Goal: Task Accomplishment & Management: Manage account settings

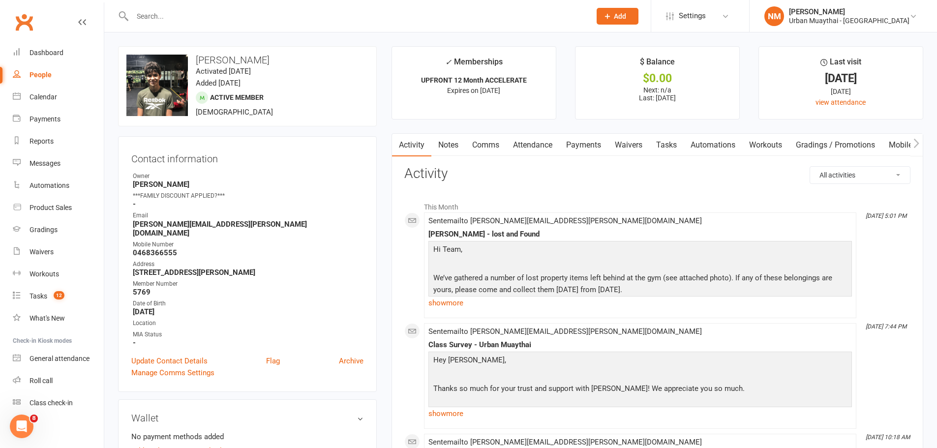
click at [254, 15] on input "text" at bounding box center [356, 16] width 455 height 14
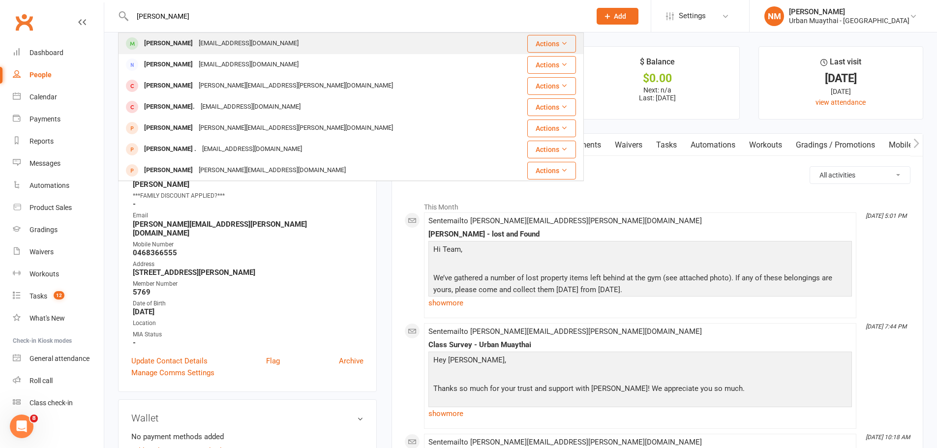
type input "mitch huy"
click at [206, 41] on div "mitchyth21@gmail.com" at bounding box center [249, 43] width 106 height 14
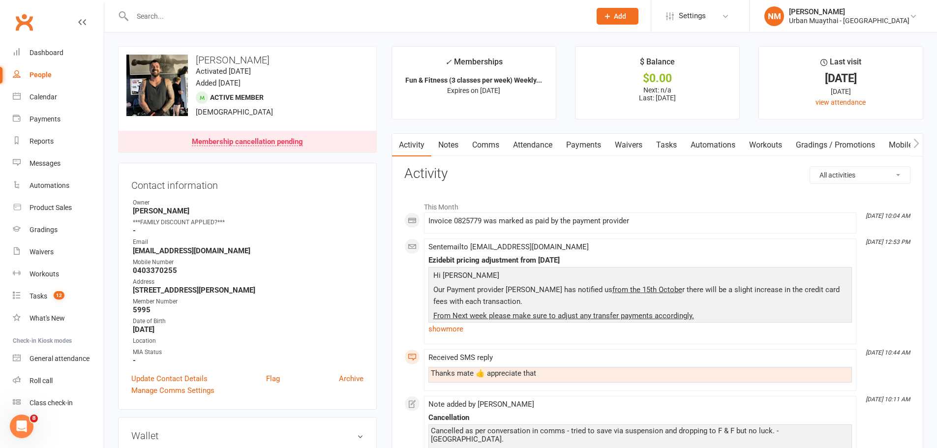
click at [205, 15] on input "text" at bounding box center [356, 16] width 455 height 14
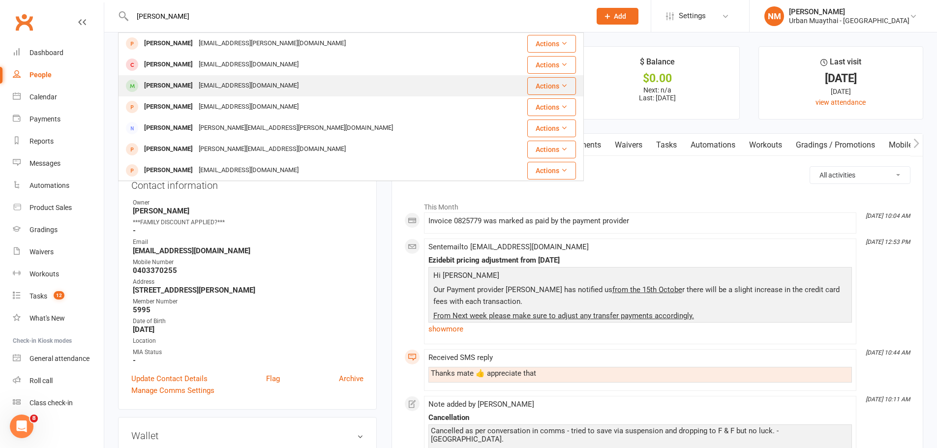
type input "alexandre fe"
click at [210, 85] on div "alenaaustralia@outlook.com" at bounding box center [249, 86] width 106 height 14
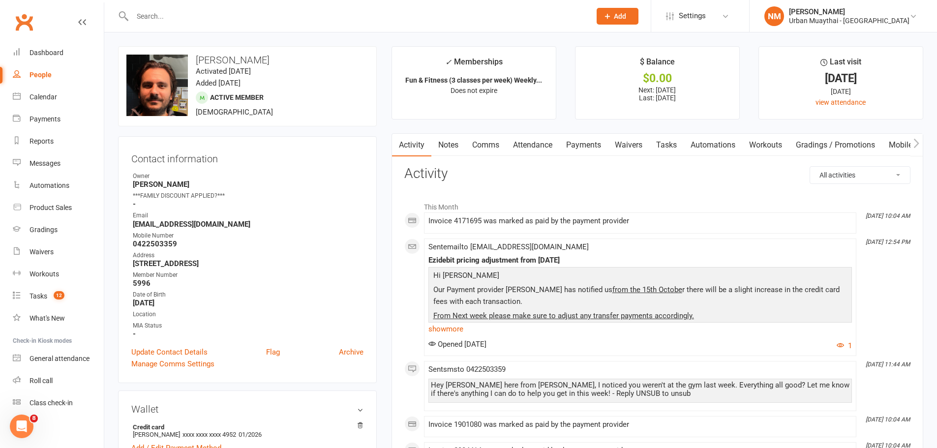
click at [548, 147] on link "Attendance" at bounding box center [532, 145] width 53 height 23
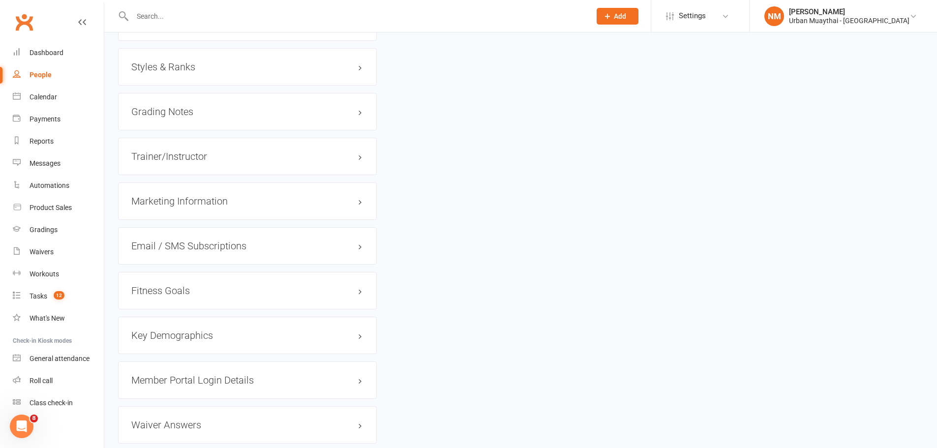
scroll to position [984, 0]
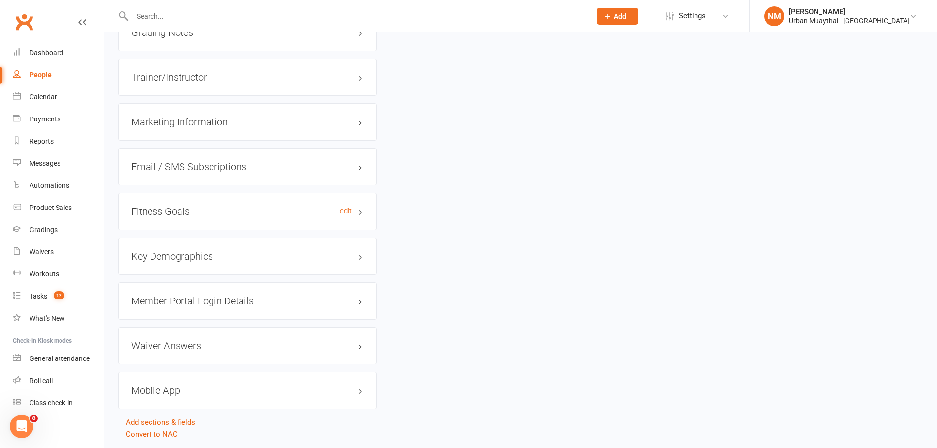
click at [181, 214] on h3 "Fitness Goals edit" at bounding box center [247, 211] width 232 height 11
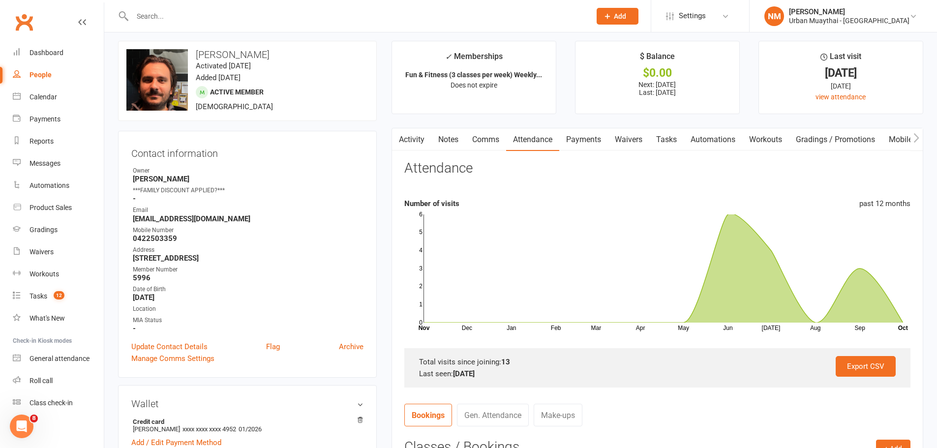
scroll to position [0, 0]
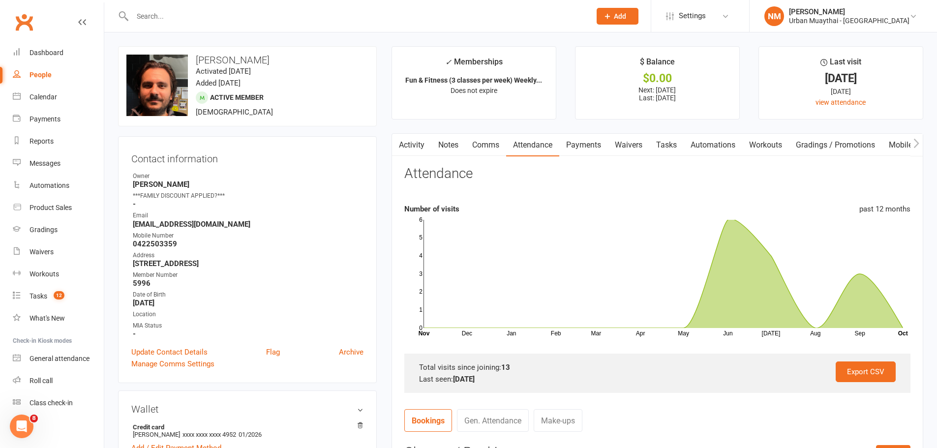
click at [490, 149] on link "Comms" at bounding box center [485, 145] width 41 height 23
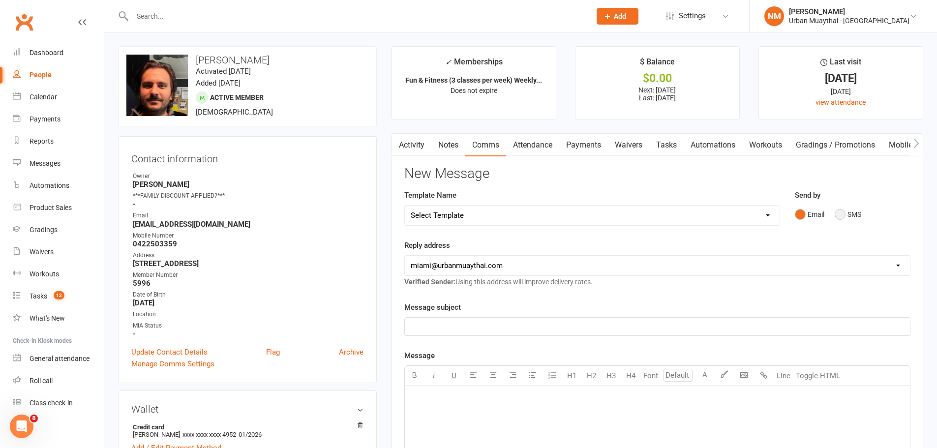
click at [840, 215] on button "SMS" at bounding box center [848, 214] width 27 height 19
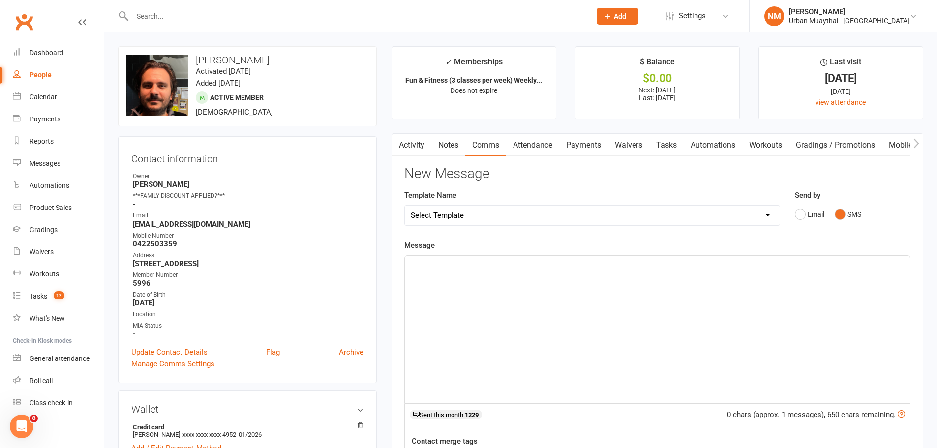
click at [499, 321] on div "﻿" at bounding box center [657, 330] width 505 height 148
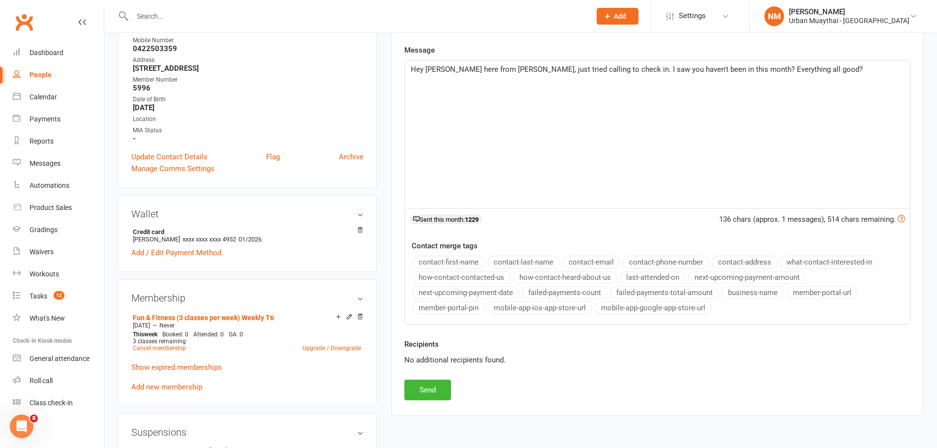
scroll to position [197, 0]
click at [422, 387] on button "Send" at bounding box center [427, 388] width 47 height 21
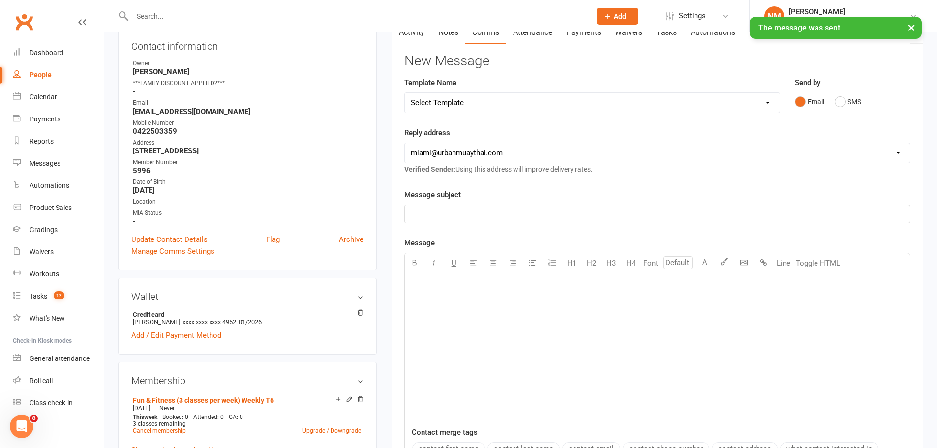
scroll to position [0, 0]
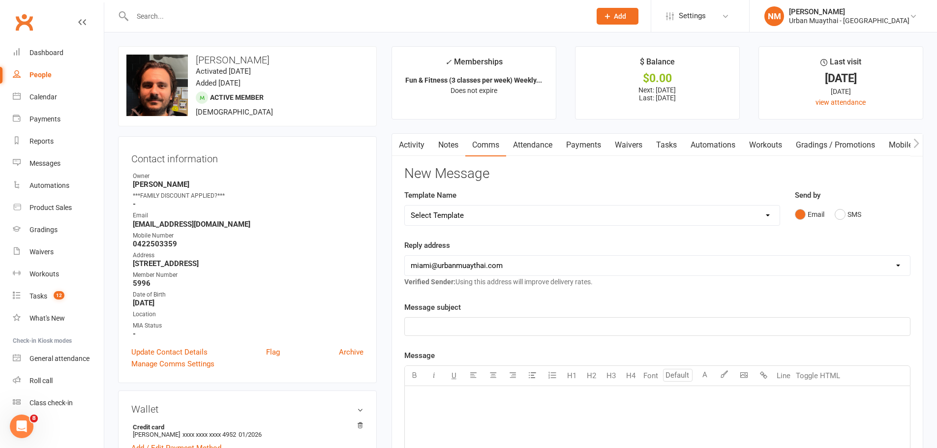
click at [171, 7] on div at bounding box center [351, 16] width 466 height 32
click at [180, 17] on input "text" at bounding box center [356, 16] width 455 height 14
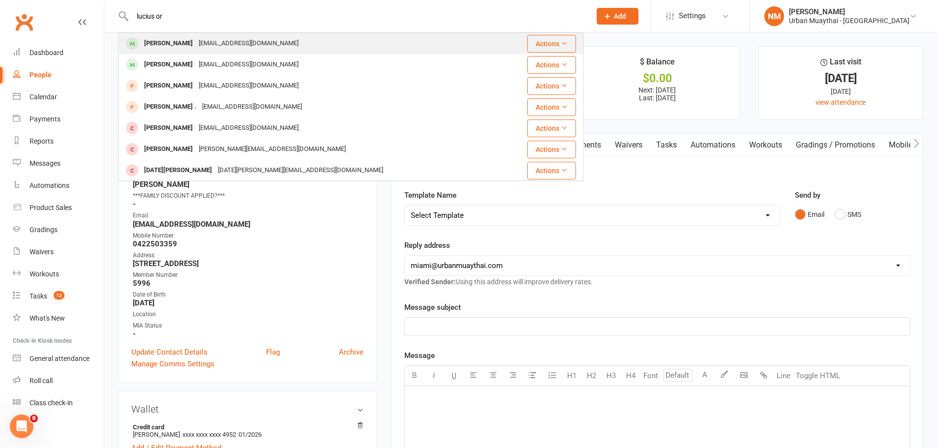
type input "lucius or"
click at [181, 40] on div "Lucius Orika" at bounding box center [168, 43] width 55 height 14
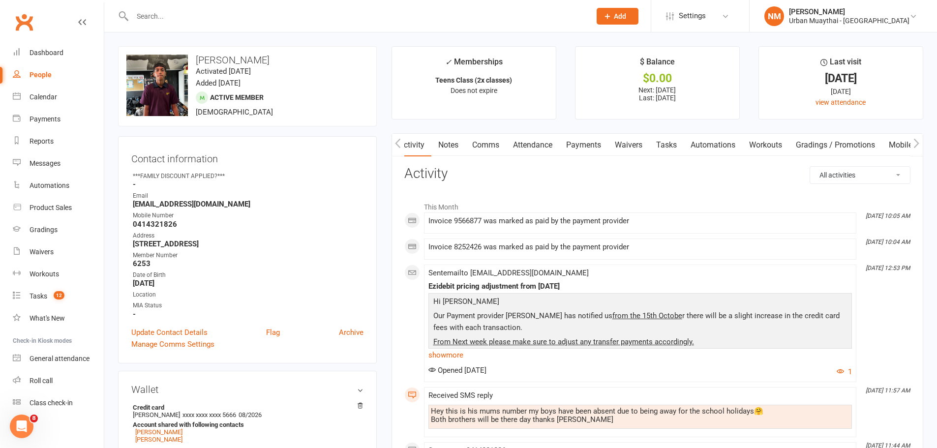
drag, startPoint x: 611, startPoint y: 151, endPoint x: 606, endPoint y: 150, distance: 5.5
click at [609, 150] on link "Waivers" at bounding box center [628, 145] width 41 height 23
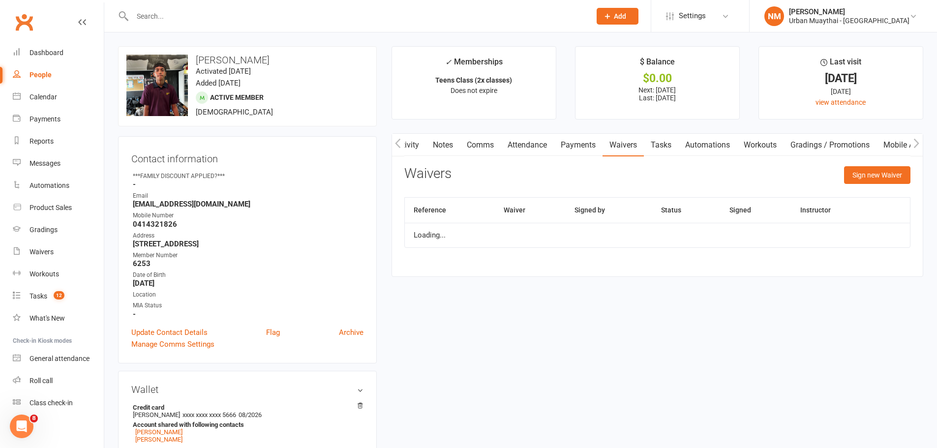
click at [574, 140] on link "Payments" at bounding box center [578, 145] width 49 height 23
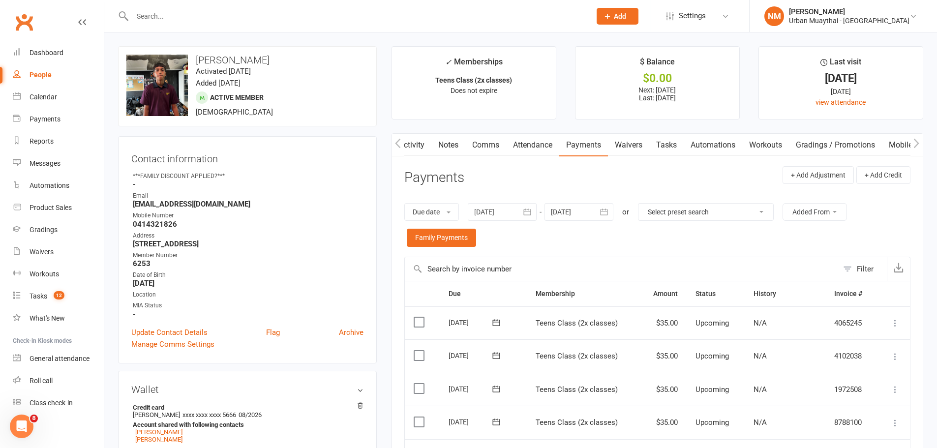
drag, startPoint x: 574, startPoint y: 140, endPoint x: 616, endPoint y: 138, distance: 41.9
click at [615, 138] on div "Activity Notes Comms Attendance Payments Waivers Tasks Automations Workouts Gra…" at bounding box center [725, 145] width 667 height 23
click at [514, 143] on link "Attendance" at bounding box center [532, 145] width 53 height 23
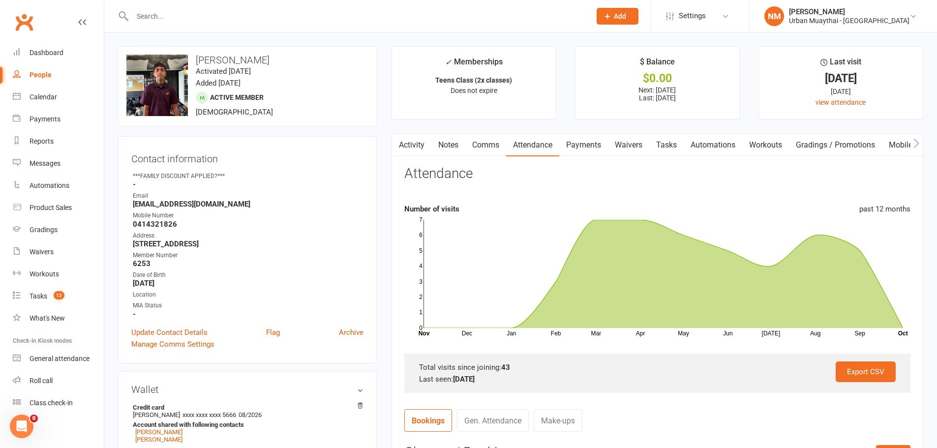
click at [422, 142] on link "Activity" at bounding box center [411, 145] width 39 height 23
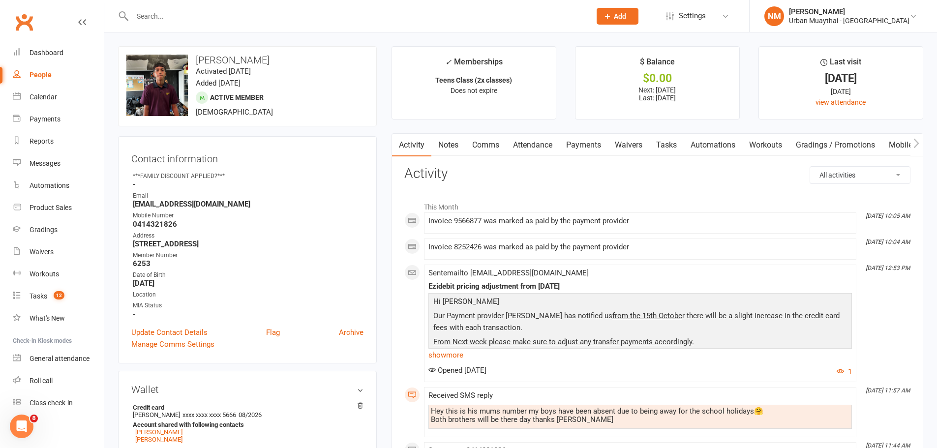
click at [483, 149] on link "Comms" at bounding box center [485, 145] width 41 height 23
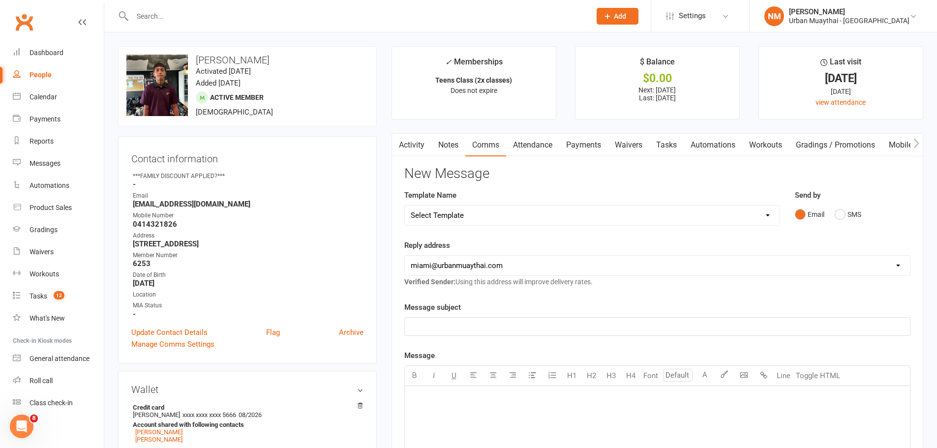
click at [871, 209] on div "Email SMS" at bounding box center [853, 214] width 116 height 19
click at [841, 220] on button "SMS" at bounding box center [848, 214] width 27 height 19
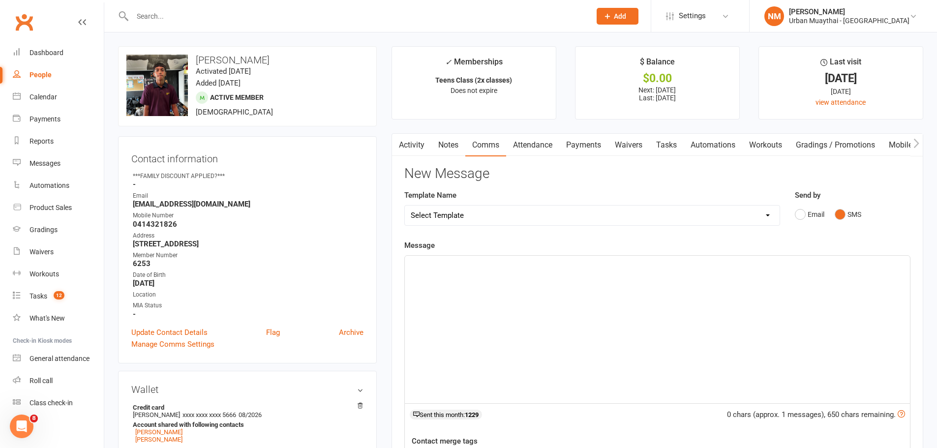
click at [565, 335] on div "﻿" at bounding box center [657, 330] width 505 height 148
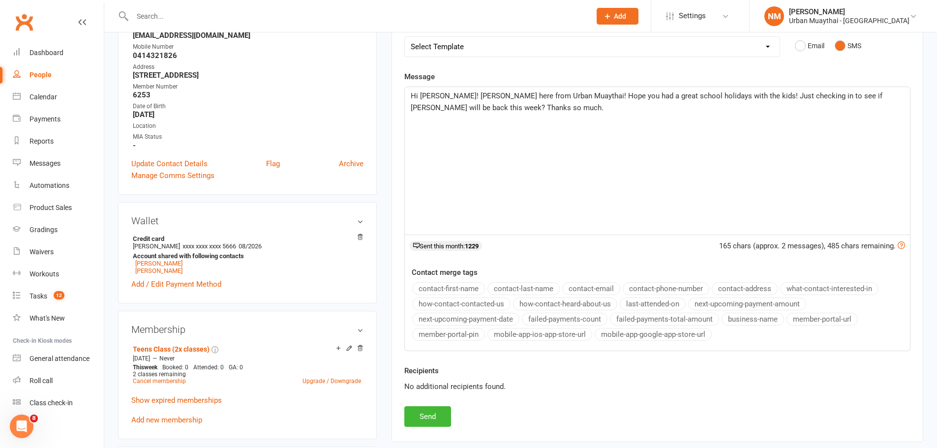
scroll to position [197, 0]
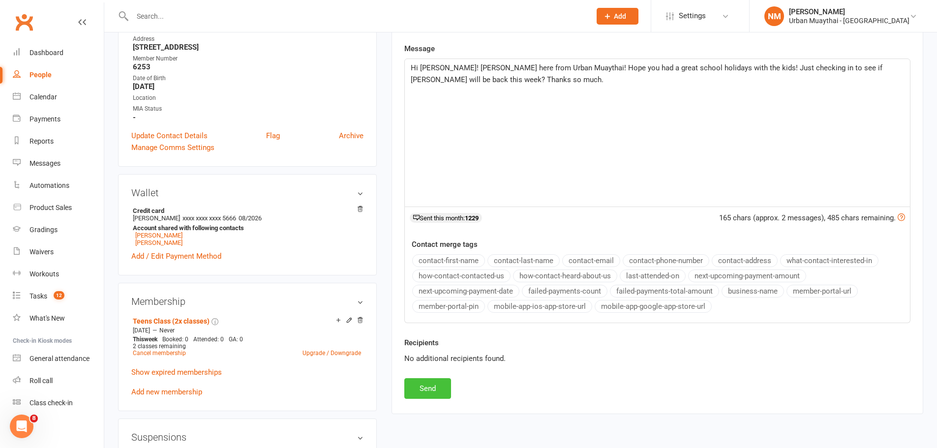
click at [433, 384] on button "Send" at bounding box center [427, 388] width 47 height 21
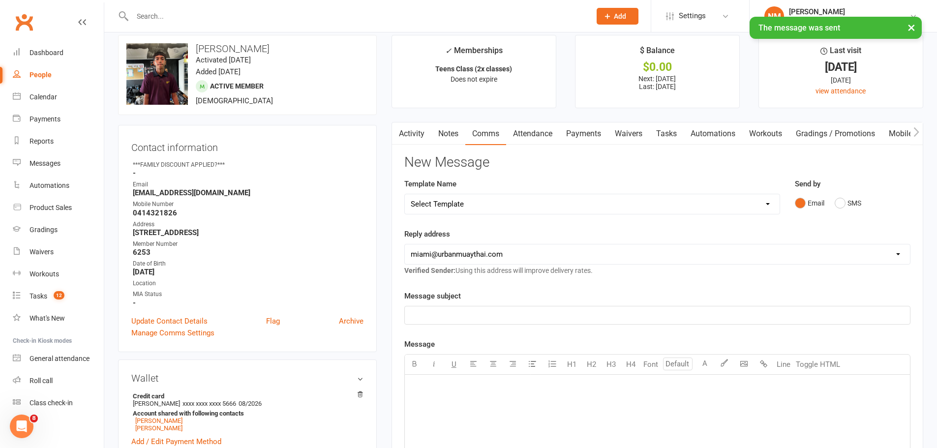
scroll to position [0, 0]
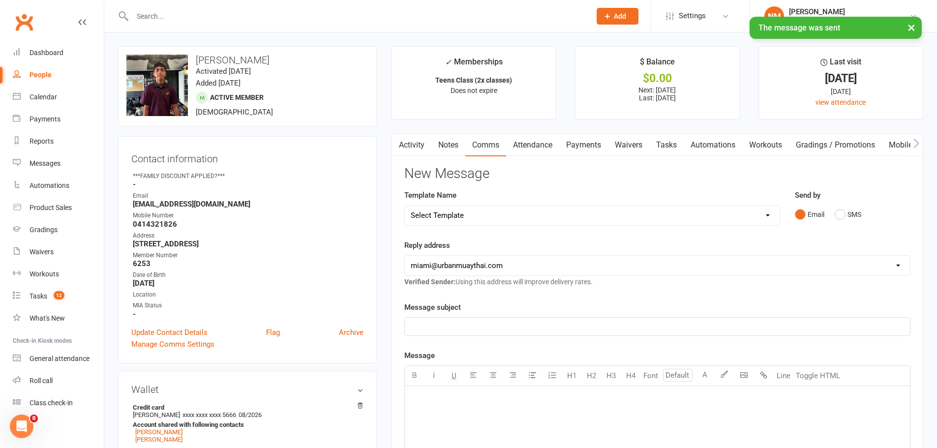
click at [443, 134] on link "Notes" at bounding box center [449, 145] width 34 height 23
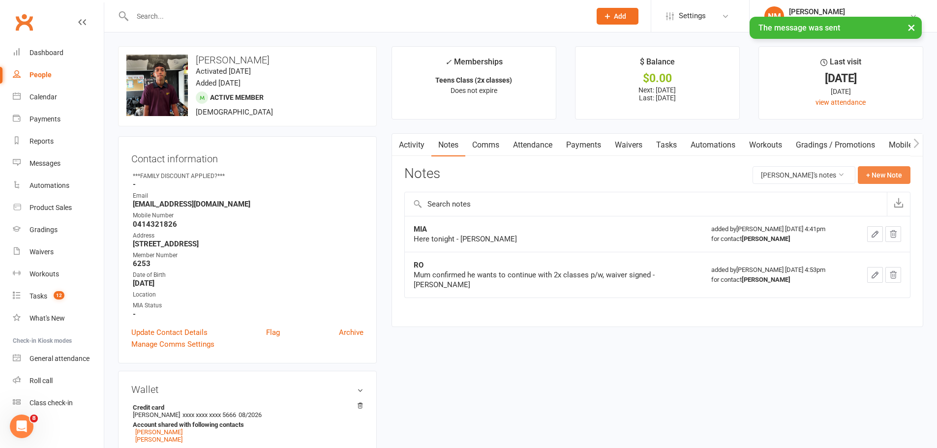
click at [886, 176] on button "+ New Note" at bounding box center [884, 175] width 53 height 18
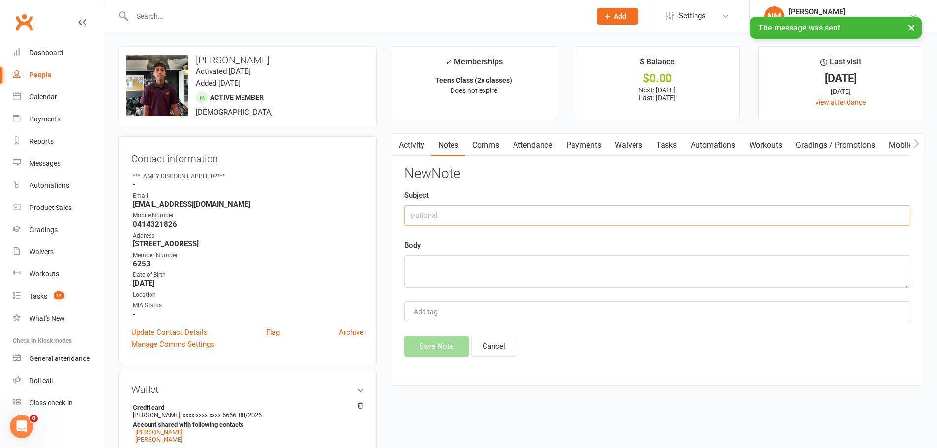
click at [449, 205] on input "text" at bounding box center [657, 215] width 506 height 21
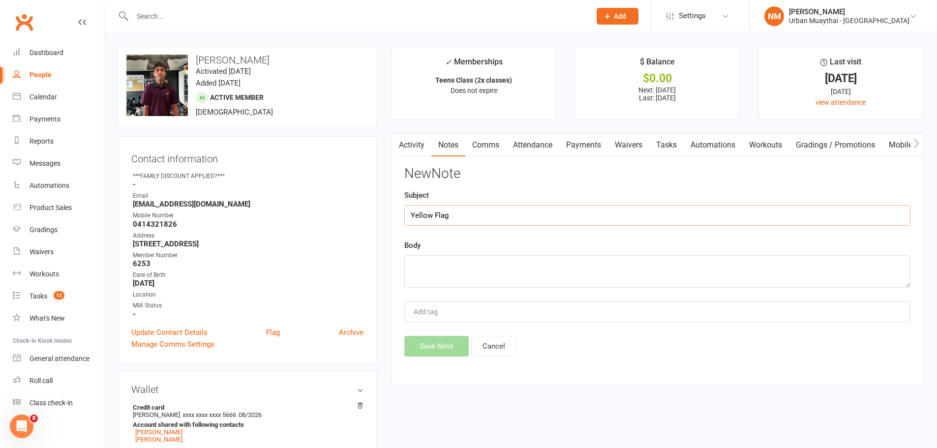
type input "Yellow Flag"
type textarea "Contacted Mum - NM"
drag, startPoint x: 444, startPoint y: 340, endPoint x: 417, endPoint y: 306, distance: 44.5
click at [444, 340] on button "Save Note" at bounding box center [436, 346] width 64 height 21
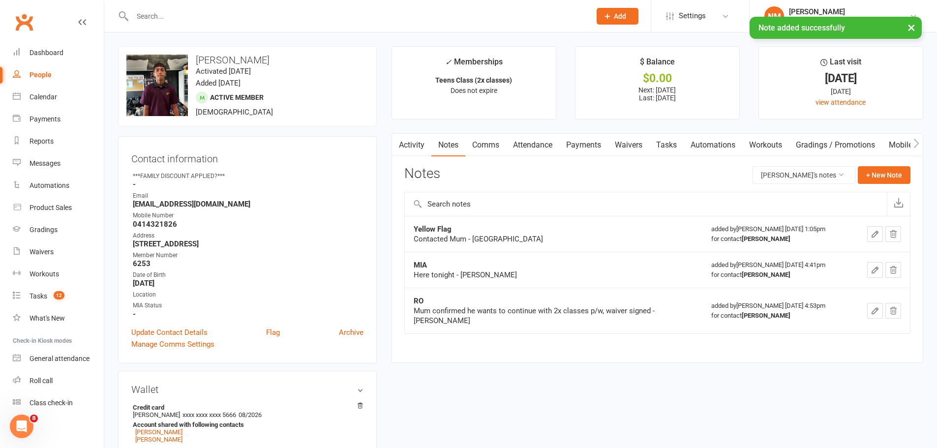
click at [182, 7] on div at bounding box center [351, 16] width 466 height 32
click at [181, 13] on input "text" at bounding box center [356, 16] width 455 height 14
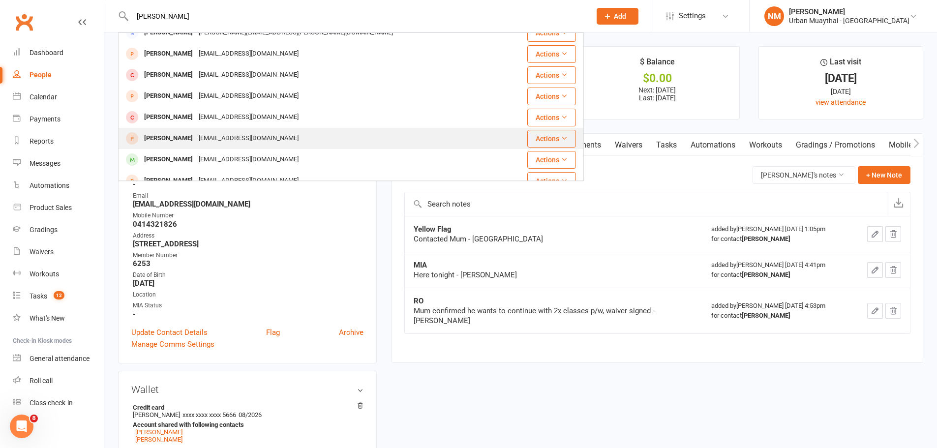
scroll to position [98, 0]
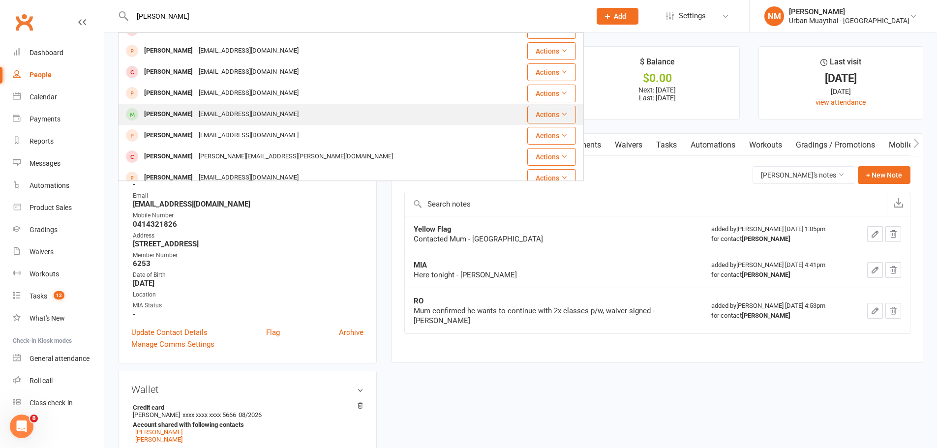
type input "alexandre"
click at [194, 118] on div "Alexandre Ferrari" at bounding box center [168, 114] width 55 height 14
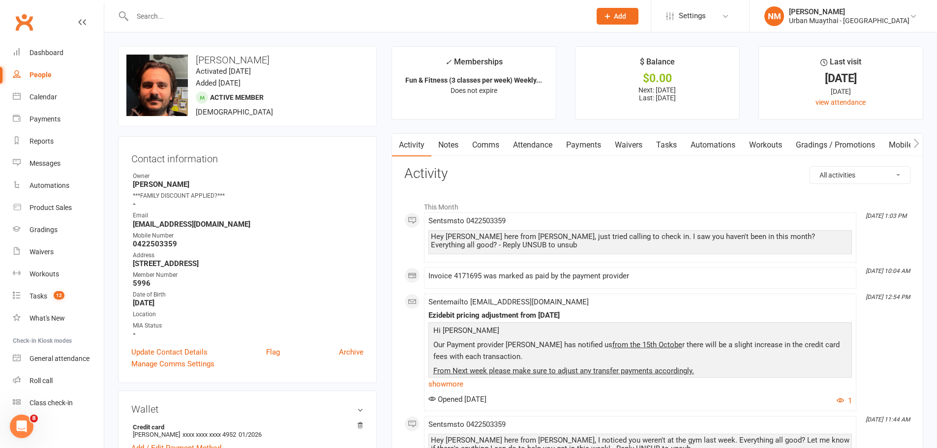
click at [485, 148] on link "Comms" at bounding box center [485, 145] width 41 height 23
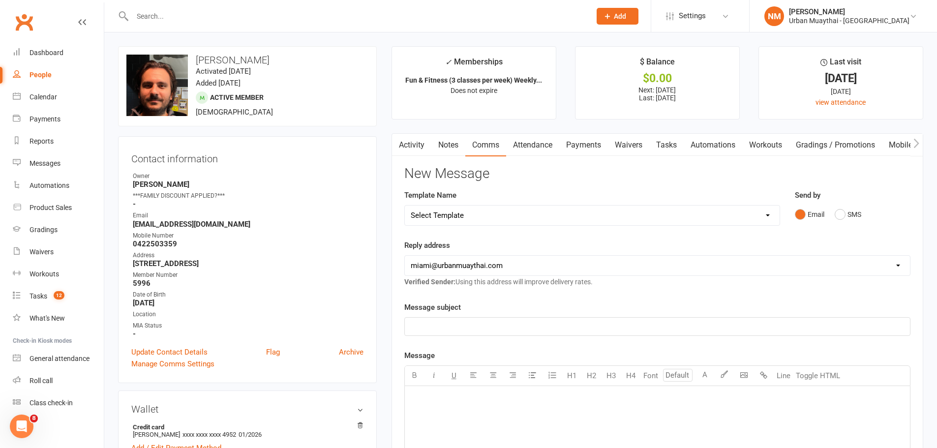
click at [419, 128] on main "✓ Memberships Fun & Fitness (3 classes per week) Weekly... Does not expire $ Ba…" at bounding box center [657, 385] width 547 height 679
click at [417, 147] on link "Activity" at bounding box center [411, 145] width 39 height 23
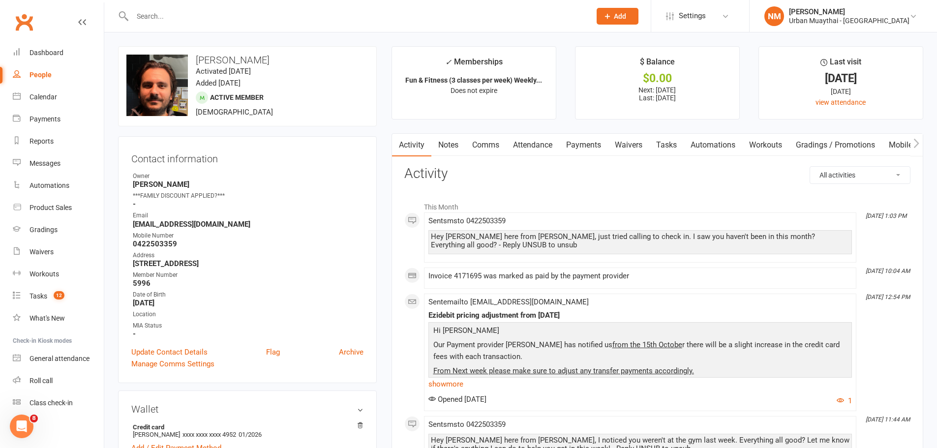
click at [485, 141] on link "Comms" at bounding box center [485, 145] width 41 height 23
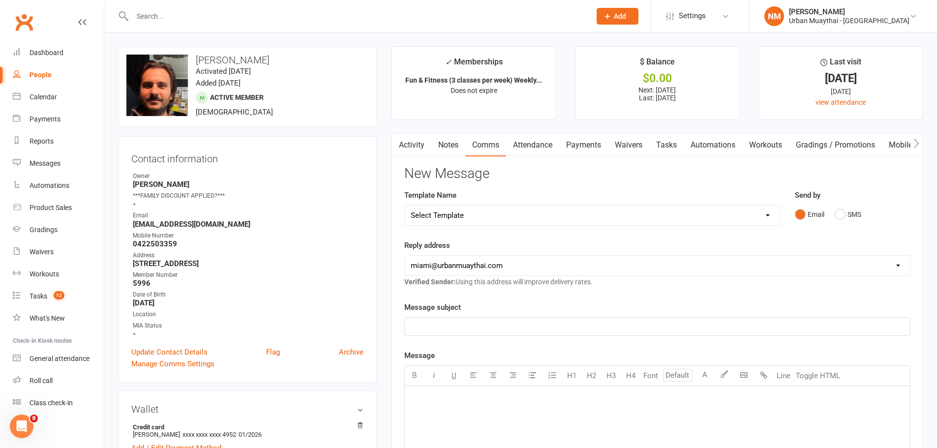
click at [446, 143] on link "Notes" at bounding box center [449, 145] width 34 height 23
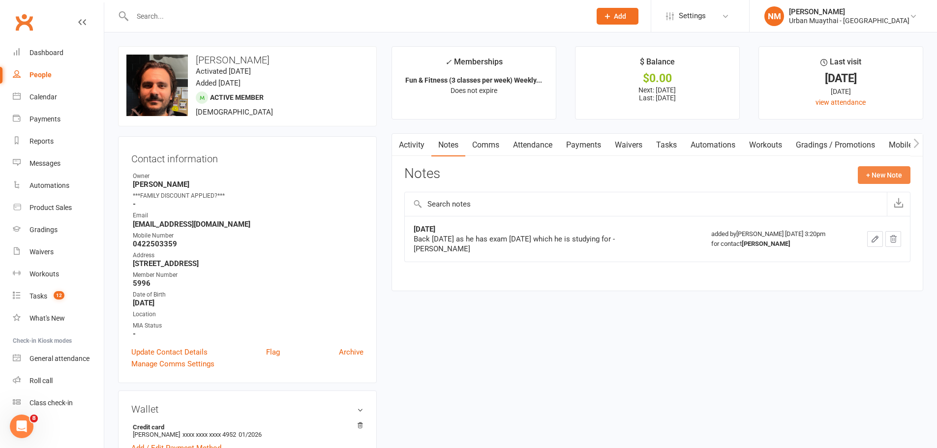
click at [883, 175] on button "+ New Note" at bounding box center [884, 175] width 53 height 18
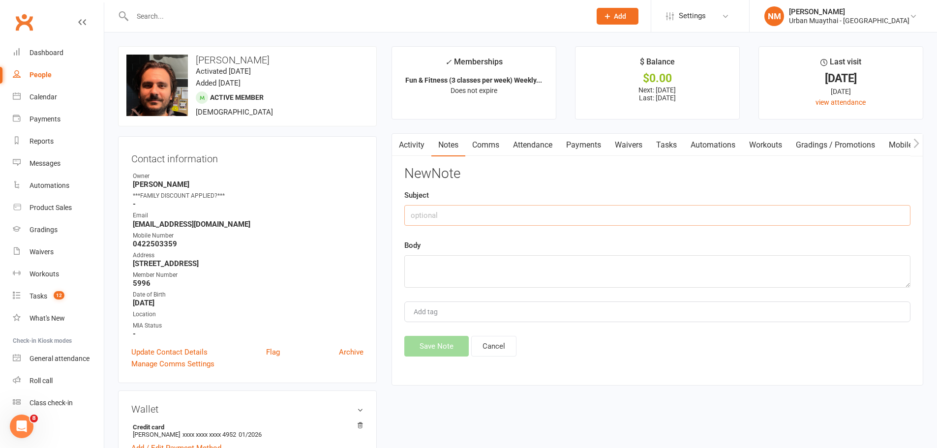
click at [494, 218] on input "text" at bounding box center [657, 215] width 506 height 21
type input "Yellow Flag"
type textarea "Called - NA - sent text -NM."
click at [437, 344] on button "Save Note" at bounding box center [436, 346] width 64 height 21
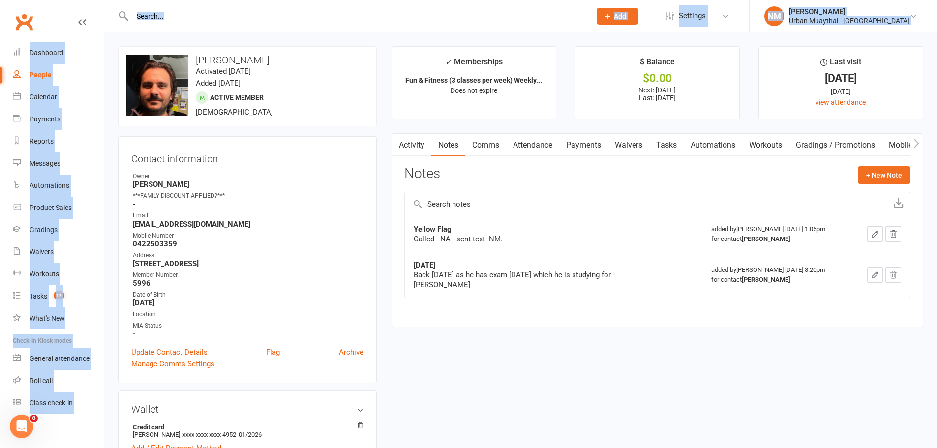
click at [189, 17] on input "text" at bounding box center [356, 16] width 455 height 14
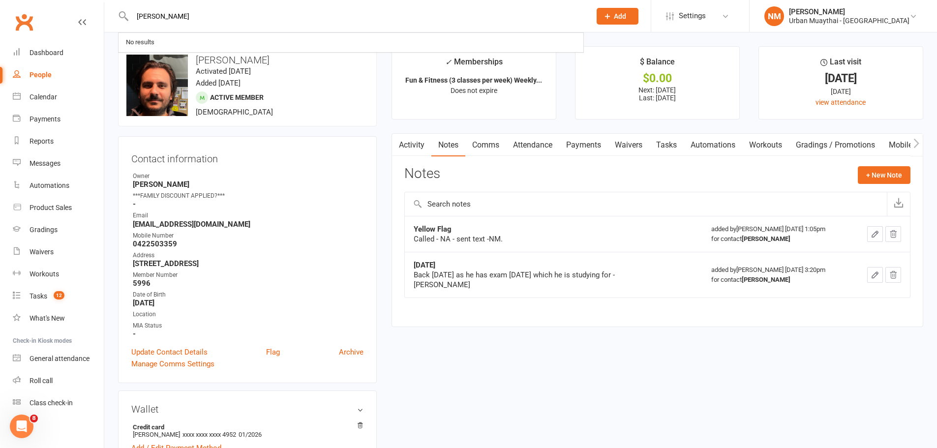
type input "lundy polzin"
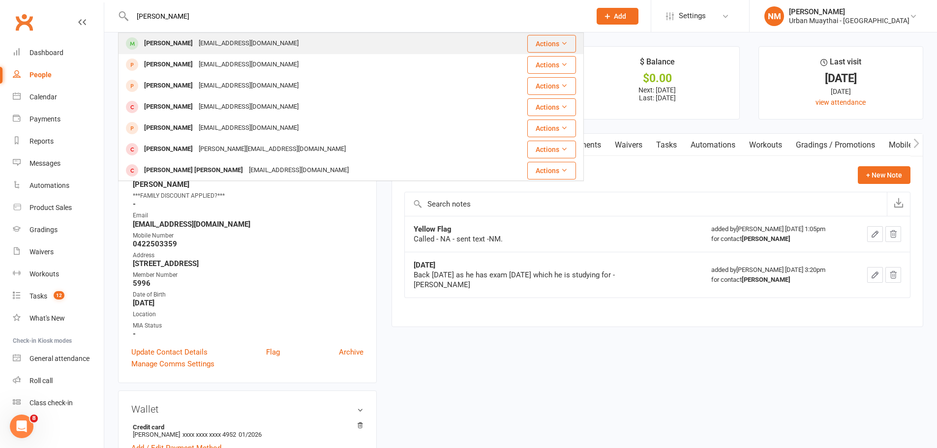
click at [202, 37] on div "lundyp@hotmail.com" at bounding box center [249, 43] width 106 height 14
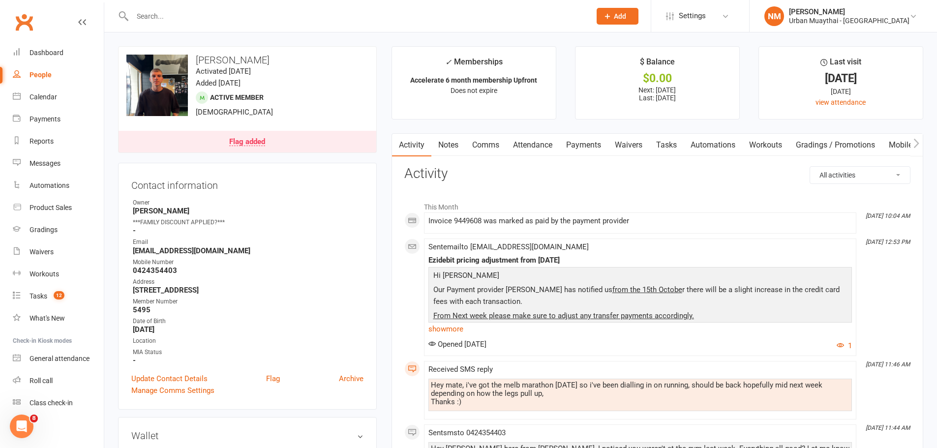
click at [260, 145] on div "Flag added" at bounding box center [247, 142] width 36 height 8
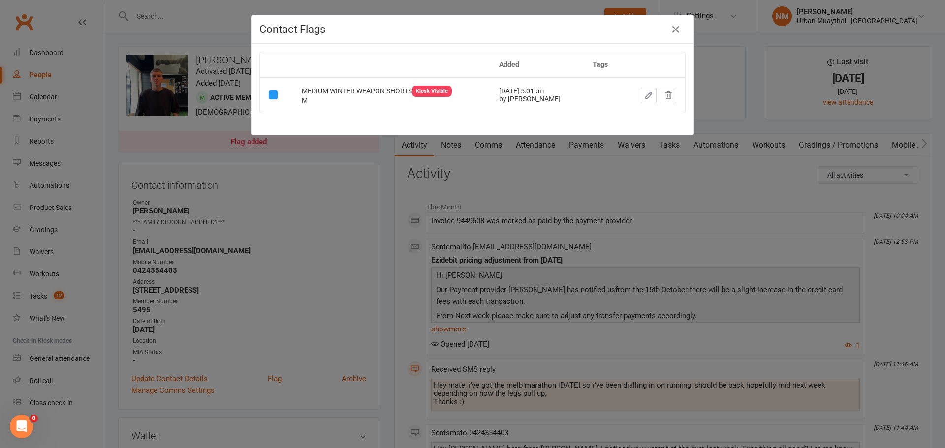
click at [347, 183] on div "Contact Flags Added Tags MEDIUM WINTER WEAPON SHORTS Kiosk Visible M Sep 25, 20…" at bounding box center [472, 224] width 945 height 448
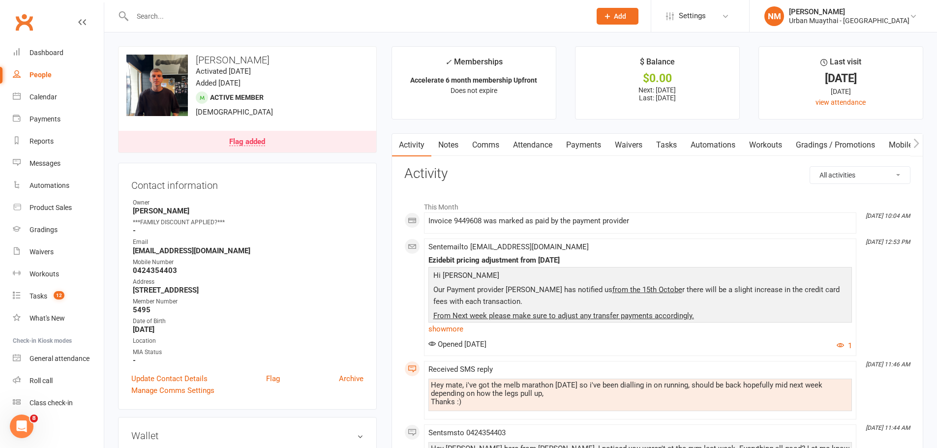
click at [489, 148] on link "Comms" at bounding box center [485, 145] width 41 height 23
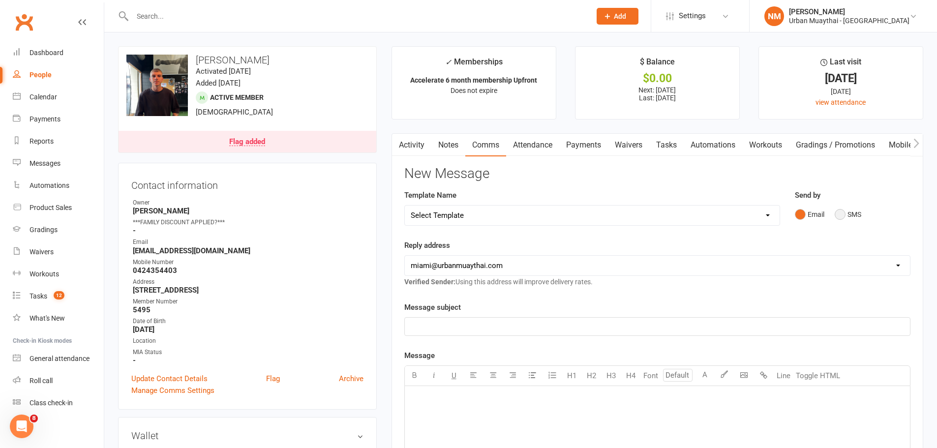
click at [853, 214] on button "SMS" at bounding box center [848, 214] width 27 height 19
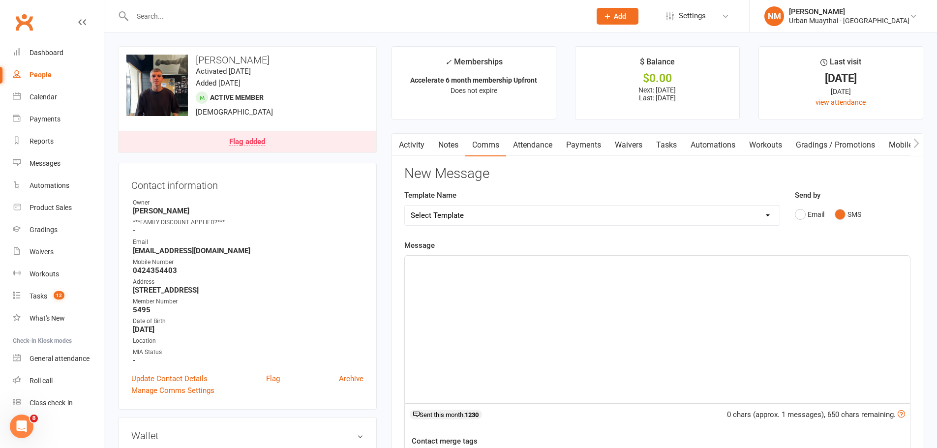
click at [487, 289] on div "﻿" at bounding box center [657, 330] width 505 height 148
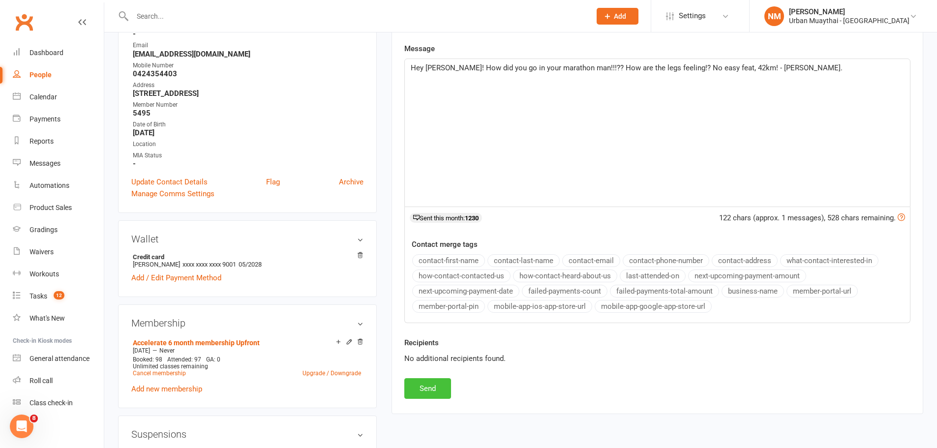
click at [422, 380] on button "Send" at bounding box center [427, 388] width 47 height 21
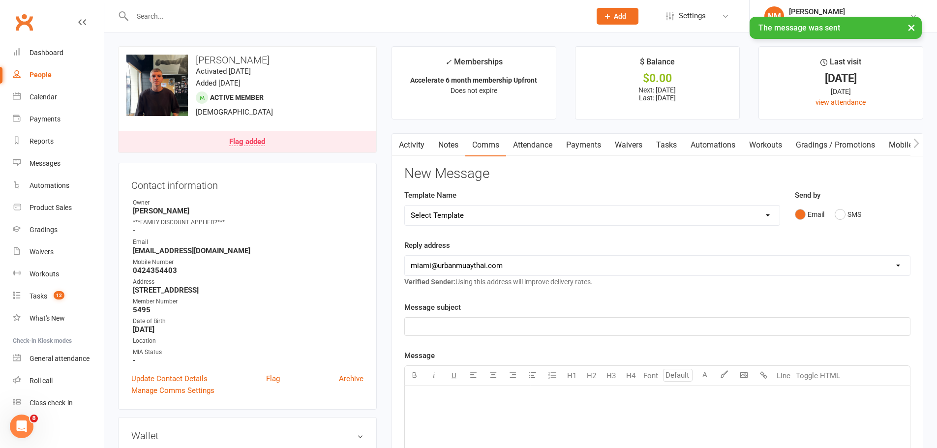
click at [248, 150] on link "Flag added" at bounding box center [248, 142] width 258 height 22
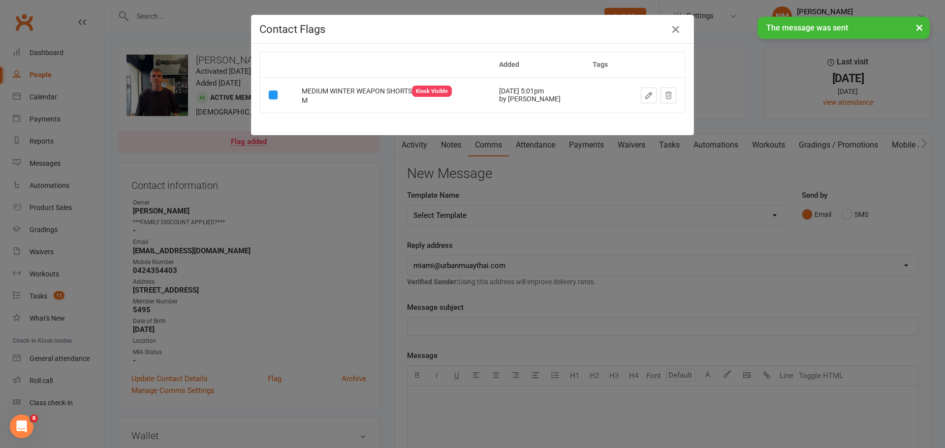
click at [320, 208] on div "Contact Flags Added Tags MEDIUM WINTER WEAPON SHORTS Kiosk Visible M Sep 25, 20…" at bounding box center [472, 224] width 945 height 448
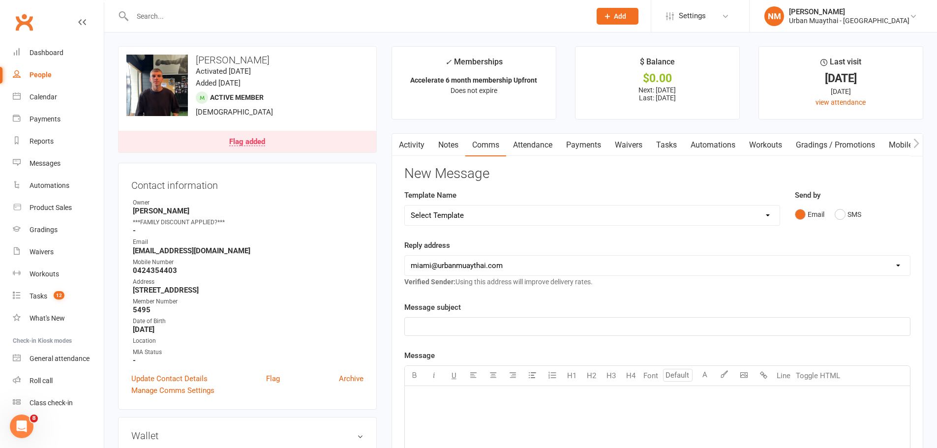
click at [197, 12] on input "text" at bounding box center [356, 16] width 455 height 14
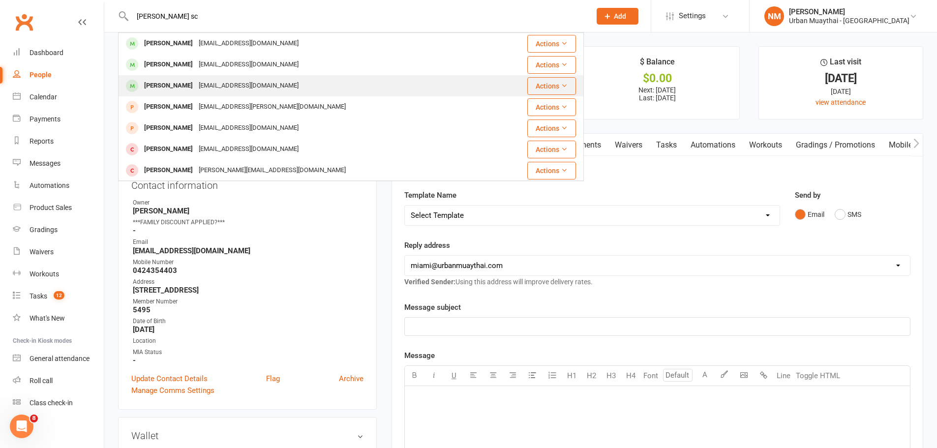
type input "Lewis sc"
click at [197, 83] on div "laselectrical93@gmail.com" at bounding box center [249, 86] width 106 height 14
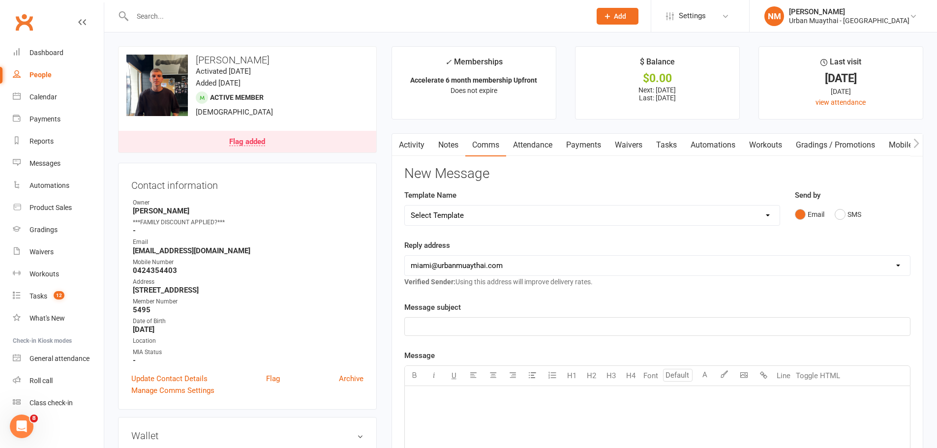
click at [443, 147] on link "Notes" at bounding box center [449, 145] width 34 height 23
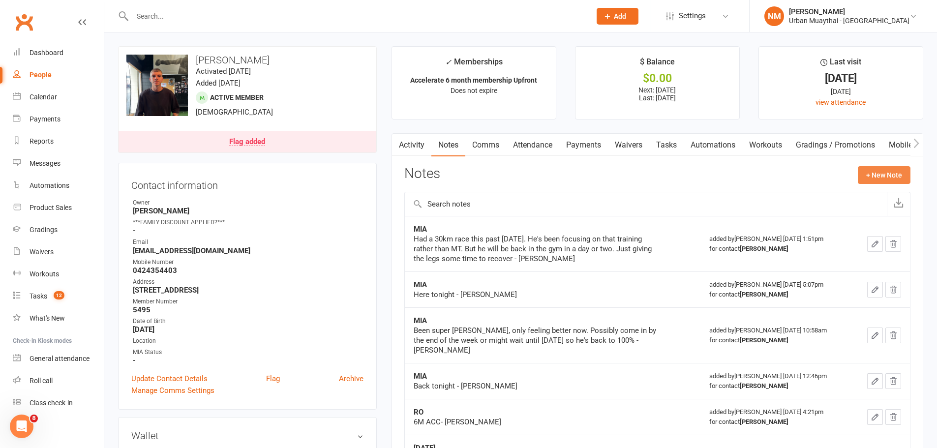
click at [905, 177] on button "+ New Note" at bounding box center [884, 175] width 53 height 18
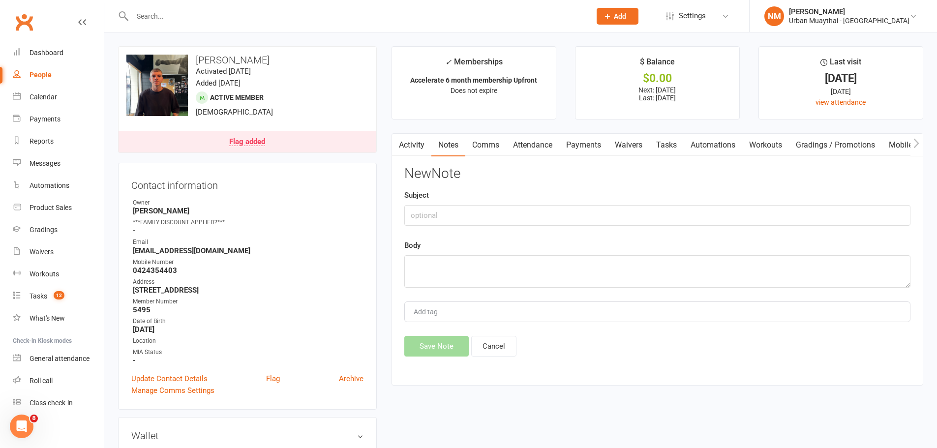
click at [457, 242] on div "Body" at bounding box center [657, 264] width 506 height 48
click at [432, 223] on input "text" at bounding box center [657, 215] width 506 height 21
type input "Yellow Flagh"
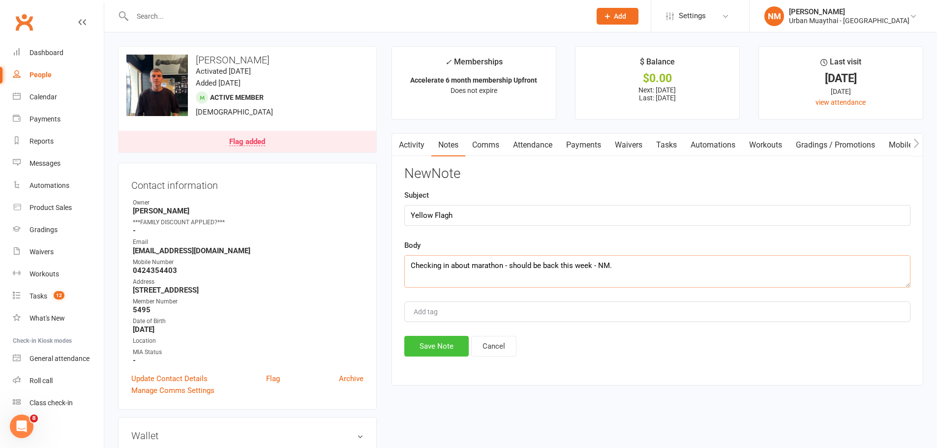
type textarea "Checking in about marathon - should be back this week - NM."
click at [441, 353] on button "Save Note" at bounding box center [436, 346] width 64 height 21
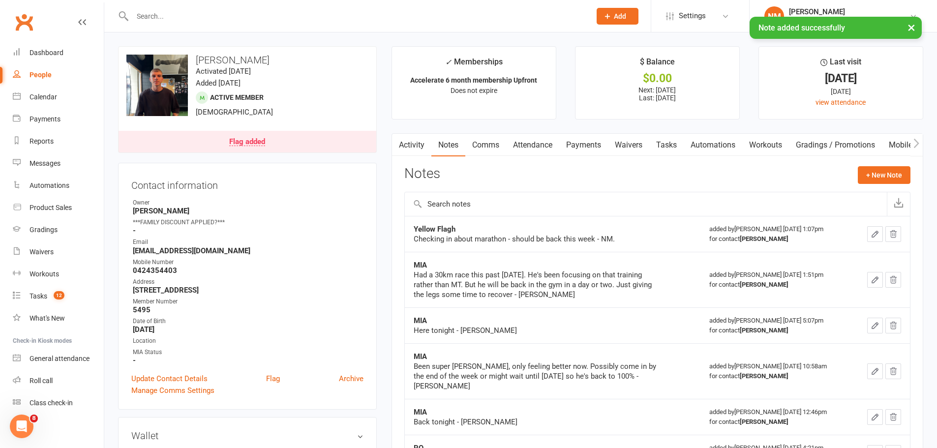
click at [140, 16] on input "text" at bounding box center [356, 16] width 455 height 14
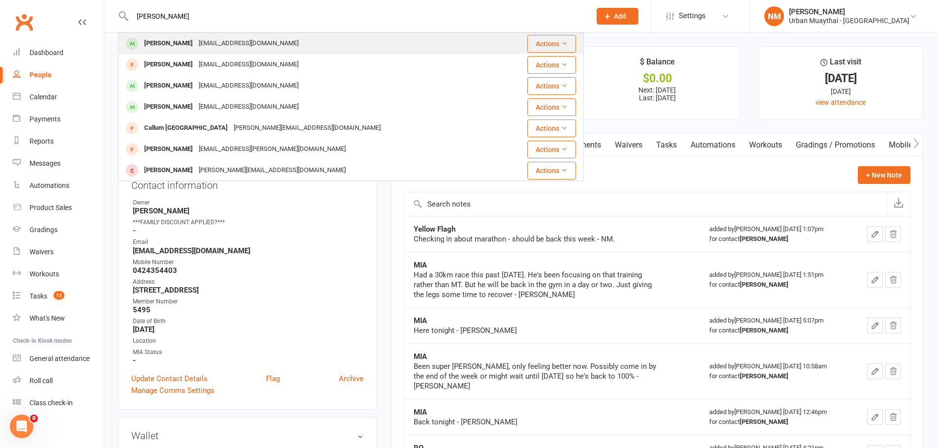
type input "lewis scall"
click at [170, 43] on div "Lewis Scally" at bounding box center [168, 43] width 55 height 14
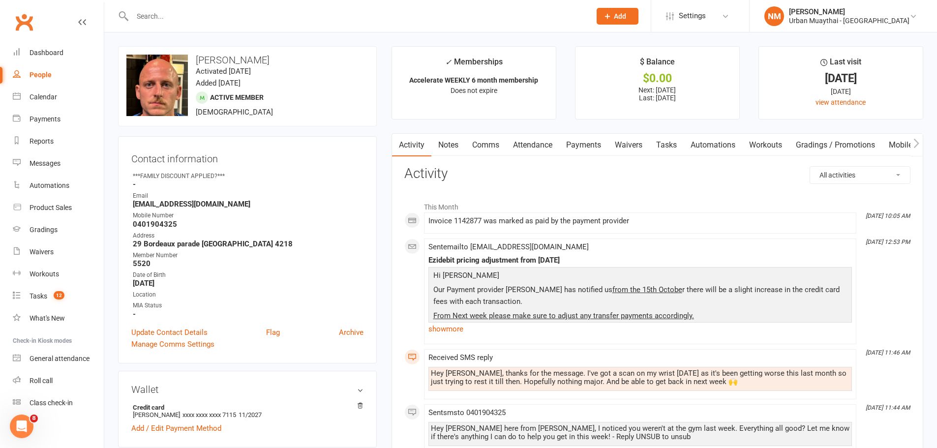
scroll to position [0, 2]
click at [494, 152] on link "Comms" at bounding box center [483, 145] width 41 height 23
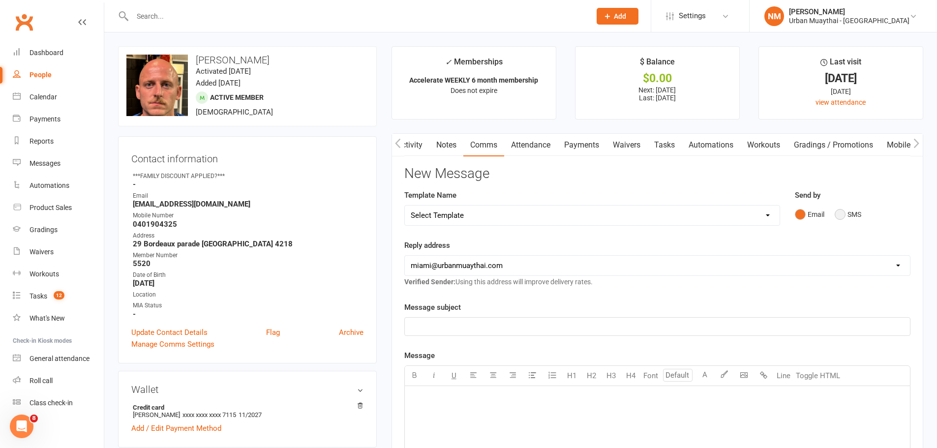
click at [851, 215] on button "SMS" at bounding box center [848, 214] width 27 height 19
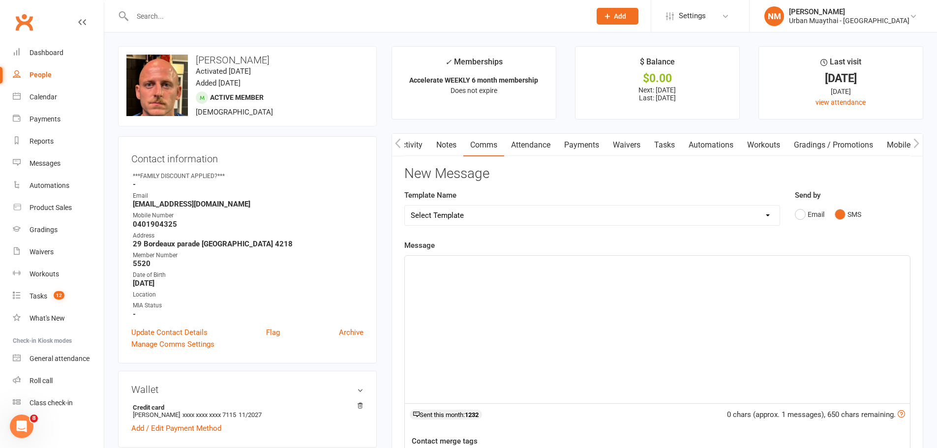
click at [493, 280] on div "﻿" at bounding box center [657, 330] width 505 height 148
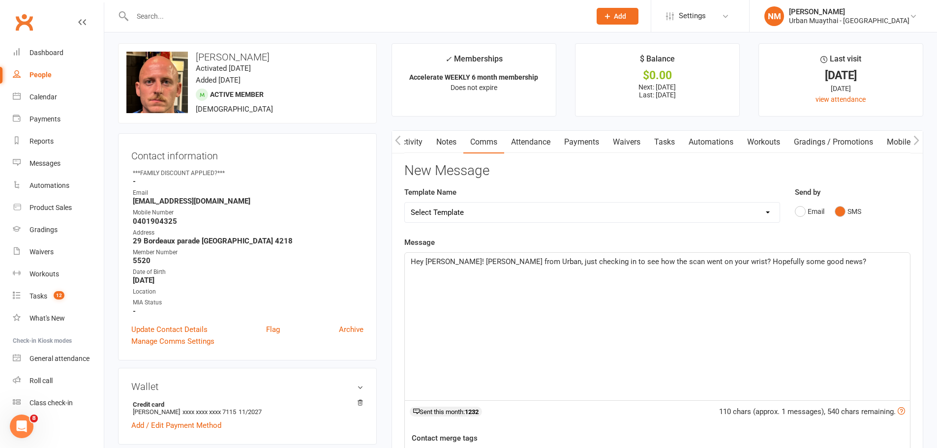
scroll to position [197, 0]
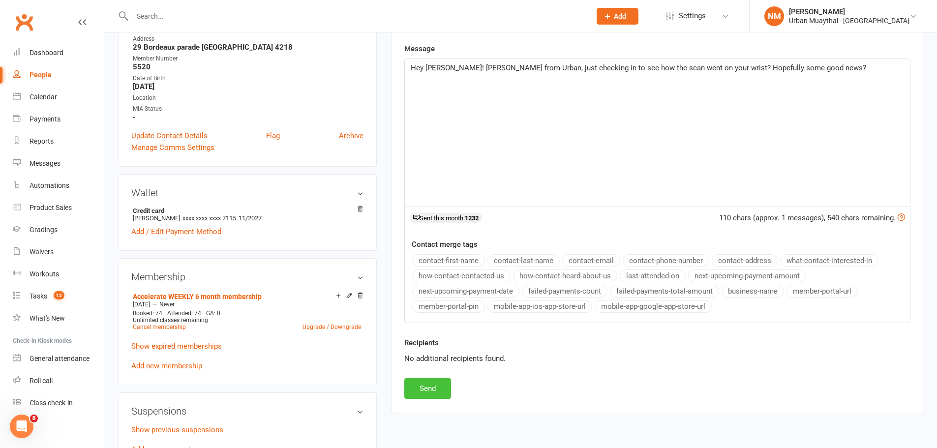
click at [441, 394] on button "Send" at bounding box center [427, 388] width 47 height 21
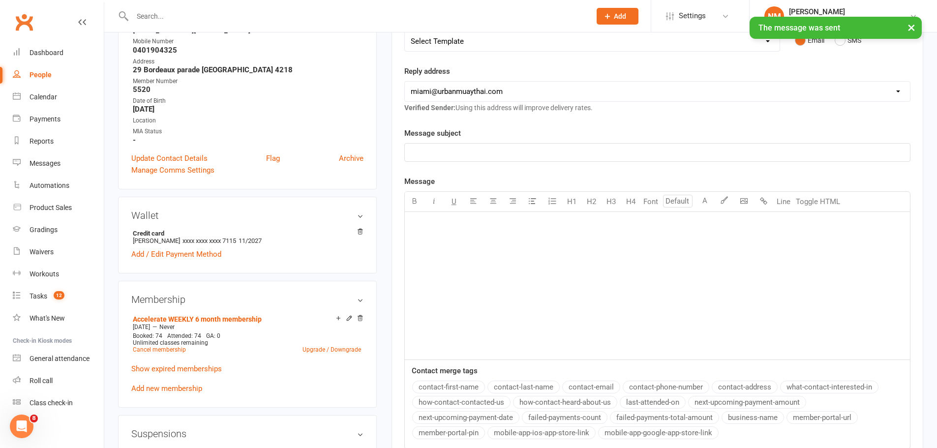
scroll to position [0, 0]
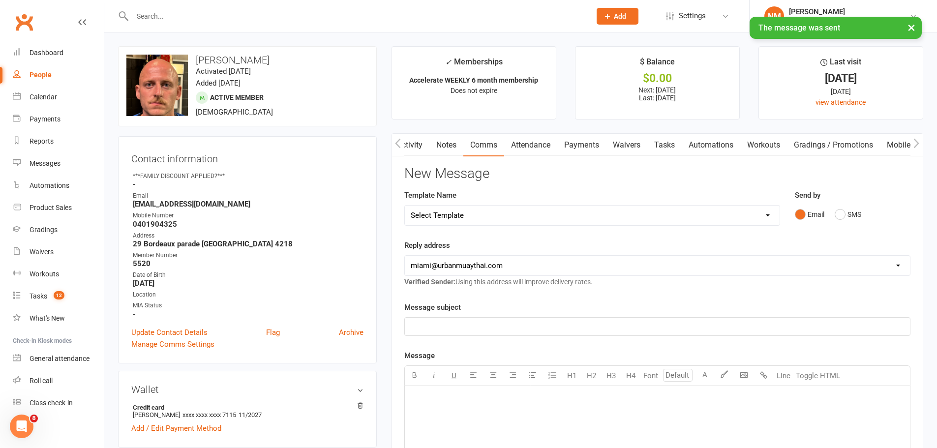
click at [447, 136] on link "Notes" at bounding box center [447, 145] width 34 height 23
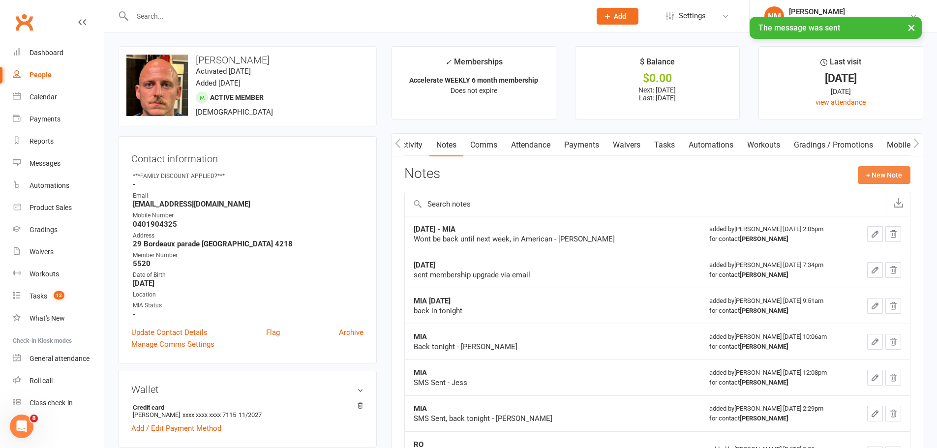
click at [886, 176] on button "+ New Note" at bounding box center [884, 175] width 53 height 18
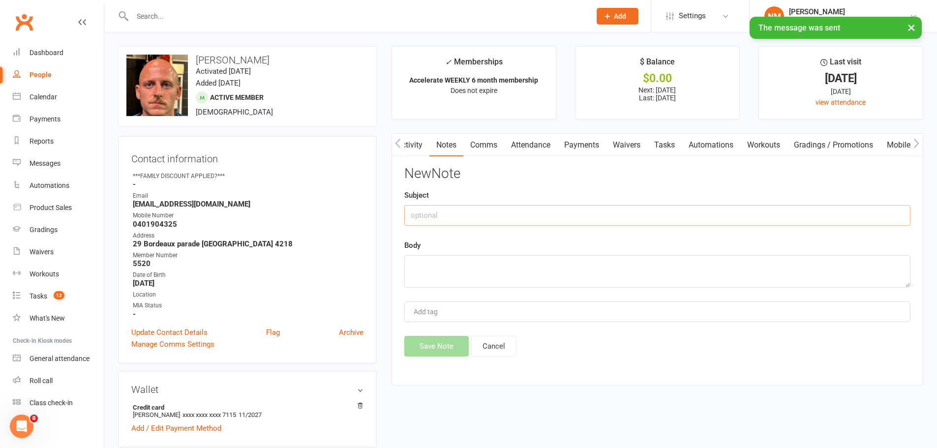
click at [459, 222] on input "text" at bounding box center [657, 215] width 506 height 21
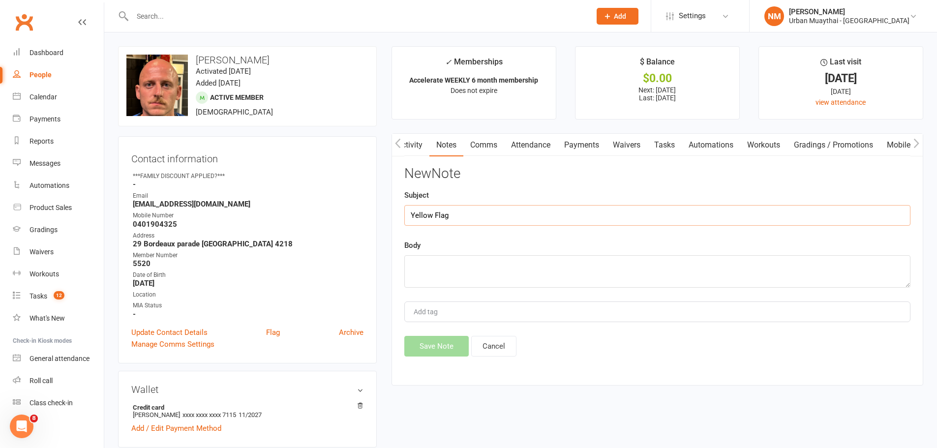
type input "Yellow Flag"
type textarea "Called - NA - sent text in regards to wrist - NM."
click at [431, 347] on button "Save Note" at bounding box center [436, 346] width 64 height 21
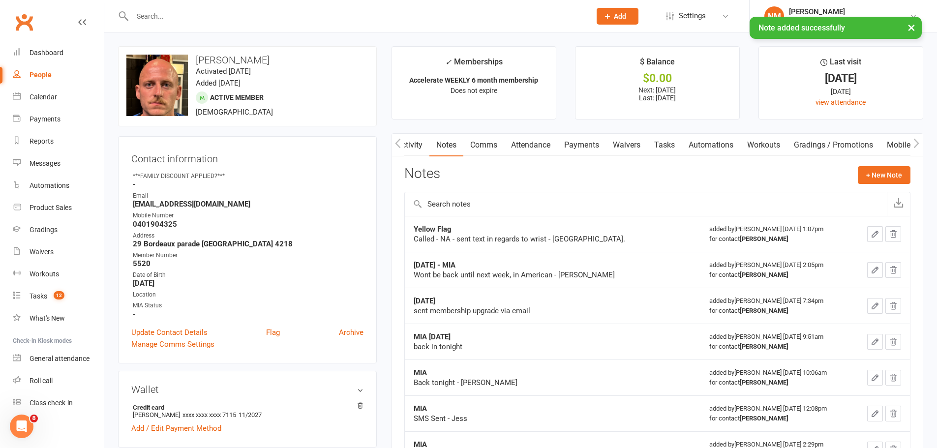
click at [174, 14] on input "text" at bounding box center [356, 16] width 455 height 14
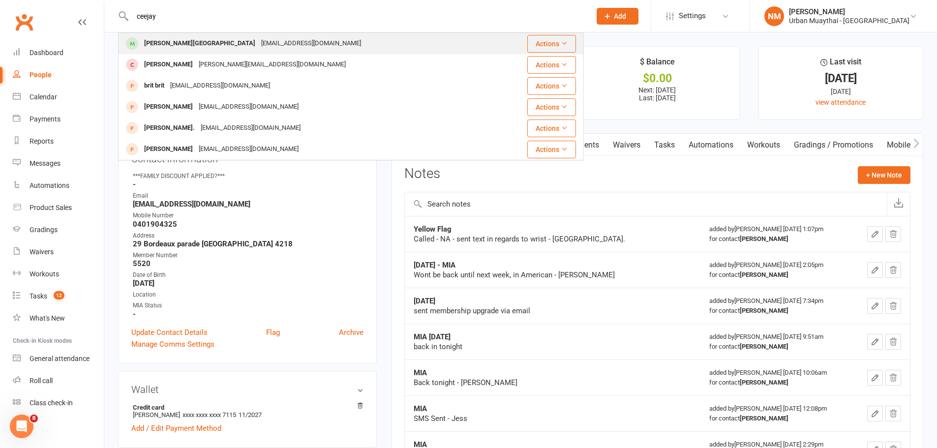
type input "ceejay"
click at [258, 42] on div "jessfinn85@gmail.com" at bounding box center [311, 43] width 106 height 14
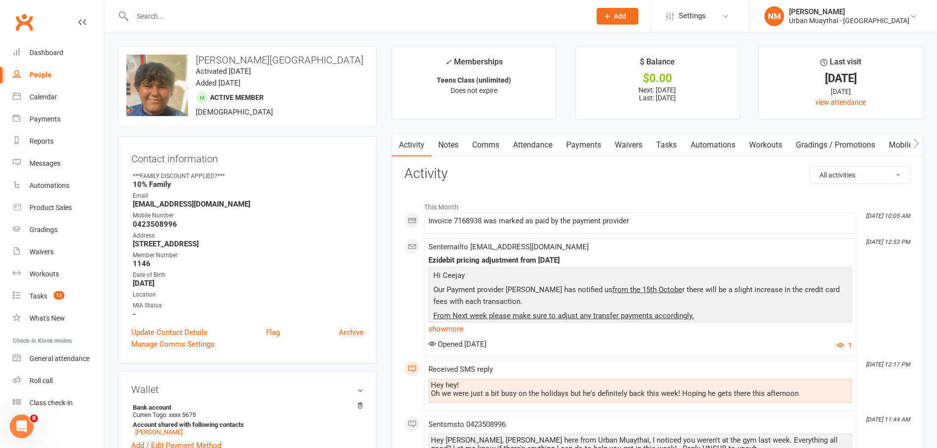
click at [501, 150] on link "Comms" at bounding box center [485, 145] width 41 height 23
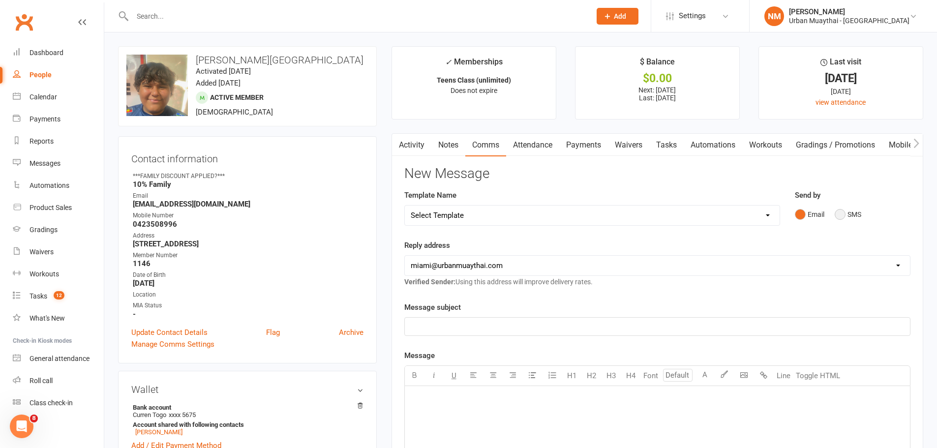
click at [845, 215] on button "SMS" at bounding box center [848, 214] width 27 height 19
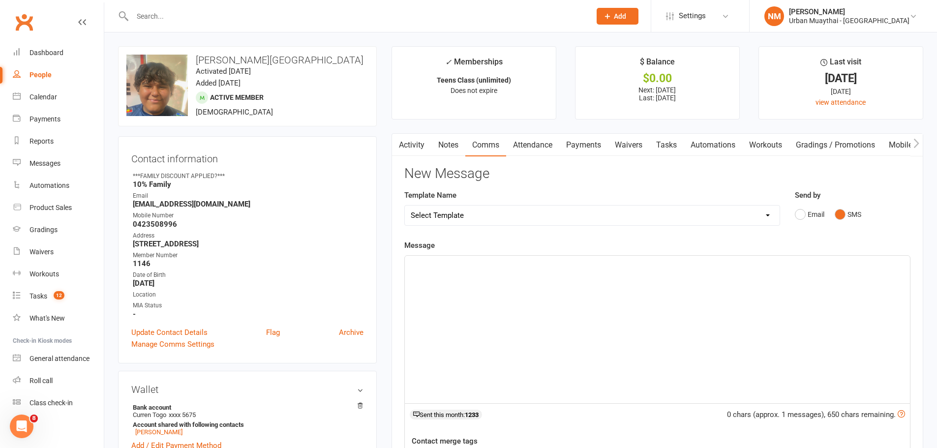
drag, startPoint x: 523, startPoint y: 312, endPoint x: 516, endPoint y: 312, distance: 6.9
click at [517, 312] on div "﻿" at bounding box center [657, 330] width 505 height 148
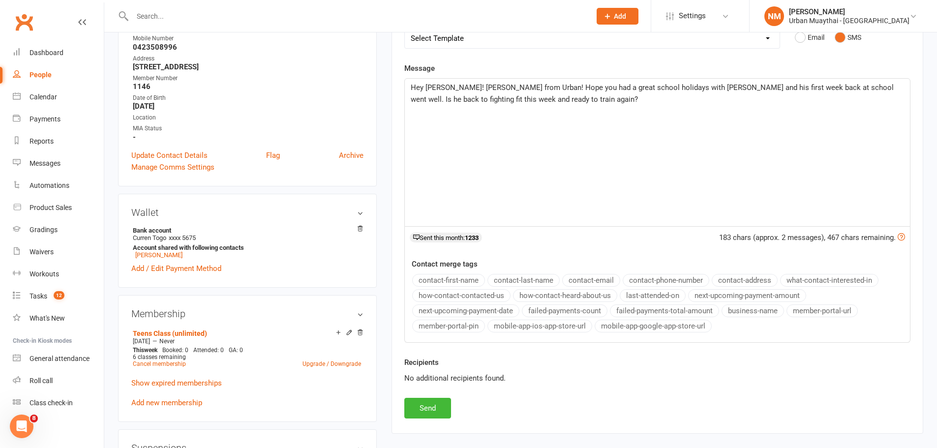
scroll to position [197, 0]
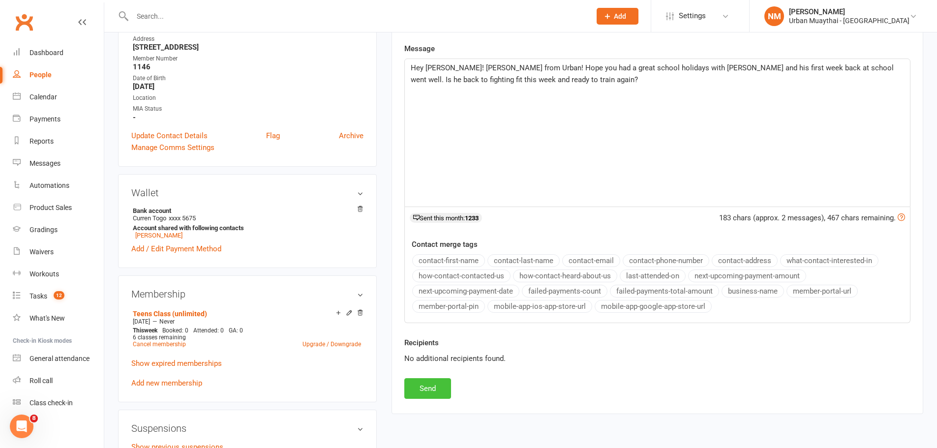
click at [424, 395] on button "Send" at bounding box center [427, 388] width 47 height 21
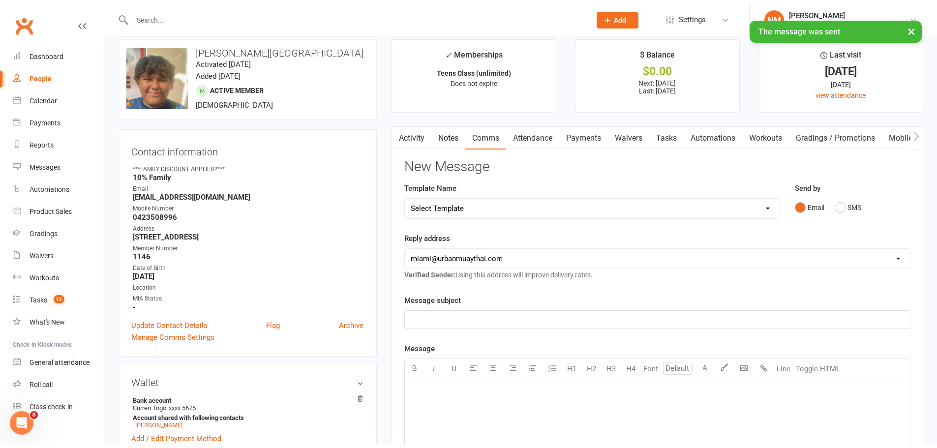
scroll to position [0, 0]
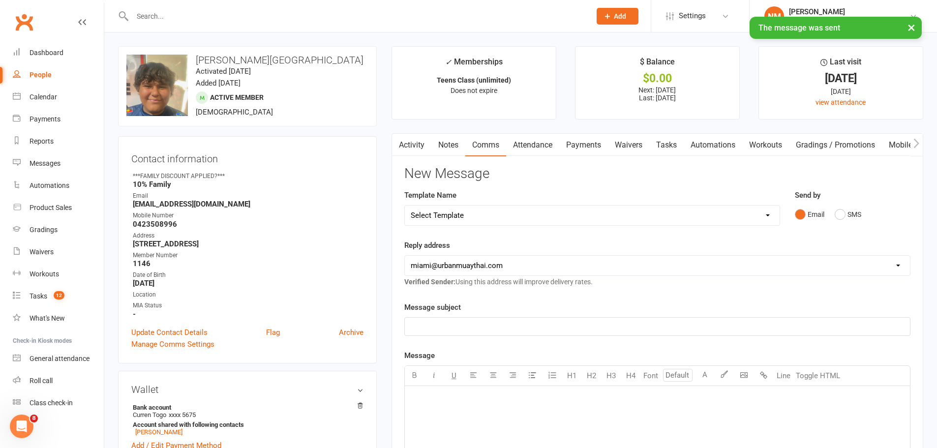
click at [427, 147] on link "Activity" at bounding box center [411, 145] width 39 height 23
click at [440, 147] on link "Notes" at bounding box center [449, 145] width 34 height 23
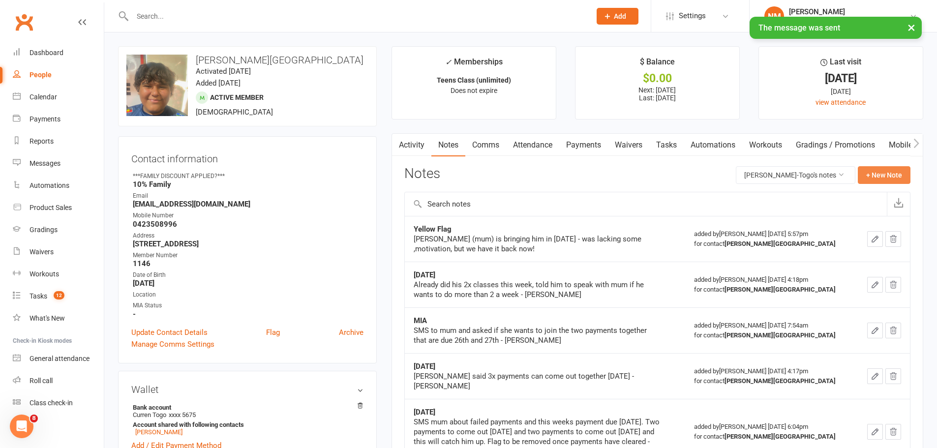
click at [885, 173] on button "+ New Note" at bounding box center [884, 175] width 53 height 18
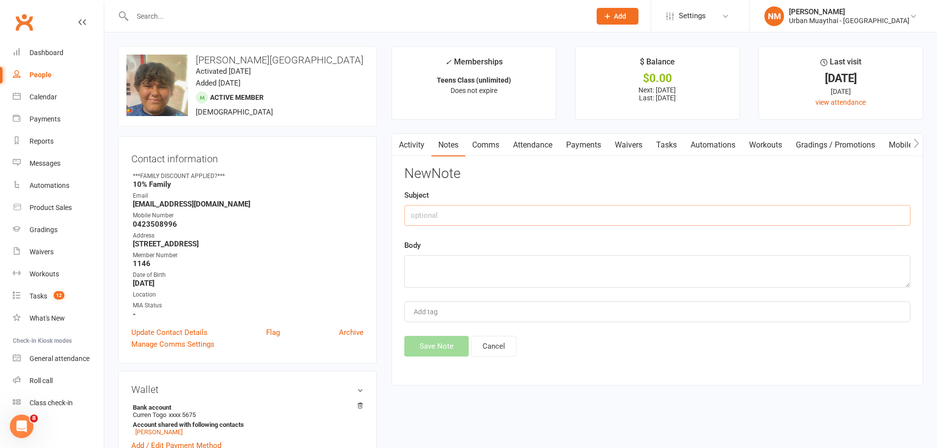
click at [459, 216] on input "text" at bounding box center [657, 215] width 506 height 21
type input "Yellow Flag"
type textarea "Sent text to mum - NM."
click at [434, 341] on button "Save Note" at bounding box center [436, 346] width 64 height 21
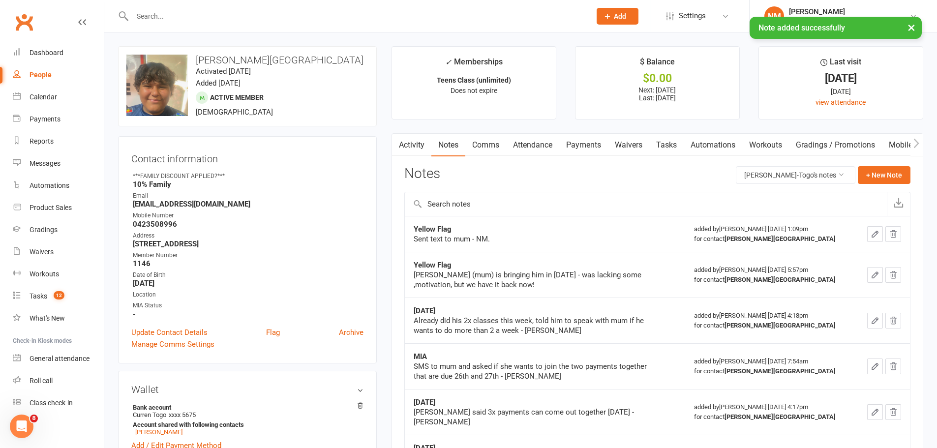
click at [302, 17] on div "× Note added successfully" at bounding box center [462, 17] width 925 height 0
click at [281, 9] on input "text" at bounding box center [356, 16] width 455 height 14
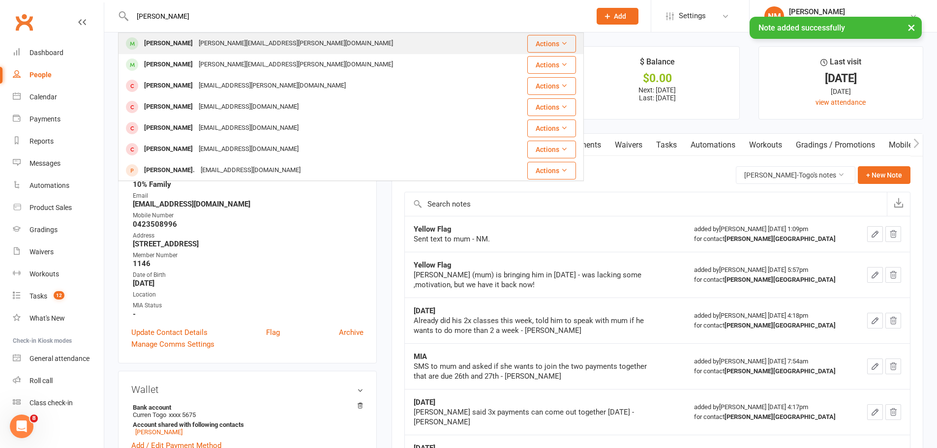
type input "mario lacey"
click at [232, 43] on div "damien@lacey.id.au" at bounding box center [296, 43] width 200 height 14
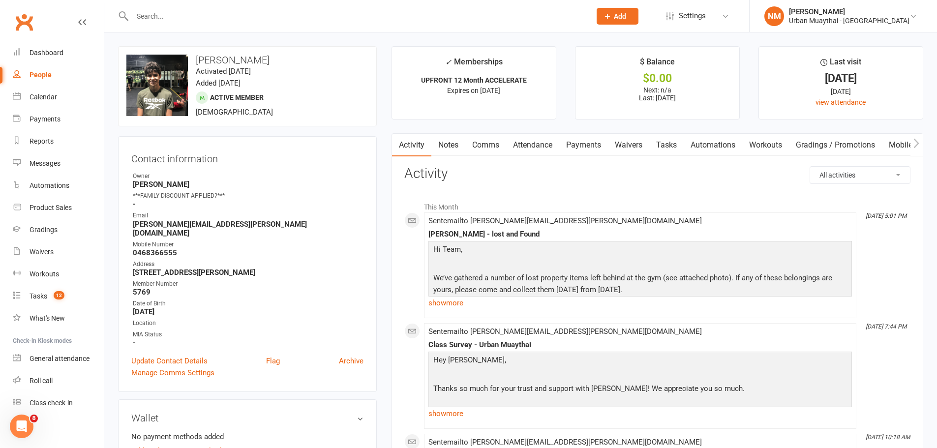
click at [582, 146] on link "Payments" at bounding box center [583, 145] width 49 height 23
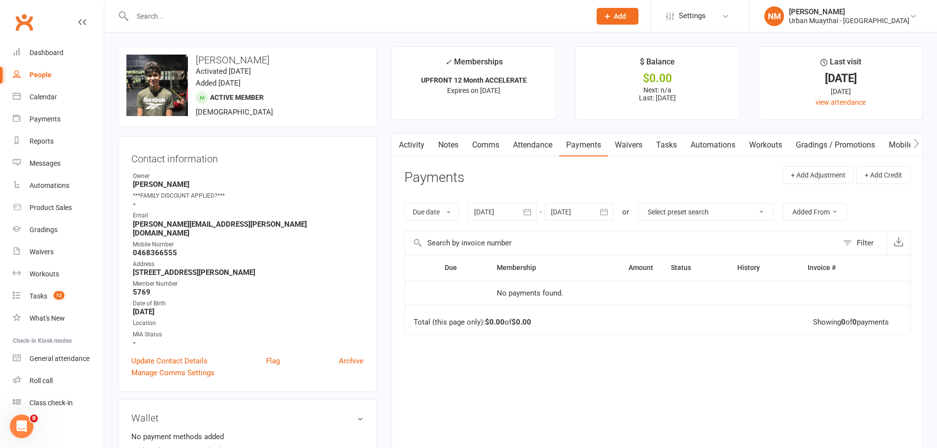
click at [483, 144] on link "Comms" at bounding box center [485, 145] width 41 height 23
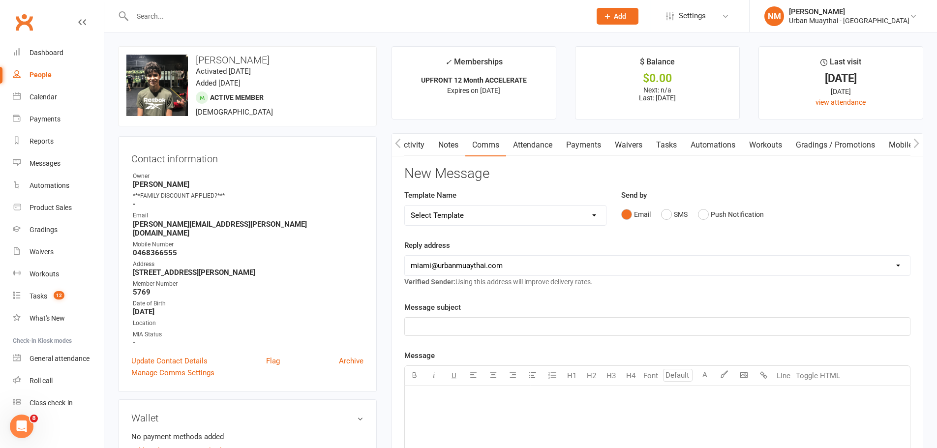
scroll to position [0, 0]
click at [450, 145] on link "Notes" at bounding box center [448, 145] width 34 height 23
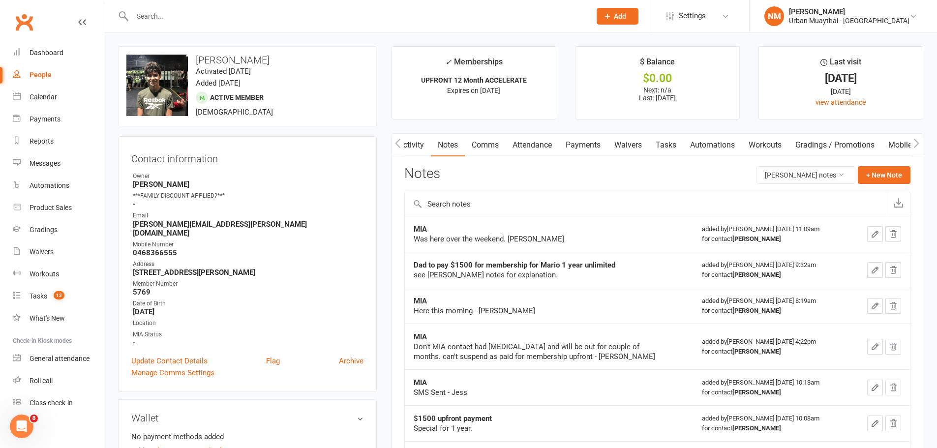
click at [406, 148] on link "Activity" at bounding box center [411, 145] width 39 height 23
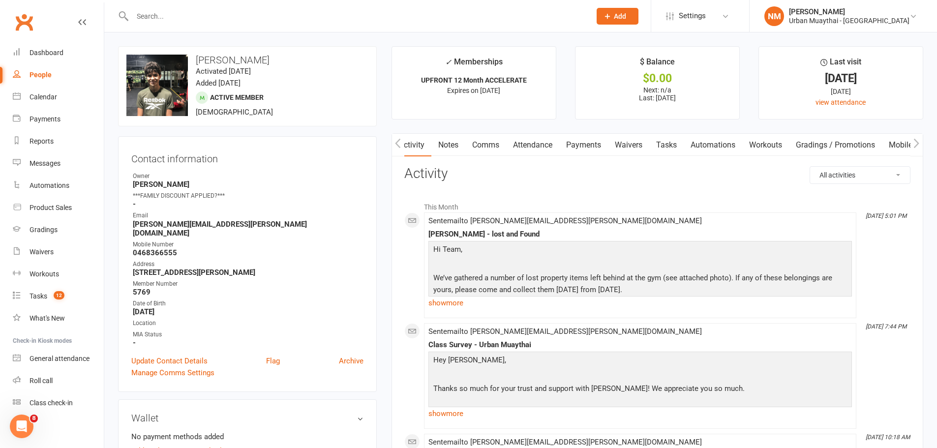
drag, startPoint x: 478, startPoint y: 151, endPoint x: 493, endPoint y: 153, distance: 14.4
click at [490, 153] on div "Activity Notes Comms Attendance Payments Waivers Tasks Automations Workouts Gra…" at bounding box center [725, 145] width 667 height 23
click at [539, 150] on link "Attendance" at bounding box center [532, 145] width 53 height 23
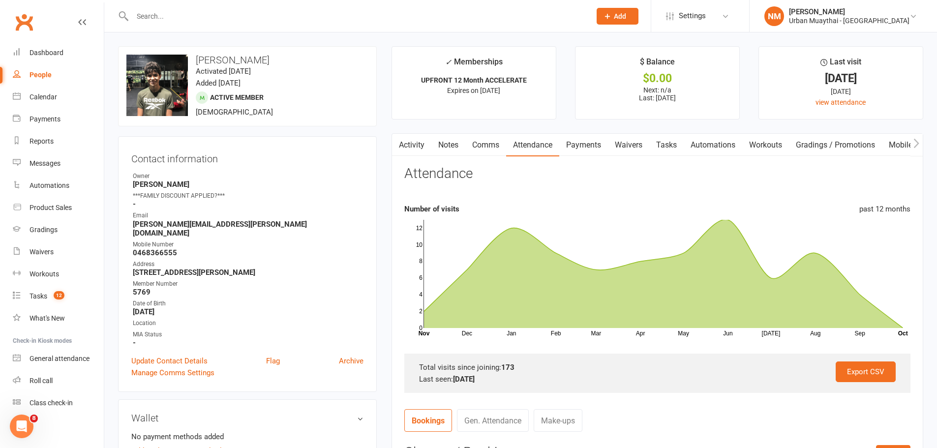
click at [487, 143] on link "Comms" at bounding box center [485, 145] width 41 height 23
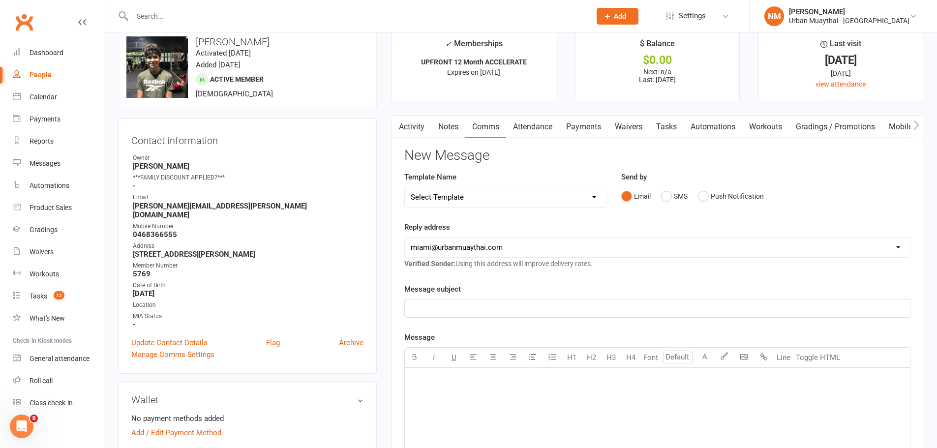
scroll to position [49, 0]
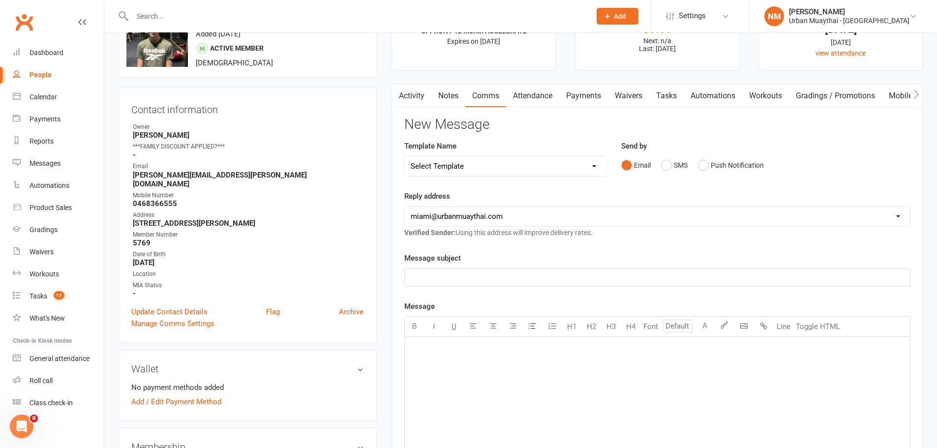
click at [440, 106] on link "Notes" at bounding box center [449, 96] width 34 height 23
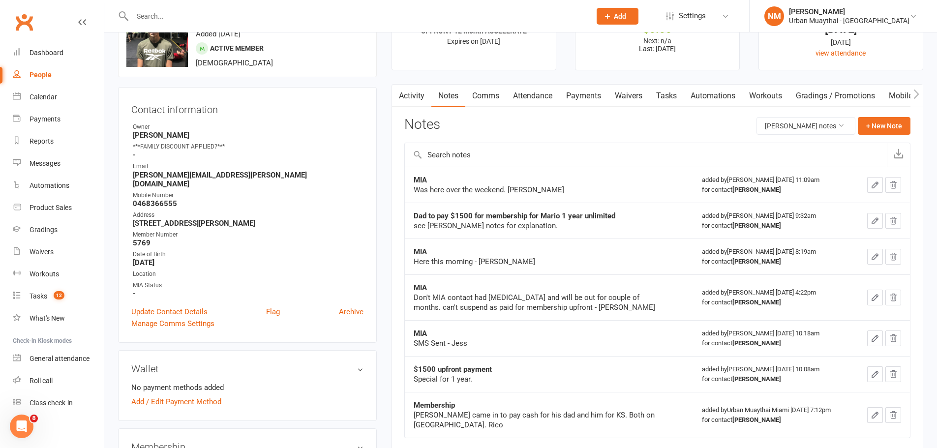
click at [428, 93] on link "Activity" at bounding box center [411, 96] width 39 height 23
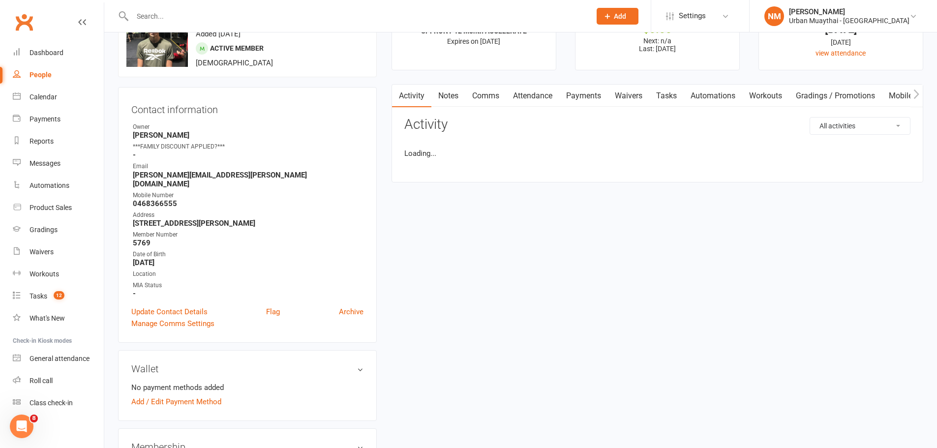
click at [480, 96] on link "Comms" at bounding box center [485, 96] width 41 height 23
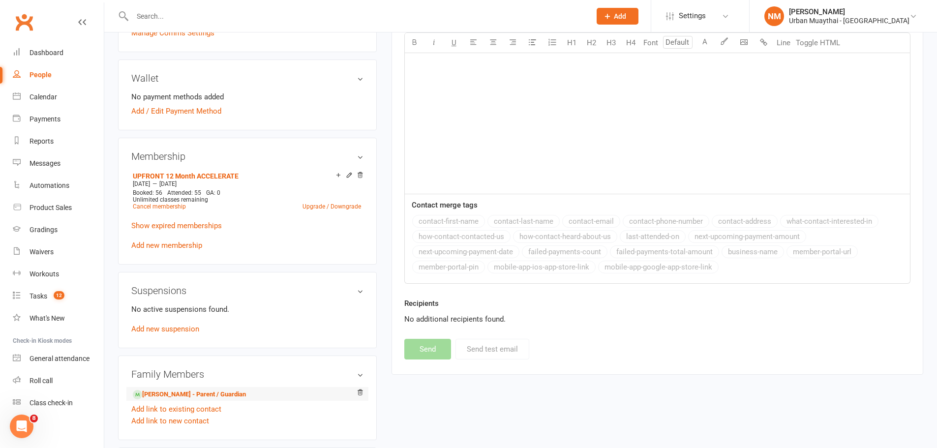
scroll to position [344, 0]
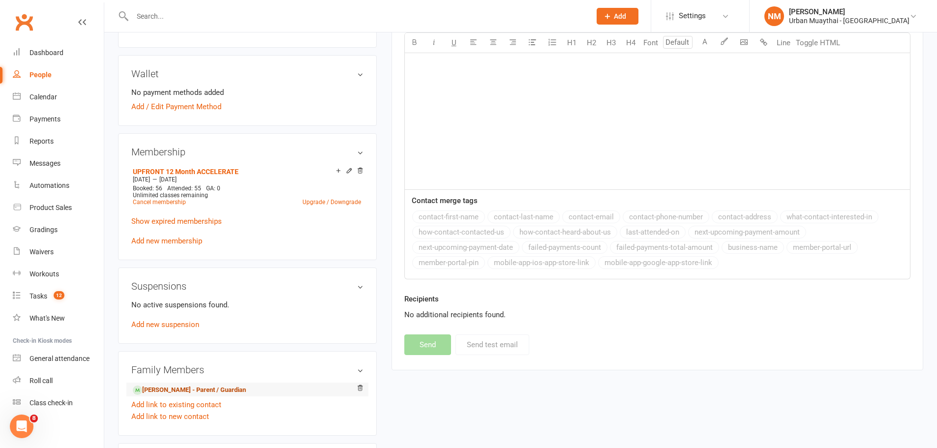
click at [165, 385] on link "Damien Lacey - Parent / Guardian" at bounding box center [189, 390] width 113 height 10
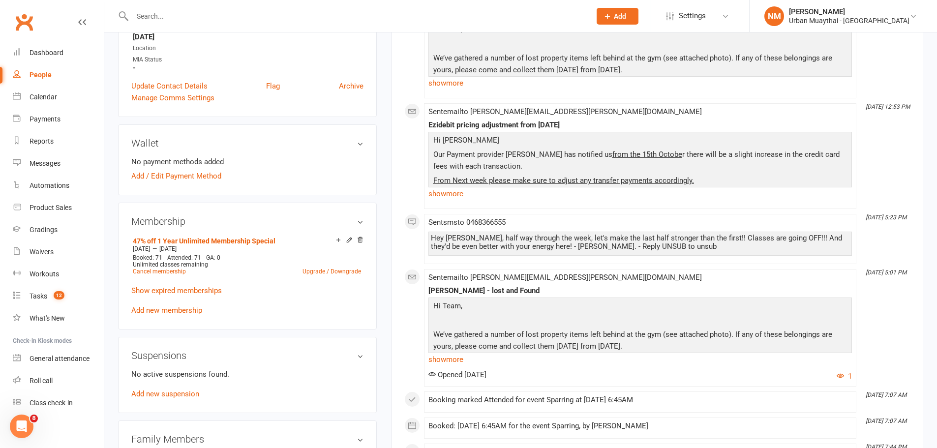
scroll to position [344, 0]
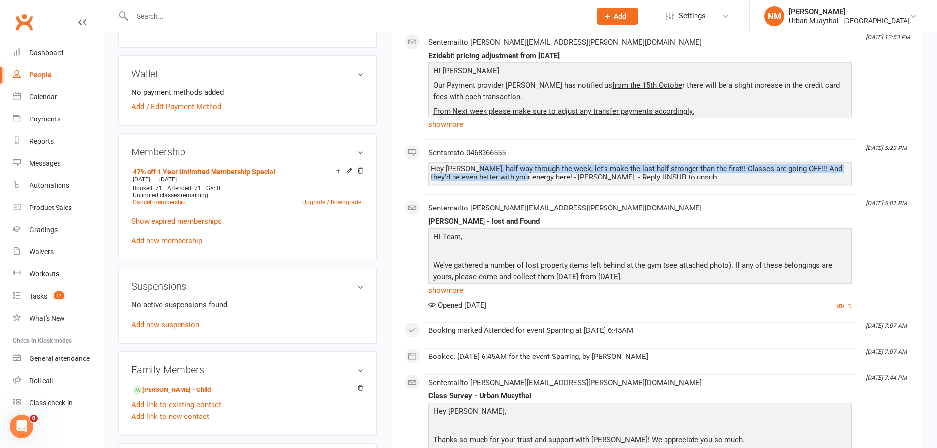
drag, startPoint x: 475, startPoint y: 170, endPoint x: 529, endPoint y: 173, distance: 53.7
click at [525, 174] on div "Hey Damien, half way through the week, let's make the last half stronger than t…" at bounding box center [640, 173] width 419 height 17
click at [535, 172] on div "Hey Damien, half way through the week, let's make the last half stronger than t…" at bounding box center [640, 173] width 419 height 17
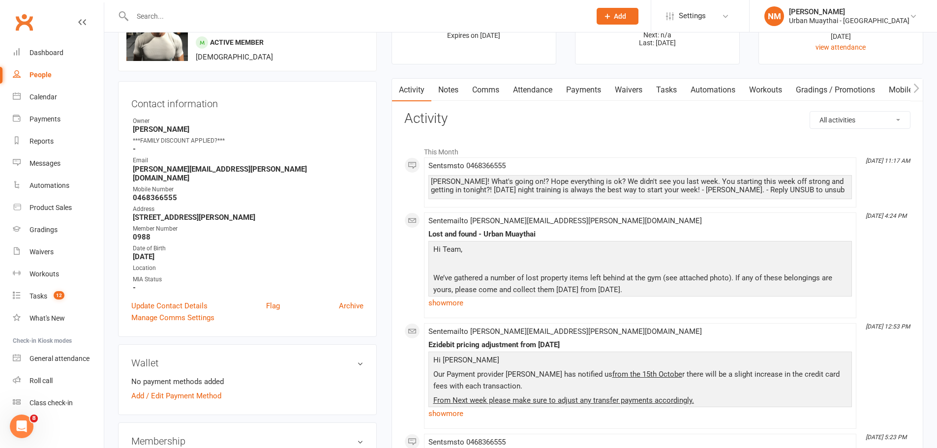
scroll to position [0, 0]
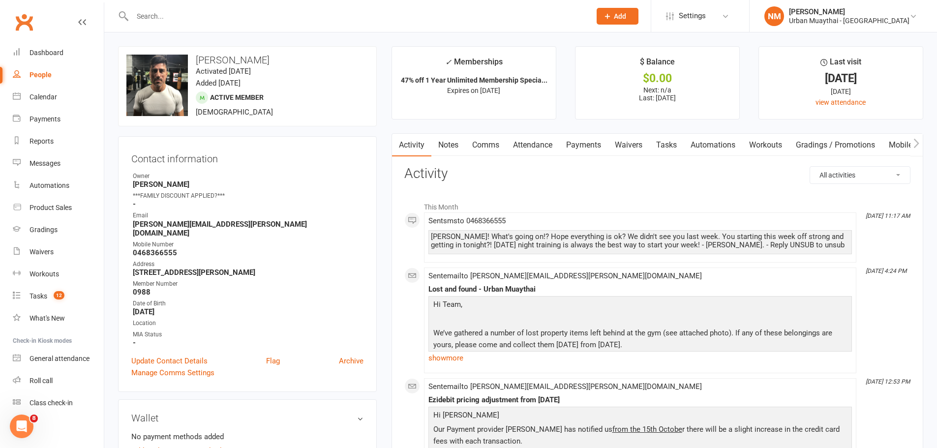
click at [165, 19] on input "text" at bounding box center [356, 16] width 455 height 14
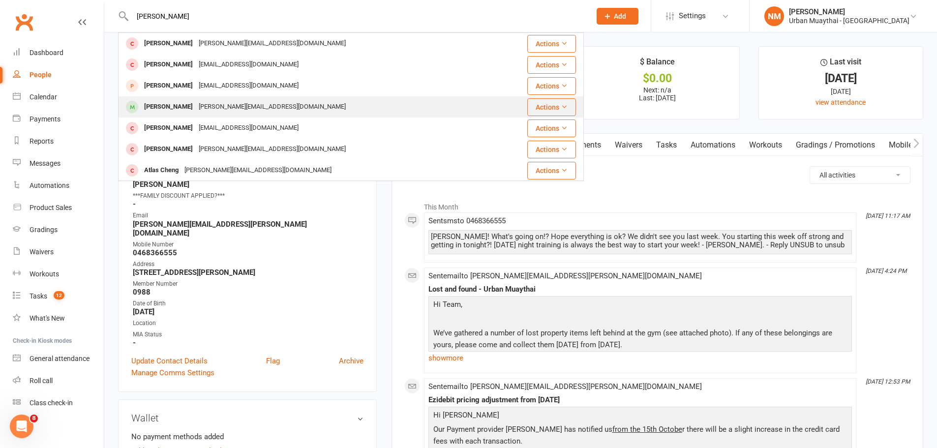
type input "gabriel"
click at [182, 99] on div "gabriel magliani gabriel_magliani@hotmail.com" at bounding box center [312, 107] width 386 height 20
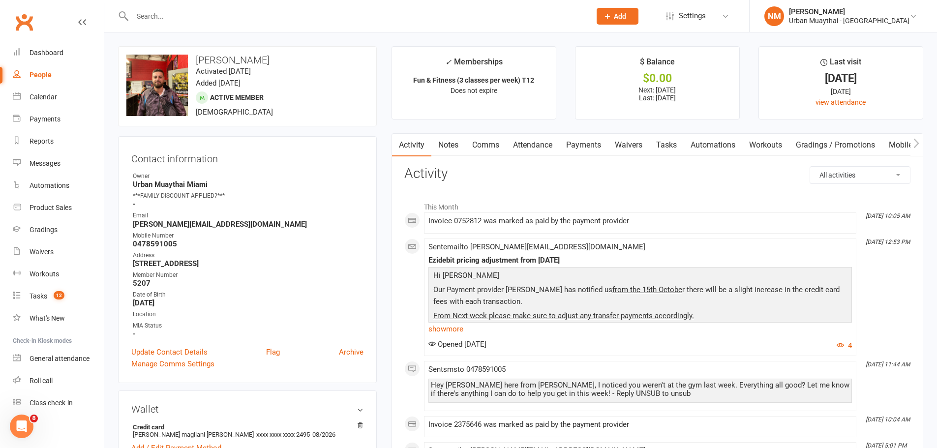
click at [536, 141] on link "Attendance" at bounding box center [532, 145] width 53 height 23
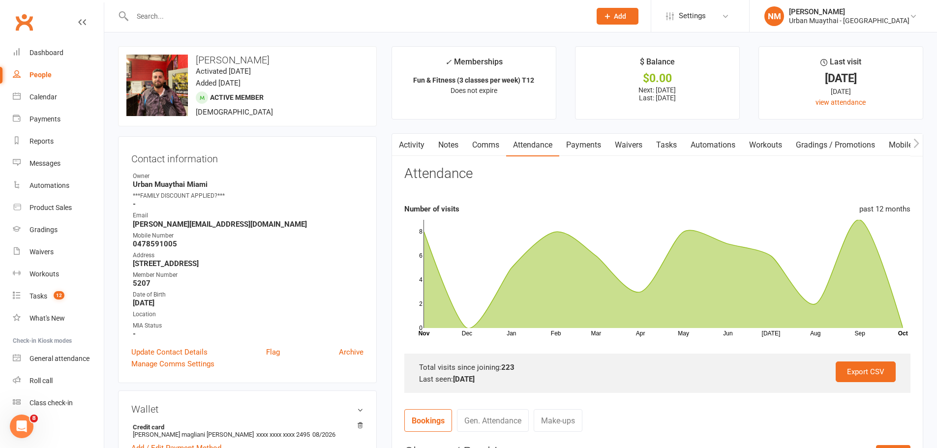
click at [173, 18] on input "text" at bounding box center [356, 16] width 455 height 14
click at [433, 143] on link "Notes" at bounding box center [449, 145] width 34 height 23
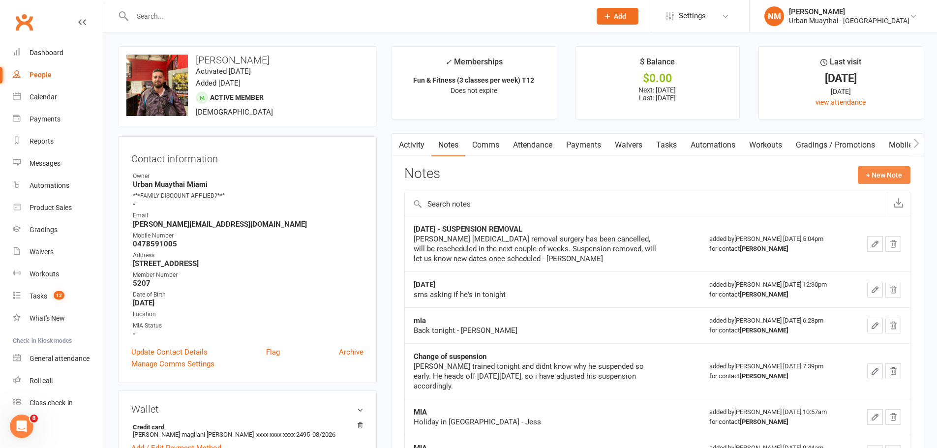
click at [868, 170] on button "+ New Note" at bounding box center [884, 175] width 53 height 18
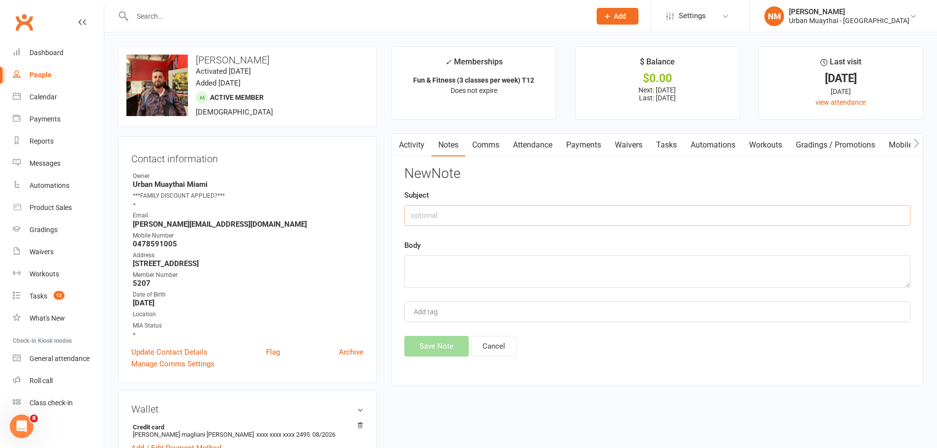
click at [443, 223] on input "text" at bounding box center [657, 215] width 506 height 21
type input "Yellow Flag"
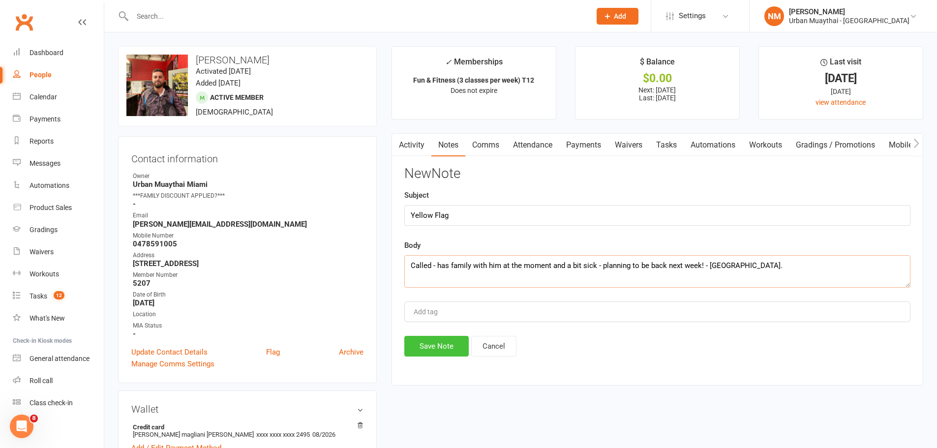
type textarea "Called - has family with him at the moment and a bit sick - planning to be back…"
click at [422, 346] on button "Save Note" at bounding box center [436, 346] width 64 height 21
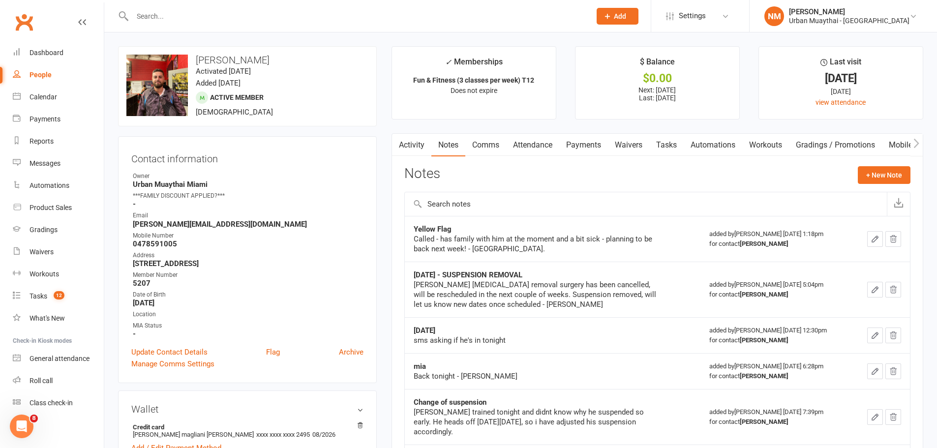
click at [191, 12] on input "text" at bounding box center [356, 16] width 455 height 14
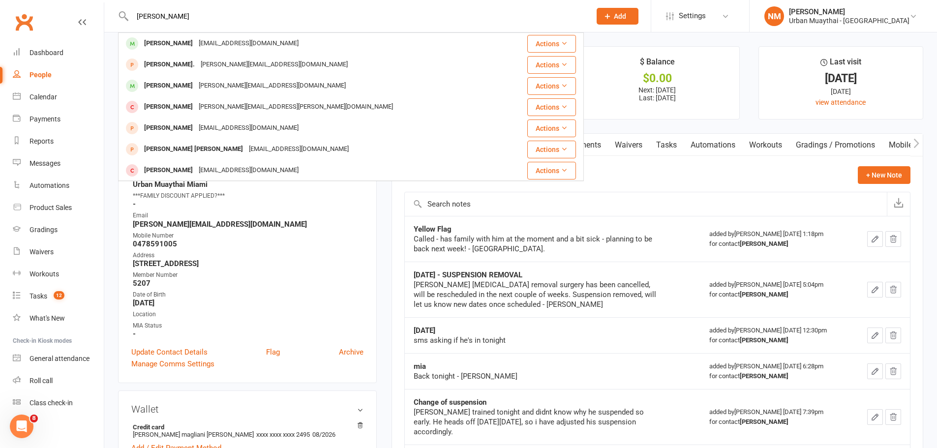
type input "ryan amey"
click at [196, 48] on div "surfing61105@gmail.com" at bounding box center [249, 43] width 106 height 14
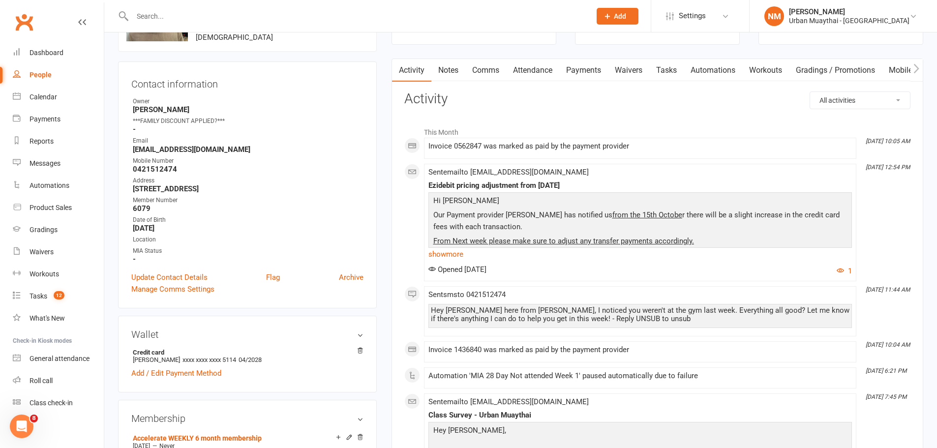
scroll to position [49, 0]
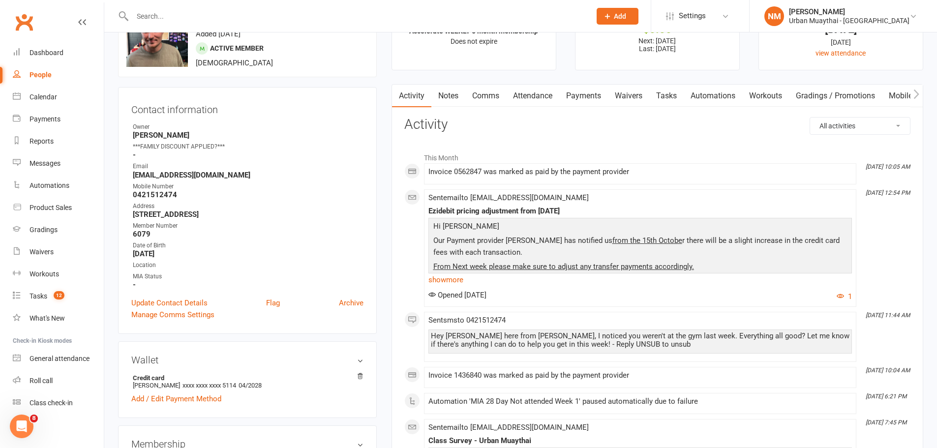
click at [524, 96] on link "Attendance" at bounding box center [532, 96] width 53 height 23
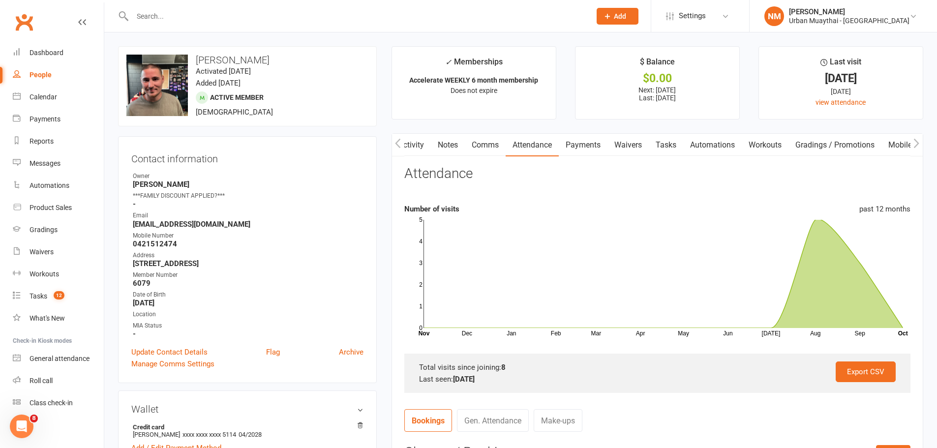
click at [139, 223] on strong "surfing61105@gmail.com" at bounding box center [248, 224] width 231 height 9
click at [170, 224] on strong "surfing61105@gmail.com" at bounding box center [248, 224] width 231 height 9
click at [181, 224] on strong "surfing61105@gmail.com" at bounding box center [248, 224] width 231 height 9
drag, startPoint x: 134, startPoint y: 225, endPoint x: 225, endPoint y: 224, distance: 91.0
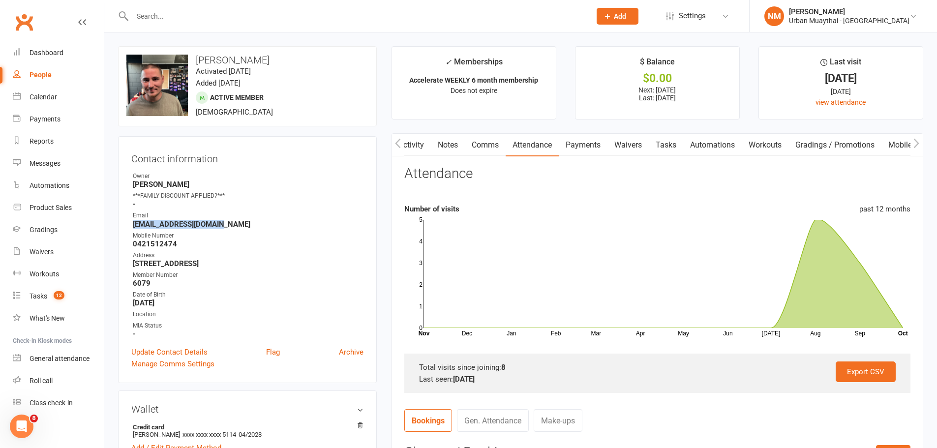
click at [225, 224] on strong "surfing61105@gmail.com" at bounding box center [248, 224] width 231 height 9
drag, startPoint x: 223, startPoint y: 226, endPoint x: 130, endPoint y: 224, distance: 92.5
click at [130, 224] on div "Contact information Owner Richard Walsh ***FAMILY DISCOUNT APPLIED?*** - Email …" at bounding box center [247, 259] width 259 height 247
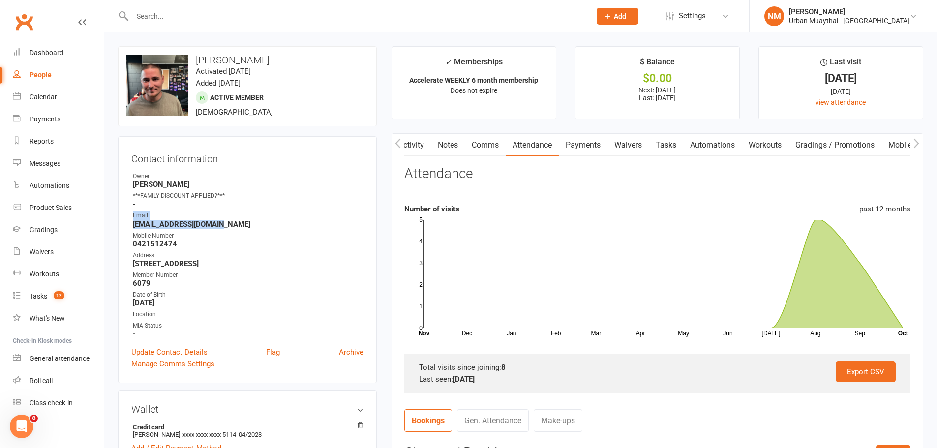
drag, startPoint x: 132, startPoint y: 216, endPoint x: 226, endPoint y: 227, distance: 94.2
click at [226, 227] on li "Email surfing61105@gmail.com" at bounding box center [247, 219] width 232 height 17
click at [226, 227] on strong "surfing61105@gmail.com" at bounding box center [248, 224] width 231 height 9
drag, startPoint x: 134, startPoint y: 217, endPoint x: 130, endPoint y: 238, distance: 21.0
click at [130, 238] on div "Contact information Owner Richard Walsh ***FAMILY DISCOUNT APPLIED?*** - Email …" at bounding box center [247, 259] width 259 height 247
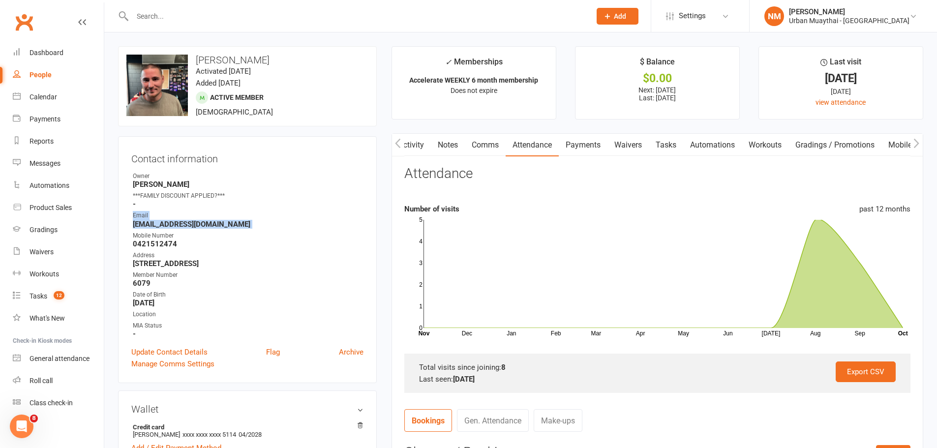
click at [130, 238] on div "Contact information Owner Richard Walsh ***FAMILY DISCOUNT APPLIED?*** - Email …" at bounding box center [247, 259] width 259 height 247
drag, startPoint x: 132, startPoint y: 210, endPoint x: 132, endPoint y: 236, distance: 26.1
click at [132, 236] on ul "Owner Richard Walsh ***FAMILY DISCOUNT APPLIED?*** - Email surfing61105@gmail.c…" at bounding box center [247, 255] width 232 height 167
click at [132, 236] on li "Mobile Number 0421512474" at bounding box center [247, 239] width 232 height 17
drag, startPoint x: 221, startPoint y: 227, endPoint x: 131, endPoint y: 216, distance: 91.2
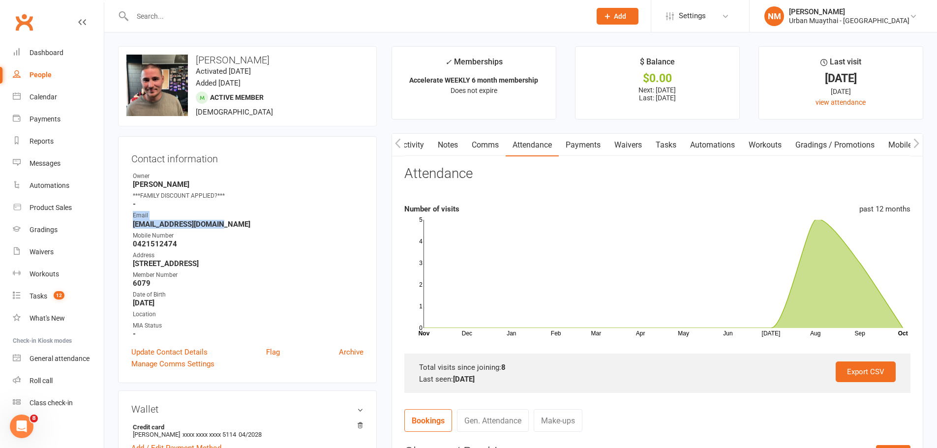
click at [131, 216] on li "Email surfing61105@gmail.com" at bounding box center [247, 219] width 232 height 17
click at [131, 216] on div "Contact information Owner Richard Walsh ***FAMILY DISCOUNT APPLIED?*** - Email …" at bounding box center [247, 259] width 259 height 247
drag, startPoint x: 132, startPoint y: 213, endPoint x: 134, endPoint y: 235, distance: 22.8
click at [134, 235] on ul "Owner Richard Walsh ***FAMILY DISCOUNT APPLIED?*** - Email surfing61105@gmail.c…" at bounding box center [247, 255] width 232 height 167
click at [133, 232] on div "Mobile Number" at bounding box center [248, 235] width 231 height 9
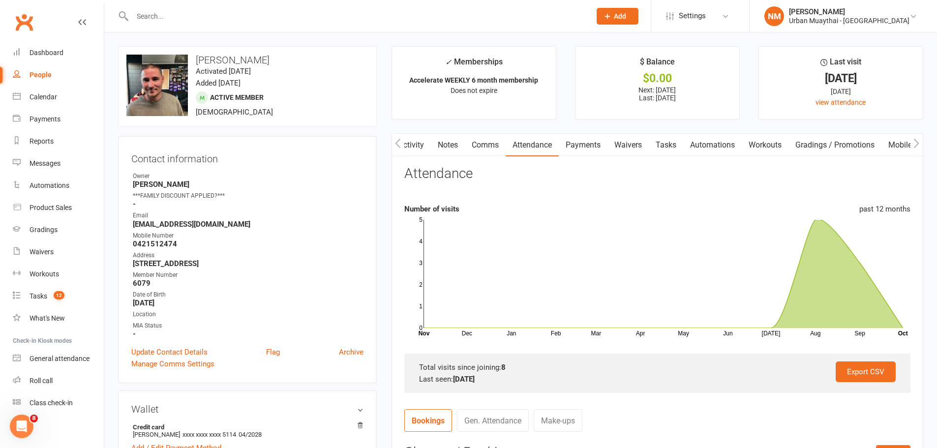
click at [130, 217] on div "Contact information Owner Richard Walsh ***FAMILY DISCOUNT APPLIED?*** - Email …" at bounding box center [247, 259] width 259 height 247
drag, startPoint x: 130, startPoint y: 217, endPoint x: 133, endPoint y: 233, distance: 16.0
click at [133, 233] on div "Contact information Owner Richard Walsh ***FAMILY DISCOUNT APPLIED?*** - Email …" at bounding box center [247, 259] width 259 height 247
click at [133, 234] on div "Mobile Number" at bounding box center [248, 235] width 231 height 9
drag, startPoint x: 132, startPoint y: 219, endPoint x: 134, endPoint y: 231, distance: 11.4
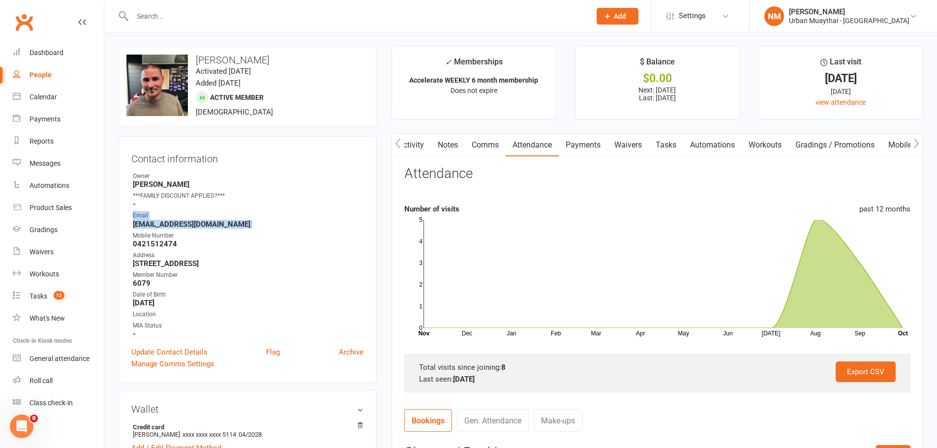
click at [134, 231] on ul "Owner Richard Walsh ***FAMILY DISCOUNT APPLIED?*** - Email surfing61105@gmail.c…" at bounding box center [247, 255] width 232 height 167
click at [134, 231] on div "Mobile Number" at bounding box center [248, 235] width 231 height 9
drag, startPoint x: 136, startPoint y: 214, endPoint x: 139, endPoint y: 226, distance: 12.5
click at [139, 226] on li "Email surfing61105@gmail.com" at bounding box center [247, 219] width 232 height 17
click at [139, 226] on strong "surfing61105@gmail.com" at bounding box center [248, 224] width 231 height 9
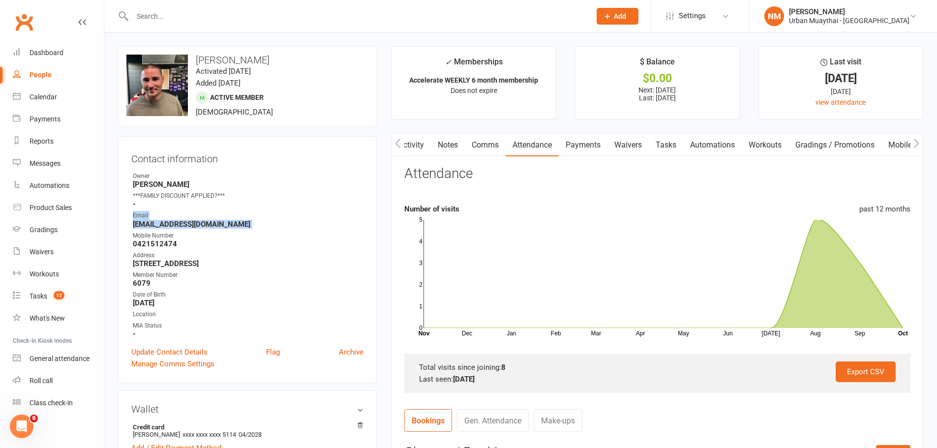
drag, startPoint x: 133, startPoint y: 216, endPoint x: 135, endPoint y: 235, distance: 18.8
click at [135, 235] on ul "Owner Richard Walsh ***FAMILY DISCOUNT APPLIED?*** - Email surfing61105@gmail.c…" at bounding box center [247, 255] width 232 height 167
click at [137, 238] on div "Mobile Number" at bounding box center [248, 235] width 231 height 9
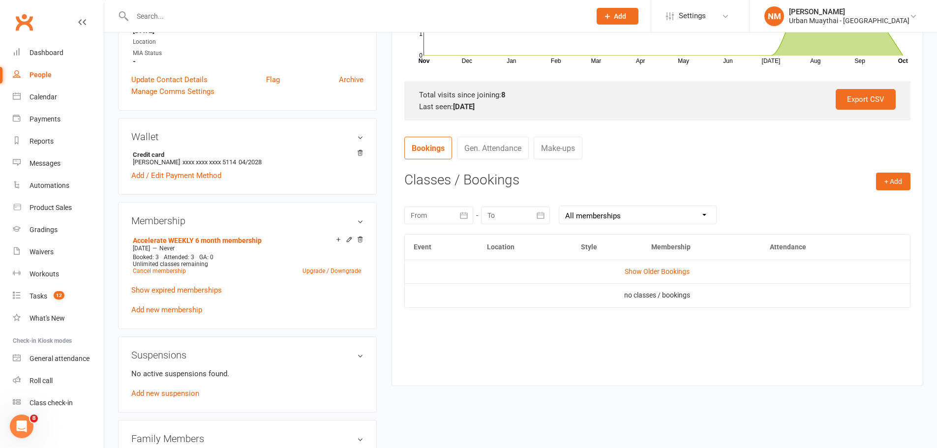
scroll to position [295, 0]
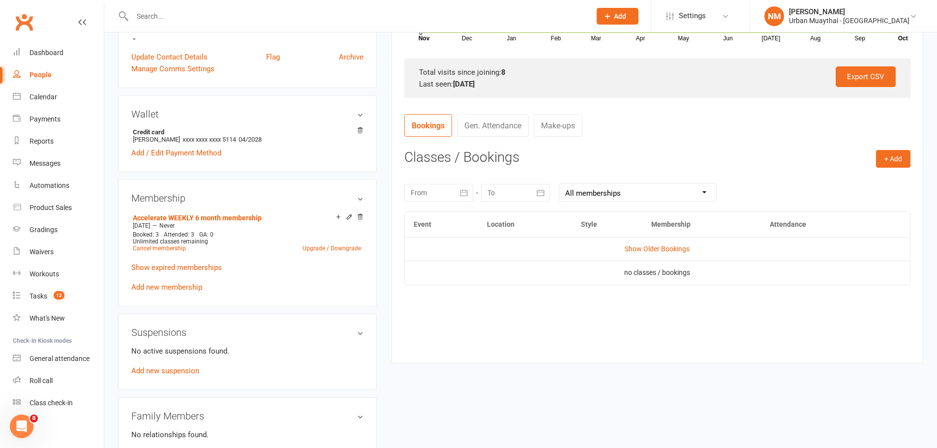
click at [508, 199] on div at bounding box center [515, 193] width 69 height 18
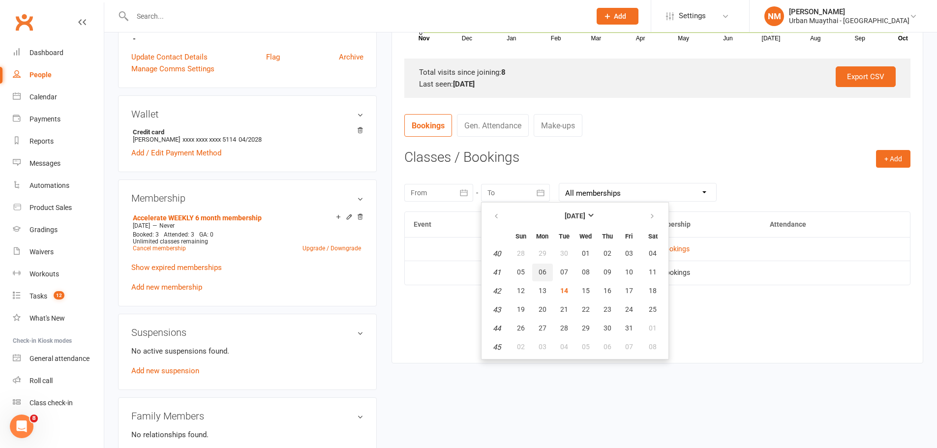
click at [541, 264] on button "06" at bounding box center [542, 273] width 21 height 18
type input "06 Oct 2025"
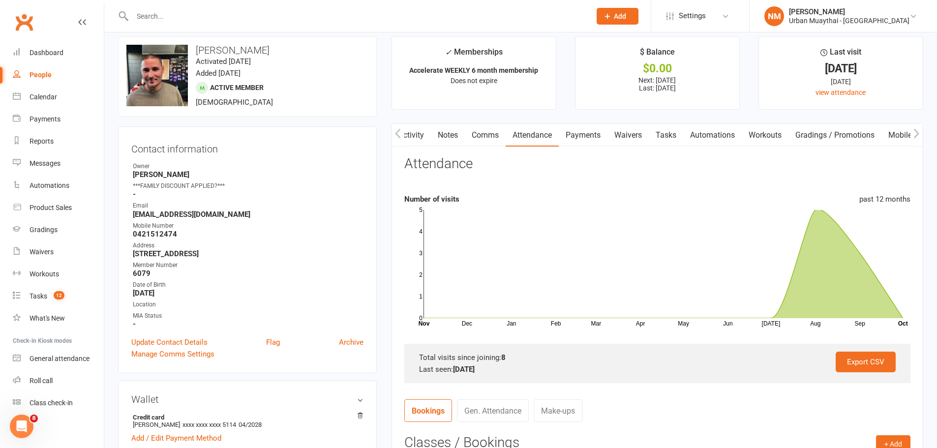
scroll to position [0, 0]
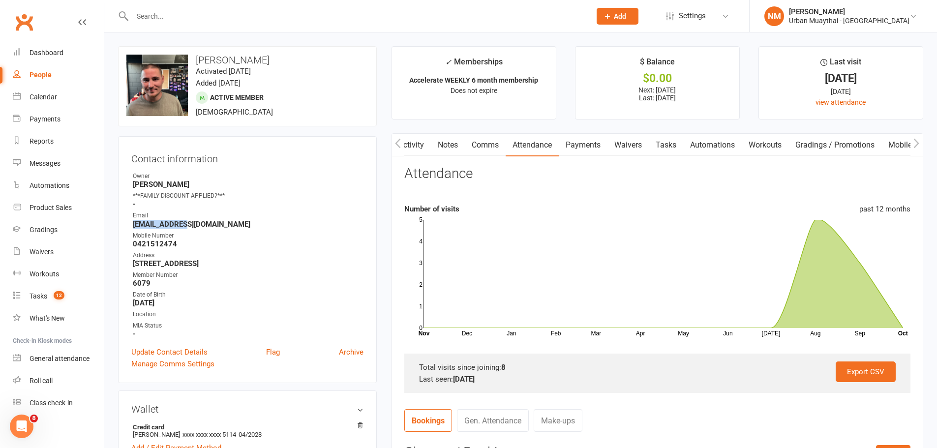
drag, startPoint x: 134, startPoint y: 222, endPoint x: 183, endPoint y: 224, distance: 49.2
click at [183, 224] on strong "surfing61105@gmail.com" at bounding box center [248, 224] width 231 height 9
click at [171, 228] on strong "surfing61105@gmail.com" at bounding box center [248, 224] width 231 height 9
drag, startPoint x: 131, startPoint y: 223, endPoint x: 209, endPoint y: 218, distance: 77.4
click at [209, 218] on div "Contact information Owner Richard Walsh ***FAMILY DISCOUNT APPLIED?*** - Email …" at bounding box center [247, 259] width 259 height 247
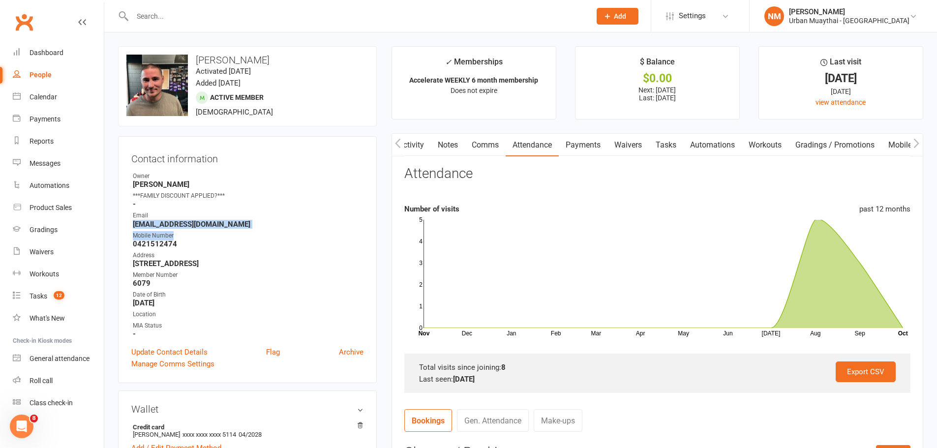
drag, startPoint x: 219, startPoint y: 229, endPoint x: 127, endPoint y: 223, distance: 92.7
click at [126, 223] on div "Contact information Owner Richard Walsh ***FAMILY DISCOUNT APPLIED?*** - Email …" at bounding box center [247, 259] width 259 height 247
click at [138, 222] on strong "surfing61105@gmail.com" at bounding box center [248, 224] width 231 height 9
drag, startPoint x: 134, startPoint y: 221, endPoint x: 234, endPoint y: 221, distance: 100.4
click at [229, 227] on strong "surfing61105@gmail.com" at bounding box center [248, 224] width 231 height 9
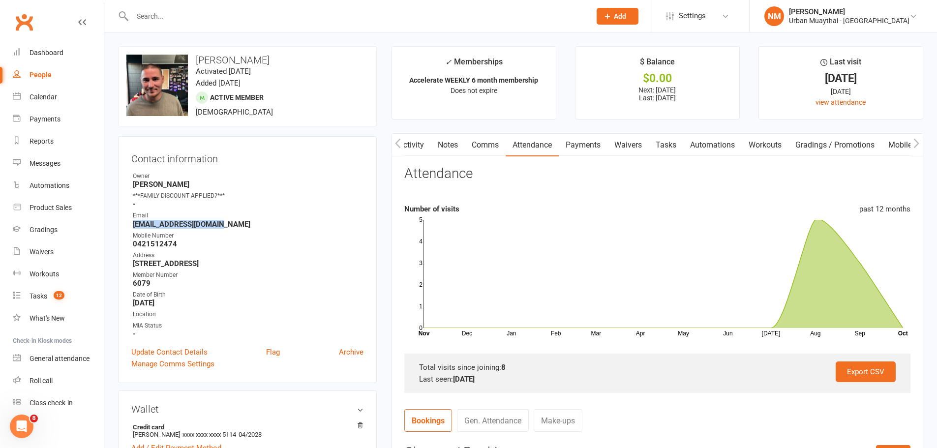
click at [245, 228] on strong "surfing61105@gmail.com" at bounding box center [248, 224] width 231 height 9
click at [234, 220] on strong "surfing61105@gmail.com" at bounding box center [248, 224] width 231 height 9
drag, startPoint x: 225, startPoint y: 223, endPoint x: 129, endPoint y: 173, distance: 108.5
click at [129, 173] on div "Contact information Owner Richard Walsh ***FAMILY DISCOUNT APPLIED?*** - Email …" at bounding box center [247, 259] width 259 height 247
click at [132, 178] on li "Owner Richard Walsh" at bounding box center [247, 180] width 232 height 17
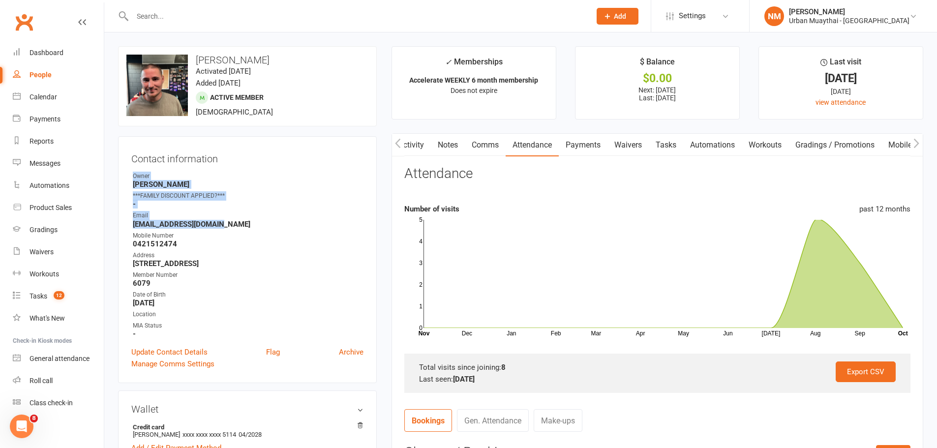
drag, startPoint x: 132, startPoint y: 176, endPoint x: 223, endPoint y: 227, distance: 104.0
click at [223, 227] on ul "Owner Richard Walsh ***FAMILY DISCOUNT APPLIED?*** - Email surfing61105@gmail.c…" at bounding box center [247, 255] width 232 height 167
click at [223, 227] on strong "surfing61105@gmail.com" at bounding box center [248, 224] width 231 height 9
drag, startPoint x: 181, startPoint y: 242, endPoint x: 131, endPoint y: 178, distance: 81.4
click at [131, 178] on ul "Owner Richard Walsh ***FAMILY DISCOUNT APPLIED?*** - Email surfing61105@gmail.c…" at bounding box center [247, 255] width 232 height 167
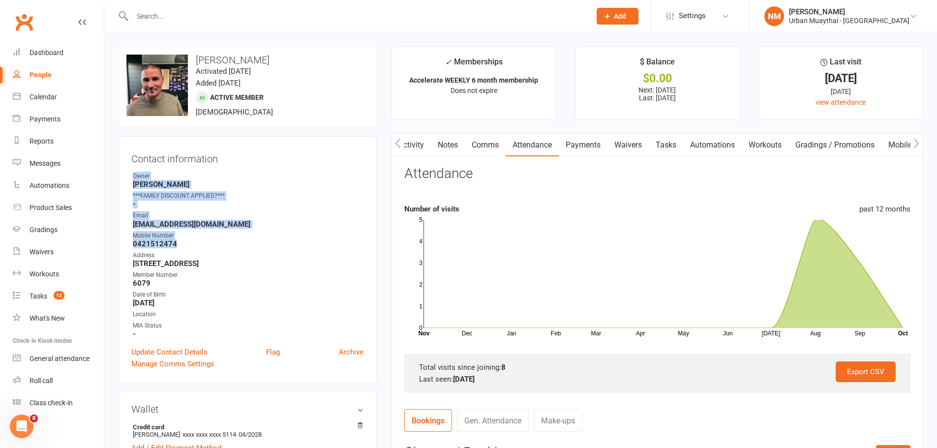
click at [130, 175] on div "Contact information Owner Richard Walsh ***FAMILY DISCOUNT APPLIED?*** - Email …" at bounding box center [247, 259] width 259 height 247
drag, startPoint x: 132, startPoint y: 175, endPoint x: 222, endPoint y: 225, distance: 102.4
click at [222, 225] on ul "Owner Richard Walsh ***FAMILY DISCOUNT APPLIED?*** - Email surfing61105@gmail.c…" at bounding box center [247, 255] width 232 height 167
click at [222, 225] on strong "surfing61105@gmail.com" at bounding box center [248, 224] width 231 height 9
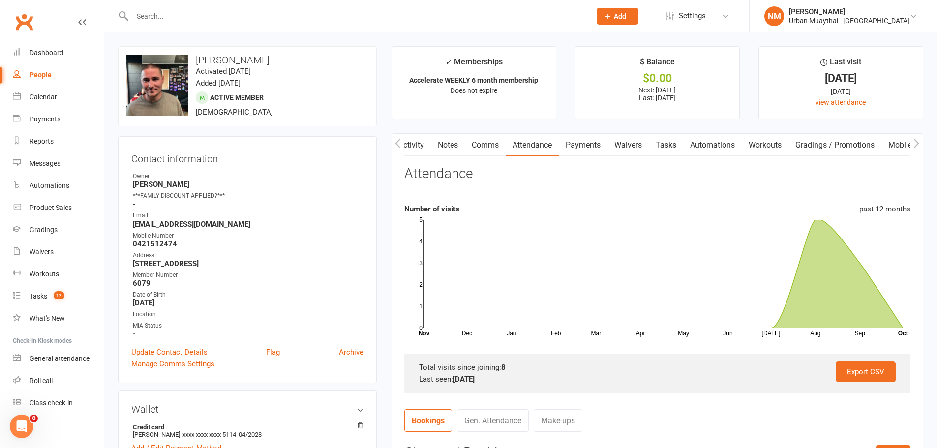
click at [186, 236] on div "Mobile Number" at bounding box center [248, 235] width 231 height 9
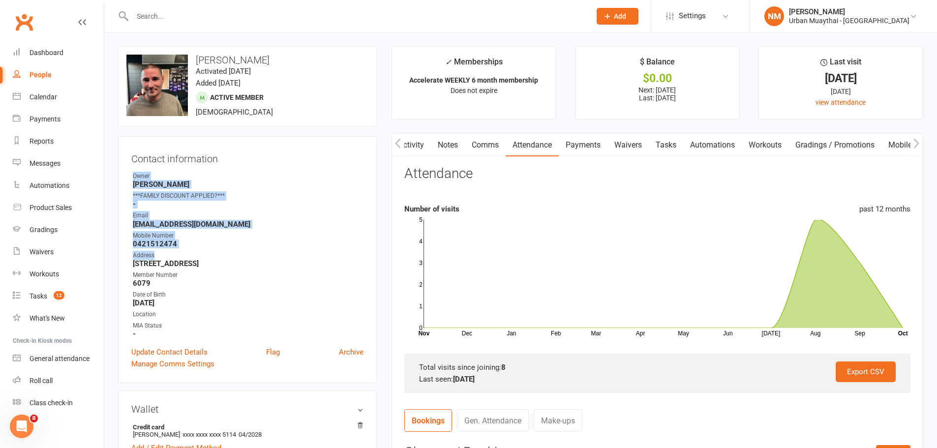
drag, startPoint x: 186, startPoint y: 248, endPoint x: 129, endPoint y: 168, distance: 99.1
click at [129, 168] on div "Contact information Owner Richard Walsh ***FAMILY DISCOUNT APPLIED?*** - Email …" at bounding box center [247, 259] width 259 height 247
click at [137, 184] on strong "[PERSON_NAME]" at bounding box center [248, 184] width 231 height 9
drag, startPoint x: 132, startPoint y: 178, endPoint x: 223, endPoint y: 229, distance: 104.2
click at [212, 225] on ul "Owner Richard Walsh ***FAMILY DISCOUNT APPLIED?*** - Email surfing61105@gmail.c…" at bounding box center [247, 255] width 232 height 167
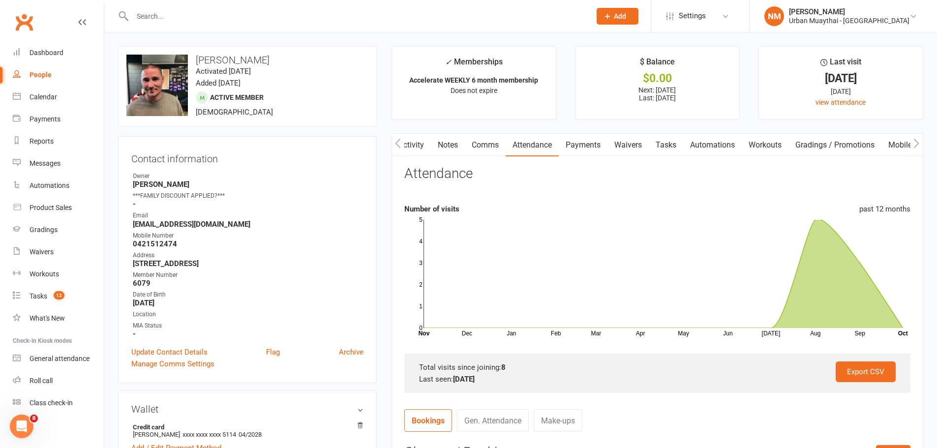
click at [229, 231] on div "Mobile Number" at bounding box center [248, 235] width 231 height 9
click at [221, 229] on ul "Owner Richard Walsh ***FAMILY DISCOUNT APPLIED?*** - Email surfing61105@gmail.c…" at bounding box center [247, 255] width 232 height 167
drag, startPoint x: 224, startPoint y: 222, endPoint x: 134, endPoint y: 175, distance: 101.7
click at [133, 173] on ul "Owner Richard Walsh ***FAMILY DISCOUNT APPLIED?*** - Email surfing61105@gmail.c…" at bounding box center [247, 255] width 232 height 167
click at [134, 175] on div "Owner" at bounding box center [248, 176] width 231 height 9
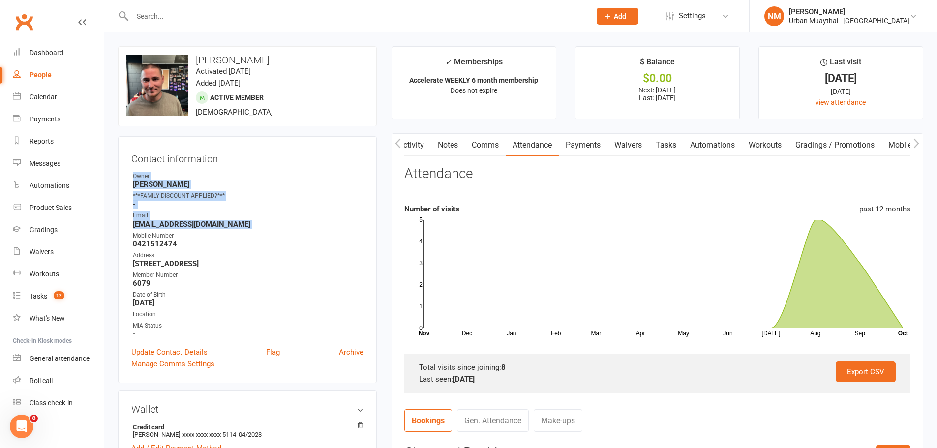
drag, startPoint x: 133, startPoint y: 175, endPoint x: 236, endPoint y: 228, distance: 115.8
click at [236, 228] on ul "Owner Richard Walsh ***FAMILY DISCOUNT APPLIED?*** - Email surfing61105@gmail.c…" at bounding box center [247, 255] width 232 height 167
click at [225, 227] on strong "surfing61105@gmail.com" at bounding box center [248, 224] width 231 height 9
drag, startPoint x: 220, startPoint y: 229, endPoint x: 131, endPoint y: 164, distance: 110.5
click at [134, 170] on div "Contact information Owner Richard Walsh ***FAMILY DISCOUNT APPLIED?*** - Email …" at bounding box center [247, 259] width 259 height 247
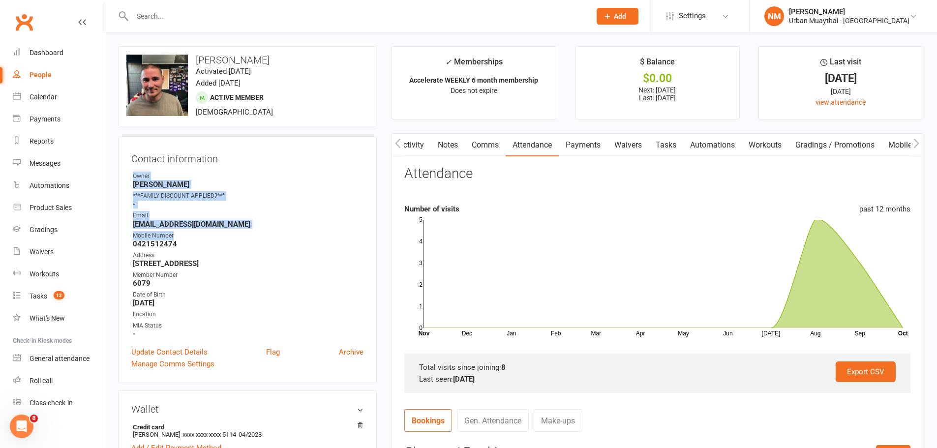
click at [134, 182] on strong "[PERSON_NAME]" at bounding box center [248, 184] width 231 height 9
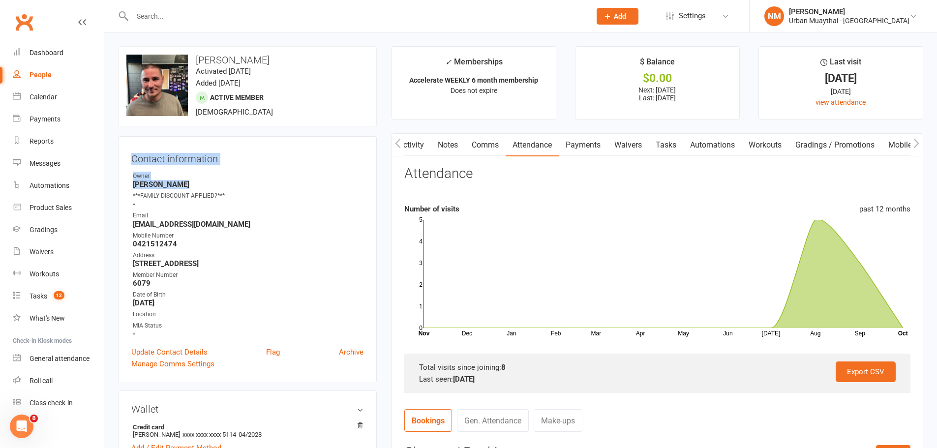
drag, startPoint x: 131, startPoint y: 158, endPoint x: 195, endPoint y: 182, distance: 68.5
click at [195, 182] on div "Contact information Owner Richard Walsh ***FAMILY DISCOUNT APPLIED?*** - Email …" at bounding box center [247, 259] width 259 height 247
click at [196, 182] on strong "[PERSON_NAME]" at bounding box center [248, 184] width 231 height 9
drag, startPoint x: 187, startPoint y: 183, endPoint x: 126, endPoint y: 155, distance: 67.1
click at [126, 155] on div "Contact information Owner Richard Walsh ***FAMILY DISCOUNT APPLIED?*** - Email …" at bounding box center [247, 259] width 259 height 247
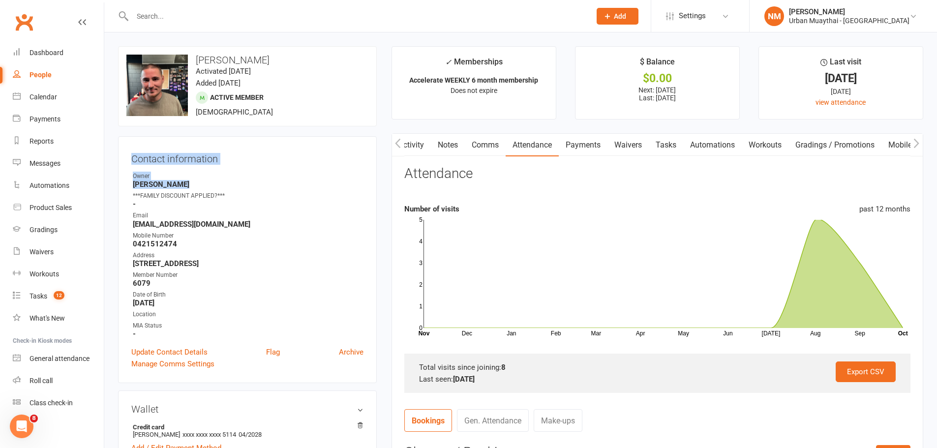
click at [126, 155] on div "Contact information Owner Richard Walsh ***FAMILY DISCOUNT APPLIED?*** - Email …" at bounding box center [247, 259] width 259 height 247
drag, startPoint x: 128, startPoint y: 156, endPoint x: 132, endPoint y: 175, distance: 19.0
click at [132, 175] on div "Contact information Owner Richard Walsh ***FAMILY DISCOUNT APPLIED?*** - Email …" at bounding box center [247, 259] width 259 height 247
click at [132, 175] on li "Owner Richard Walsh" at bounding box center [247, 180] width 232 height 17
drag, startPoint x: 128, startPoint y: 160, endPoint x: 134, endPoint y: 177, distance: 17.9
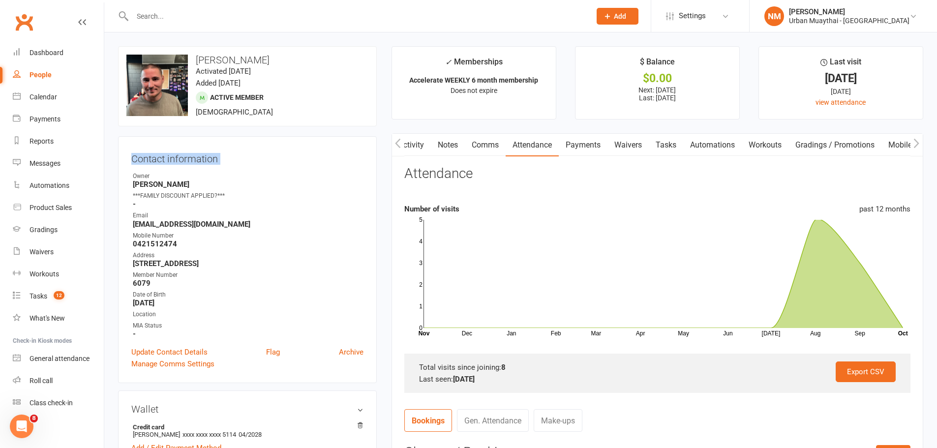
click at [134, 177] on div "Contact information Owner Richard Walsh ***FAMILY DISCOUNT APPLIED?*** - Email …" at bounding box center [247, 259] width 259 height 247
click at [133, 157] on h3 "Contact information" at bounding box center [247, 157] width 232 height 15
drag, startPoint x: 131, startPoint y: 157, endPoint x: 133, endPoint y: 177, distance: 19.3
click at [133, 177] on div "Contact information Owner Richard Walsh ***FAMILY DISCOUNT APPLIED?*** - Email …" at bounding box center [247, 259] width 259 height 247
click at [133, 177] on div "Owner" at bounding box center [248, 176] width 231 height 9
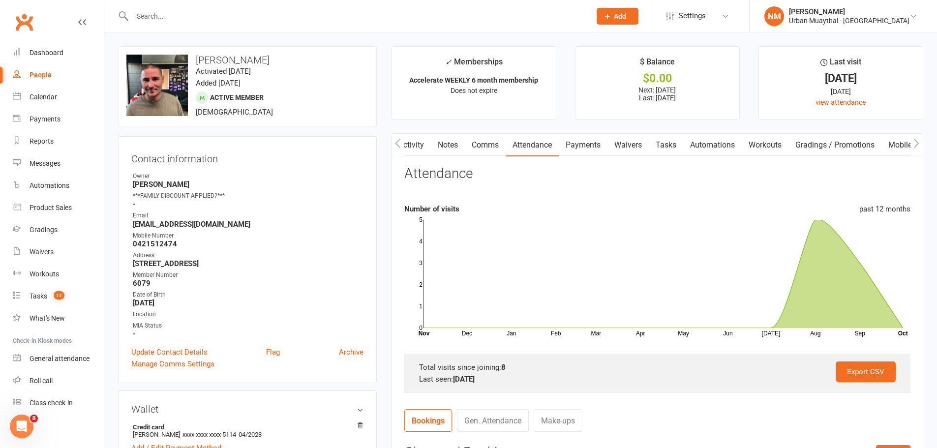
click at [125, 160] on div "Contact information Owner Richard Walsh ***FAMILY DISCOUNT APPLIED?*** - Email …" at bounding box center [247, 259] width 259 height 247
drag, startPoint x: 126, startPoint y: 157, endPoint x: 129, endPoint y: 174, distance: 17.4
click at [129, 174] on div "Contact information Owner Richard Walsh ***FAMILY DISCOUNT APPLIED?*** - Email …" at bounding box center [247, 259] width 259 height 247
click at [130, 174] on div "Contact information Owner Richard Walsh ***FAMILY DISCOUNT APPLIED?*** - Email …" at bounding box center [247, 259] width 259 height 247
click at [159, 171] on div "Contact information Owner Richard Walsh ***FAMILY DISCOUNT APPLIED?*** - Email …" at bounding box center [247, 259] width 259 height 247
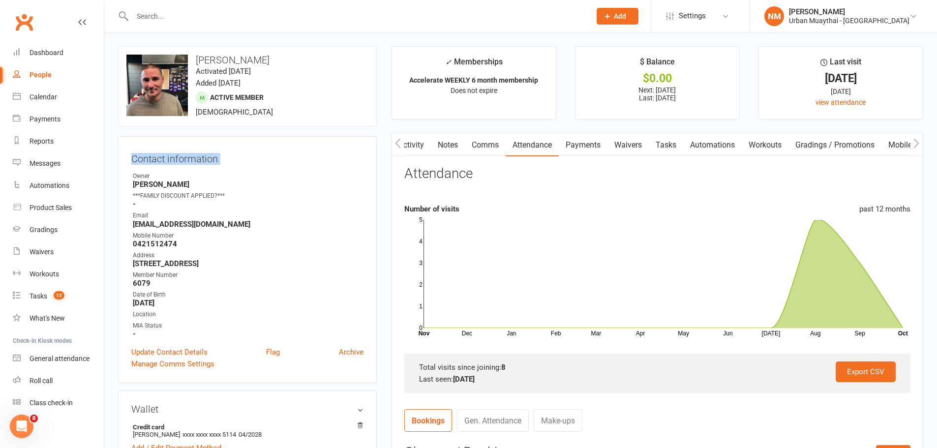
drag, startPoint x: 132, startPoint y: 159, endPoint x: 132, endPoint y: 169, distance: 9.8
click at [132, 169] on div "Contact information Owner Richard Walsh ***FAMILY DISCOUNT APPLIED?*** - Email …" at bounding box center [247, 259] width 259 height 247
click at [251, 167] on div "Contact information Owner Richard Walsh ***FAMILY DISCOUNT APPLIED?*** - Email …" at bounding box center [247, 259] width 259 height 247
click at [161, 173] on div "Owner" at bounding box center [248, 176] width 231 height 9
drag, startPoint x: 236, startPoint y: 161, endPoint x: 129, endPoint y: 162, distance: 106.8
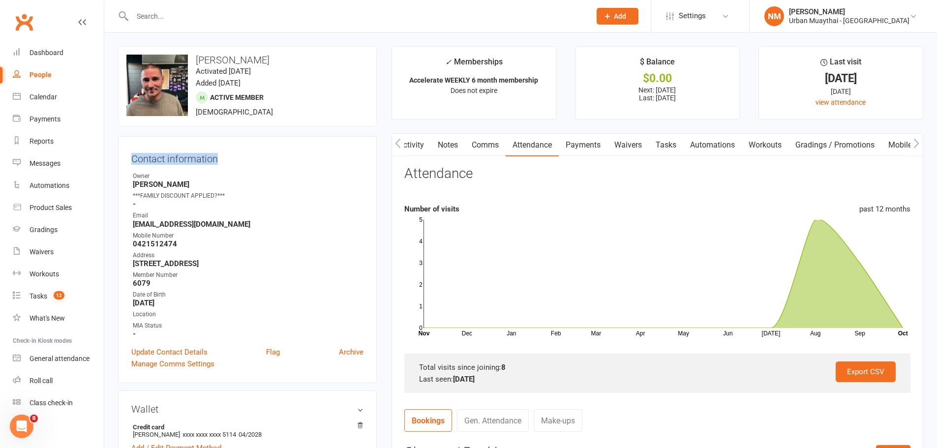
click at [129, 162] on div "Contact information Owner Richard Walsh ***FAMILY DISCOUNT APPLIED?*** - Email …" at bounding box center [247, 259] width 259 height 247
click at [132, 161] on h3 "Contact information" at bounding box center [247, 157] width 232 height 15
drag, startPoint x: 130, startPoint y: 159, endPoint x: 138, endPoint y: 179, distance: 21.5
click at [142, 181] on div "Contact information Owner Richard Walsh ***FAMILY DISCOUNT APPLIED?*** - Email …" at bounding box center [247, 259] width 259 height 247
click at [135, 178] on div "Owner" at bounding box center [248, 176] width 231 height 9
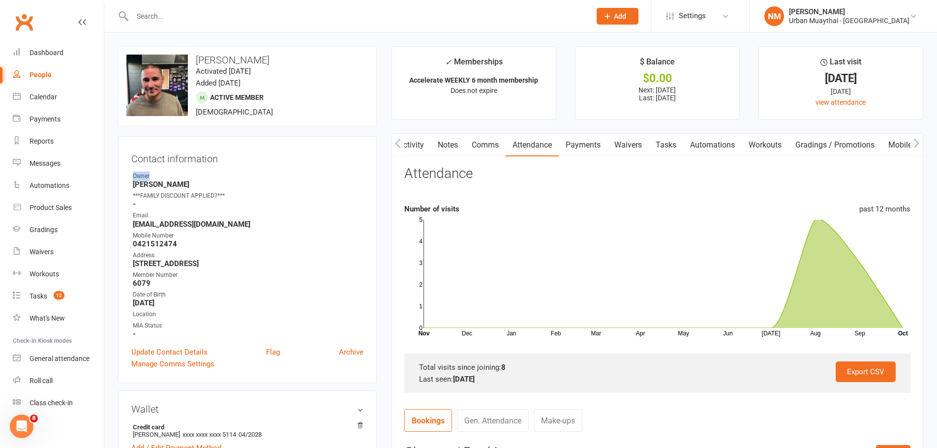
click at [136, 177] on div "Owner" at bounding box center [248, 176] width 231 height 9
click at [133, 161] on h3 "Contact information" at bounding box center [247, 157] width 232 height 15
drag, startPoint x: 133, startPoint y: 161, endPoint x: 208, endPoint y: 159, distance: 74.3
click at [208, 159] on h3 "Contact information" at bounding box center [247, 157] width 232 height 15
click at [232, 155] on h3 "Contact information" at bounding box center [247, 157] width 232 height 15
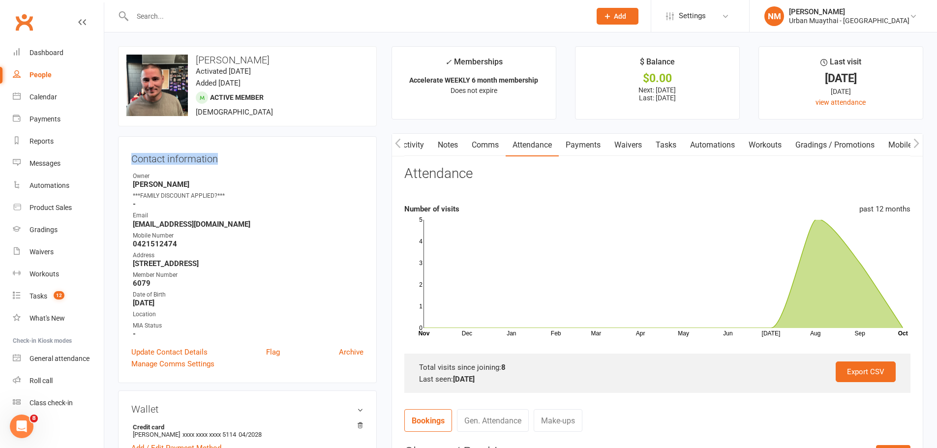
click at [465, 146] on link "Comms" at bounding box center [485, 145] width 41 height 23
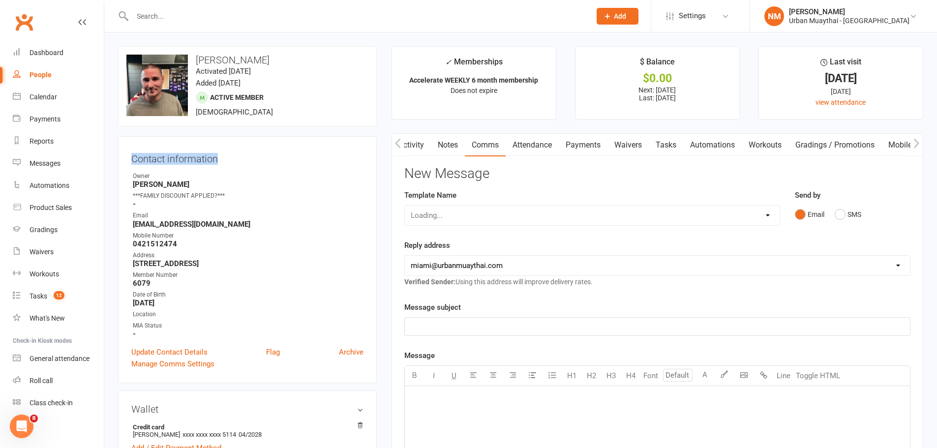
scroll to position [0, 1]
click at [455, 148] on link "Notes" at bounding box center [447, 145] width 34 height 23
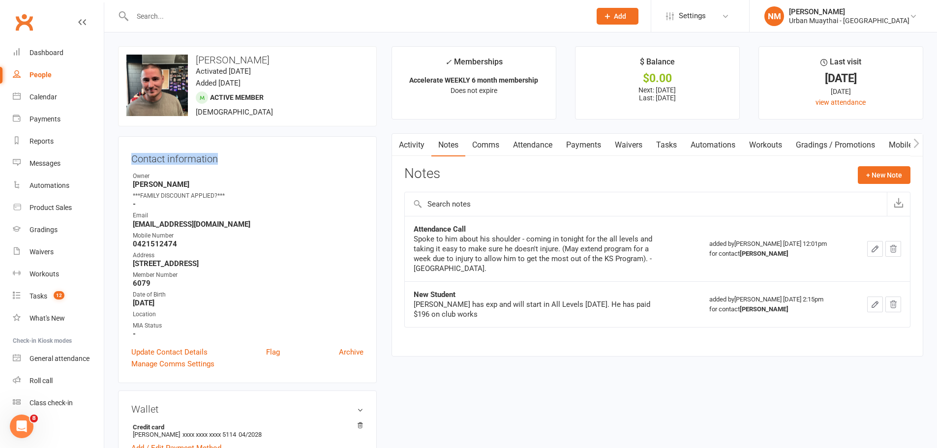
drag, startPoint x: 454, startPoint y: 151, endPoint x: 484, endPoint y: 152, distance: 30.0
click at [484, 152] on div "Activity Notes Comms Attendance Payments Waivers Tasks Automations Workouts Gra…" at bounding box center [725, 145] width 667 height 23
click at [886, 172] on button "+ New Note" at bounding box center [884, 175] width 53 height 18
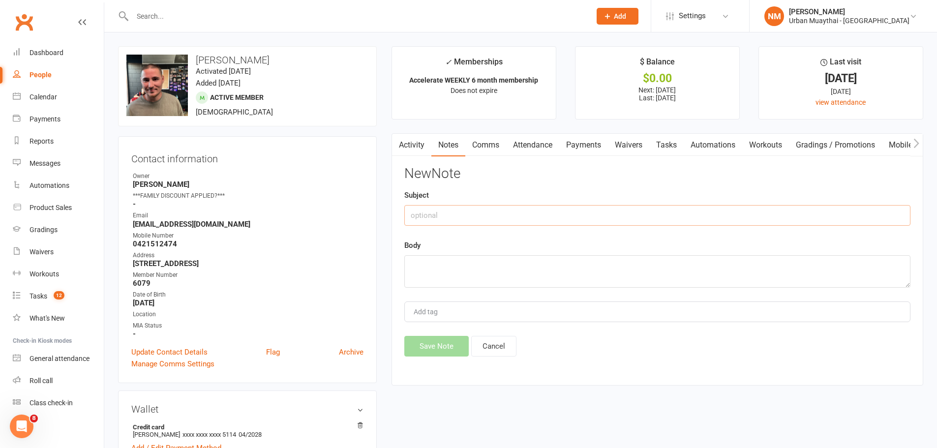
click at [435, 220] on input "text" at bounding box center [657, 215] width 506 height 21
type input "Yellow Flag"
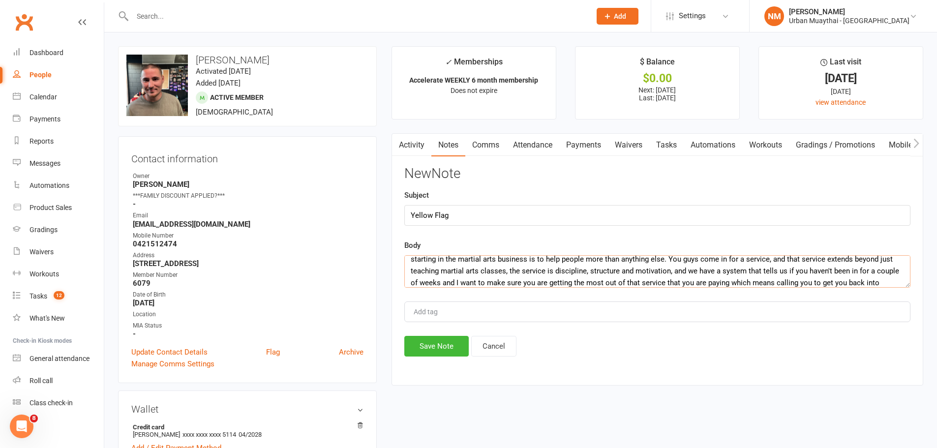
scroll to position [30, 0]
type textarea "Great chat with Ryan - called me out in a way asking why I was calling if it wa…"
click at [436, 351] on button "Save Note" at bounding box center [436, 346] width 64 height 21
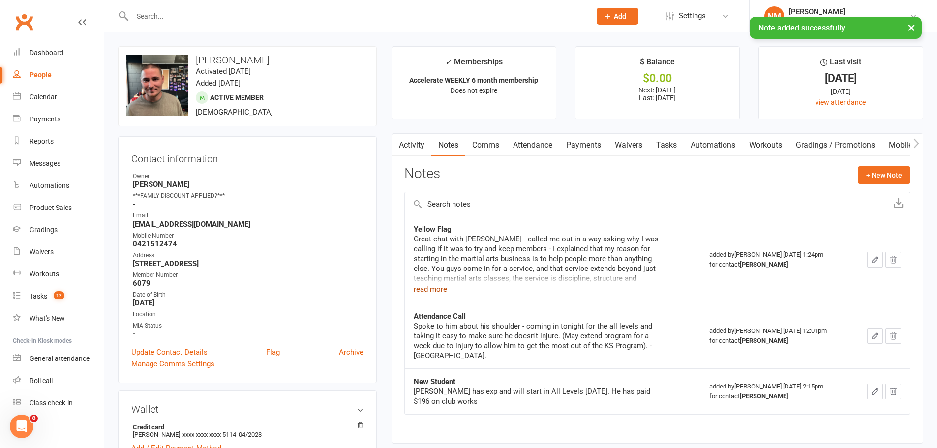
click at [434, 287] on button "read more" at bounding box center [430, 289] width 33 height 12
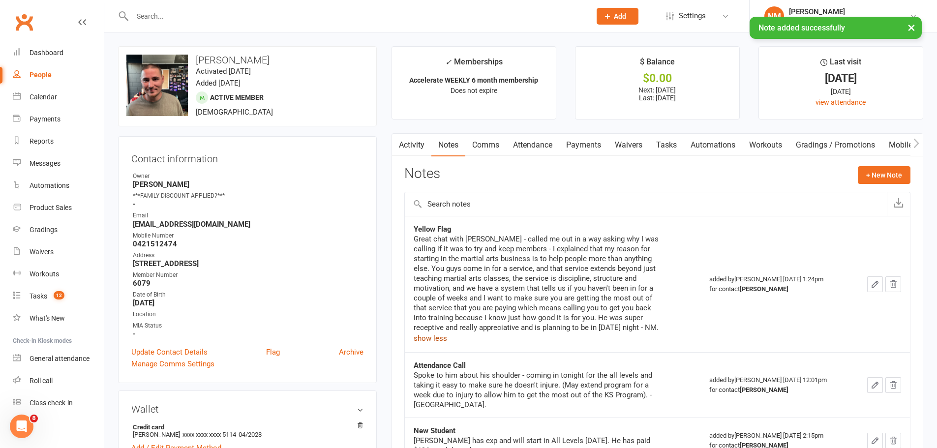
click at [426, 334] on button "show less" at bounding box center [430, 339] width 33 height 12
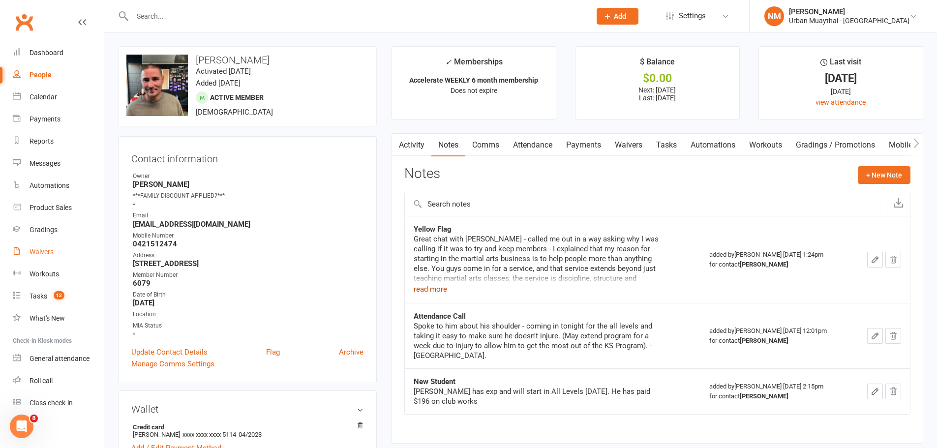
scroll to position [3, 0]
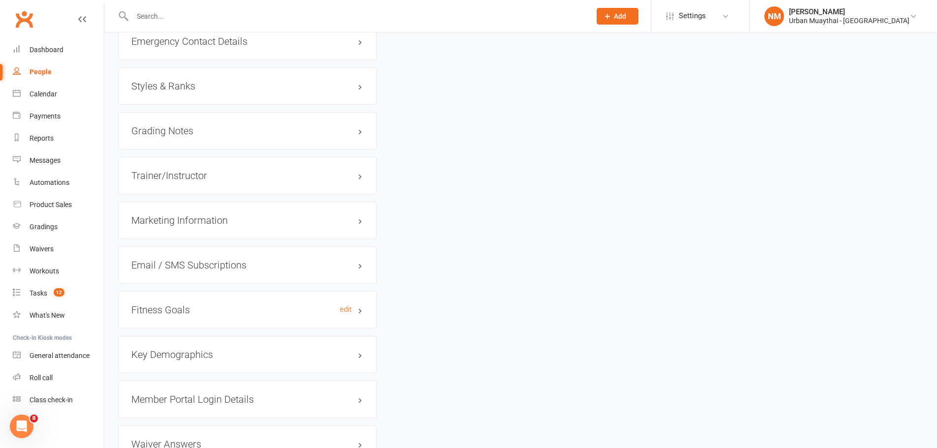
click at [175, 310] on h3 "Fitness Goals edit" at bounding box center [247, 310] width 232 height 11
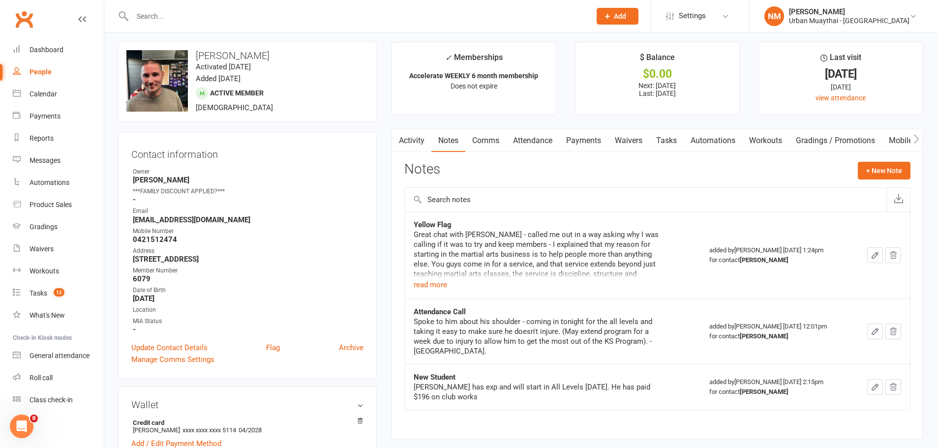
scroll to position [0, 0]
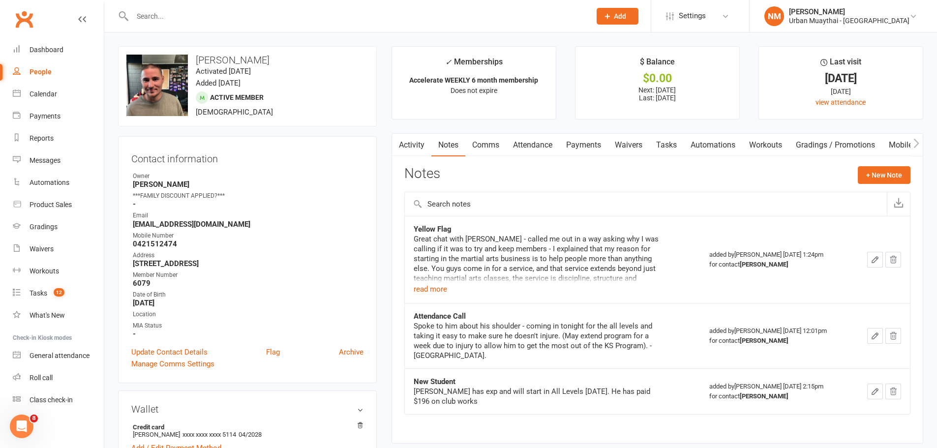
click at [237, 14] on input "text" at bounding box center [356, 16] width 455 height 14
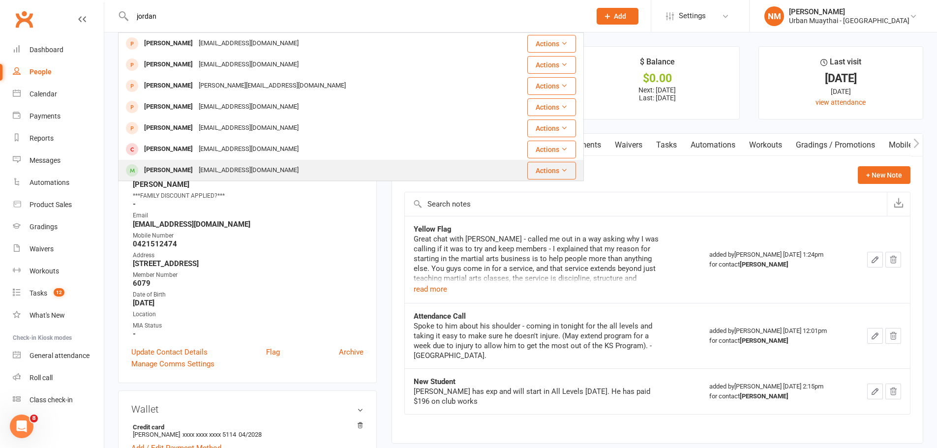
type input "jordan"
click at [175, 171] on div "Jordan Boko" at bounding box center [168, 170] width 55 height 14
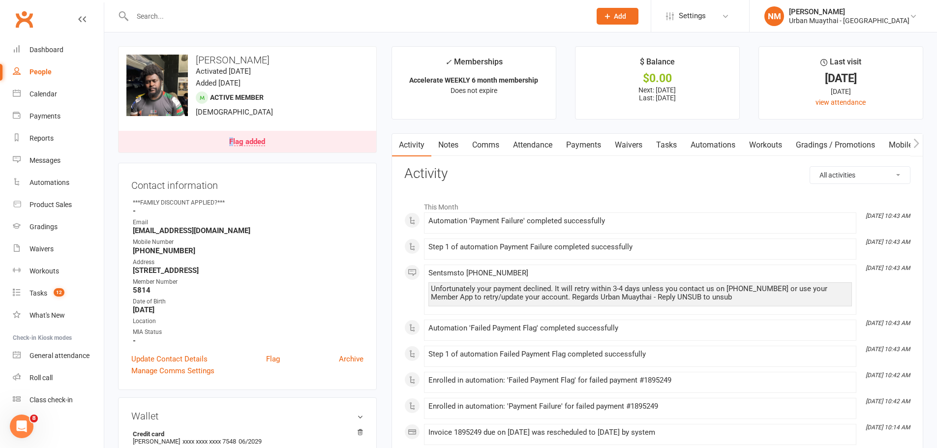
click at [234, 140] on link "Flag added" at bounding box center [248, 142] width 258 height 22
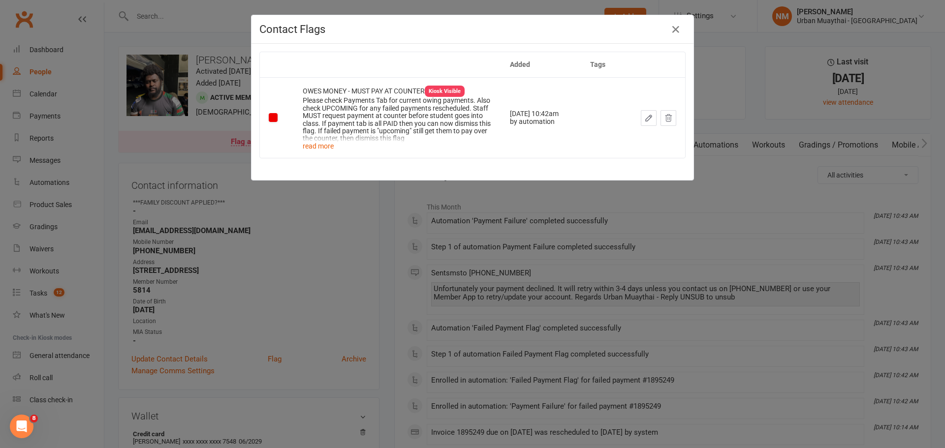
click at [374, 233] on div "Contact Flags Added Tags OWES MONEY - MUST PAY AT COUNTER Kiosk Visible Please …" at bounding box center [472, 224] width 945 height 448
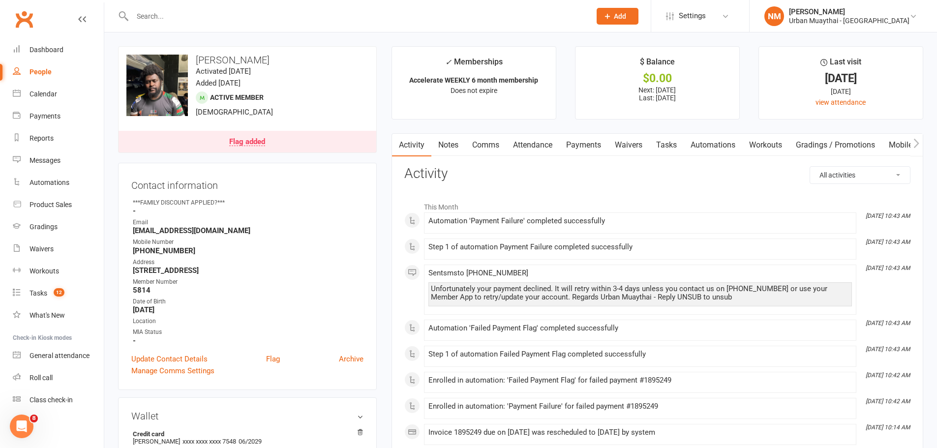
click at [606, 136] on link "Payments" at bounding box center [583, 145] width 49 height 23
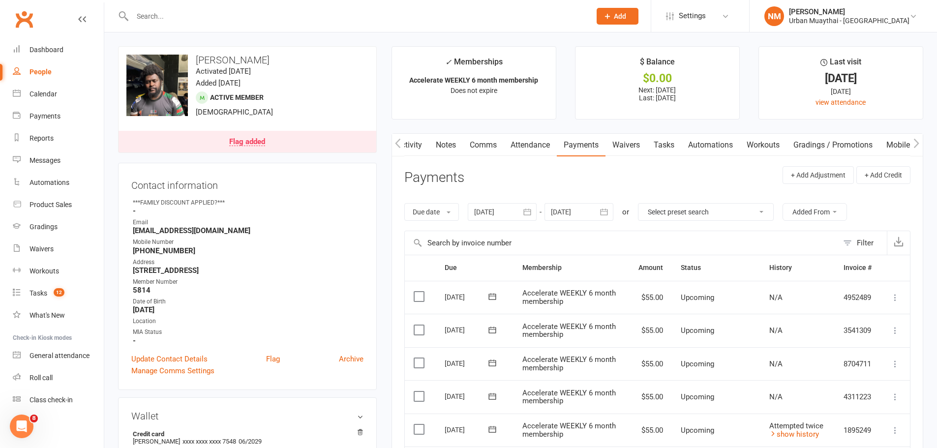
click at [458, 148] on link "Notes" at bounding box center [446, 145] width 34 height 23
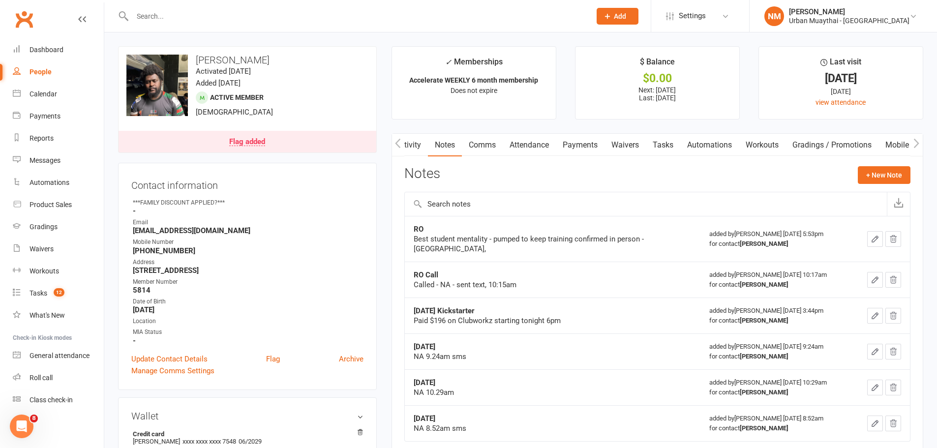
scroll to position [0, 3]
click at [634, 148] on link "Waivers" at bounding box center [625, 145] width 41 height 23
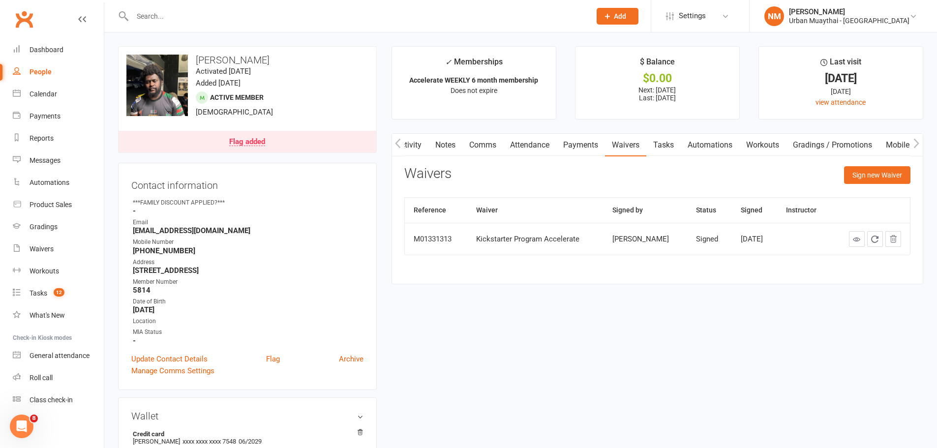
click at [197, 16] on input "text" at bounding box center [356, 16] width 455 height 14
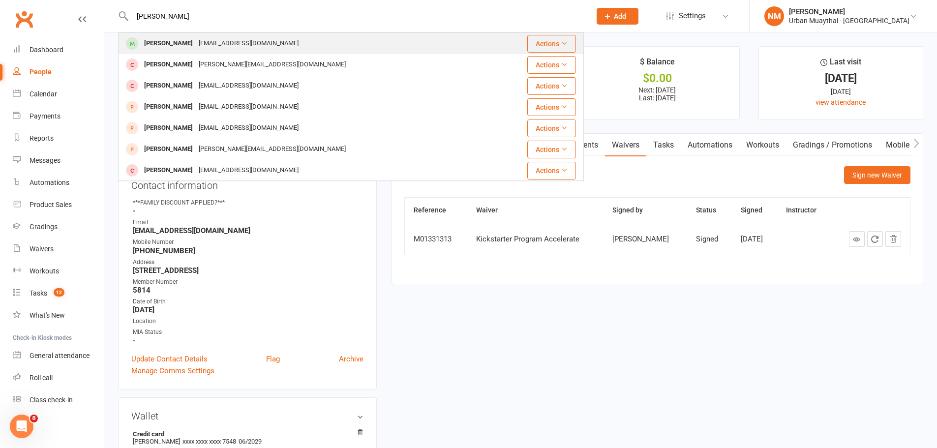
type input "sam halfor"
click at [213, 41] on div "samuelhalford01@gmail.com" at bounding box center [249, 43] width 106 height 14
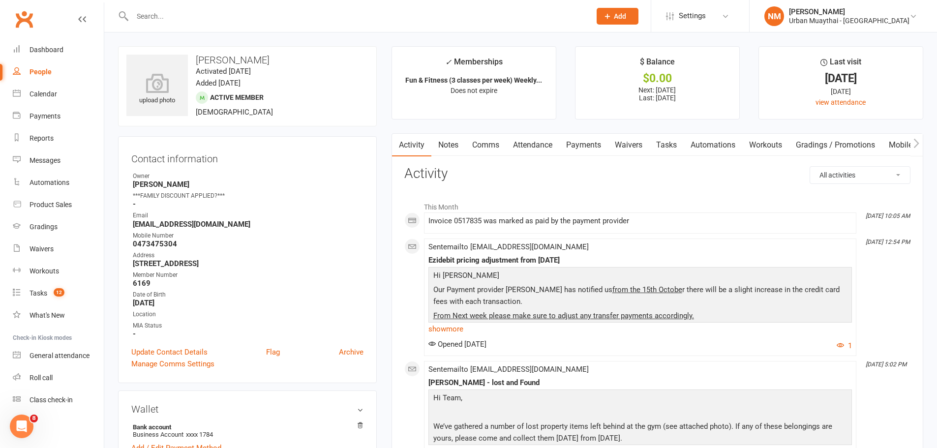
click at [483, 140] on link "Comms" at bounding box center [485, 145] width 41 height 23
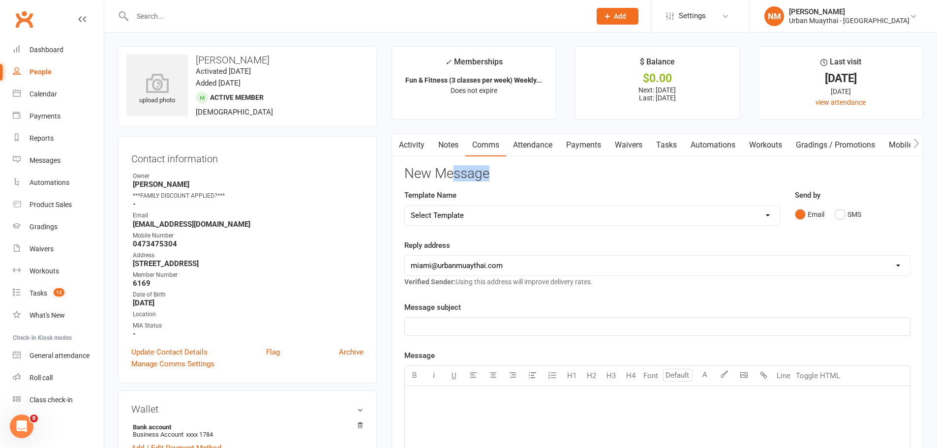
drag, startPoint x: 487, startPoint y: 174, endPoint x: 447, endPoint y: 174, distance: 39.4
click at [456, 174] on h3 "New Message" at bounding box center [657, 173] width 506 height 15
click at [438, 175] on h3 "New Message" at bounding box center [657, 173] width 506 height 15
drag, startPoint x: 407, startPoint y: 174, endPoint x: 474, endPoint y: 175, distance: 66.9
click at [473, 175] on h3 "New Message" at bounding box center [657, 173] width 506 height 15
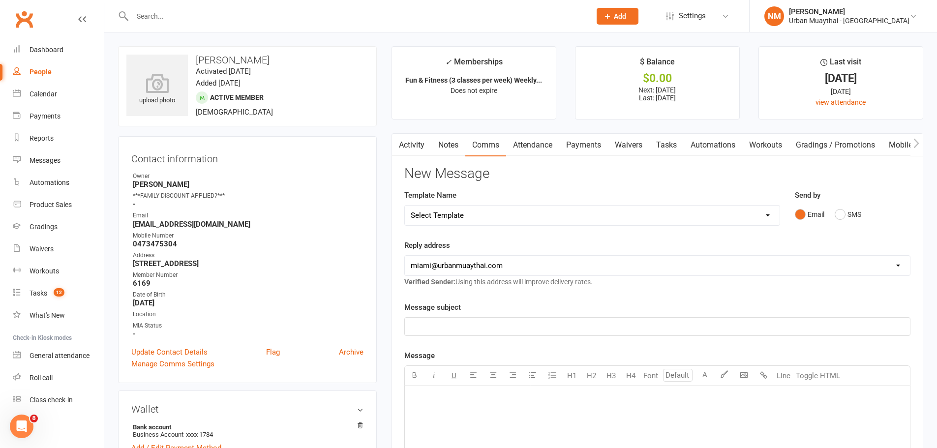
click at [485, 174] on h3 "New Message" at bounding box center [657, 173] width 506 height 15
drag, startPoint x: 492, startPoint y: 176, endPoint x: 404, endPoint y: 176, distance: 87.6
click at [405, 177] on h3 "New Message" at bounding box center [657, 173] width 506 height 15
click at [407, 175] on h3 "New Message" at bounding box center [657, 173] width 506 height 15
click at [408, 175] on h3 "New Message" at bounding box center [657, 173] width 506 height 15
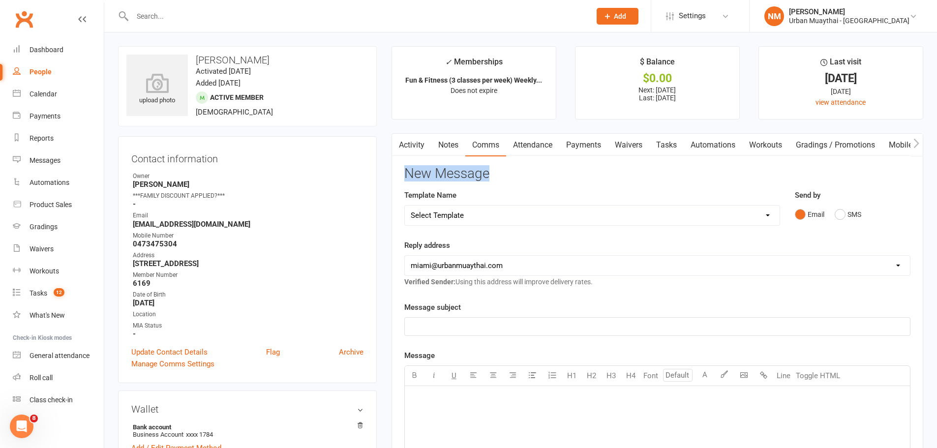
click at [423, 173] on h3 "New Message" at bounding box center [657, 173] width 506 height 15
drag, startPoint x: 434, startPoint y: 176, endPoint x: 429, endPoint y: 175, distance: 5.4
click at [433, 176] on h3 "New Message" at bounding box center [657, 173] width 506 height 15
click at [428, 175] on h3 "New Message" at bounding box center [657, 173] width 506 height 15
click at [430, 175] on h3 "New Message" at bounding box center [657, 173] width 506 height 15
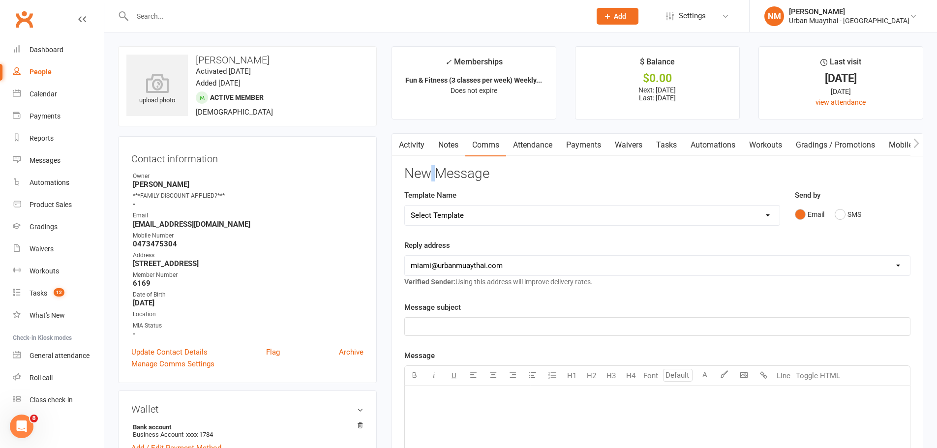
click at [434, 175] on h3 "New Message" at bounding box center [657, 173] width 506 height 15
click at [513, 178] on h3 "New Message" at bounding box center [657, 173] width 506 height 15
drag, startPoint x: 513, startPoint y: 174, endPoint x: 416, endPoint y: 178, distance: 97.0
click at [422, 177] on h3 "New Message" at bounding box center [657, 173] width 506 height 15
click at [402, 178] on div "Activity Notes Comms Attendance Payments Waivers Tasks Automations Workouts Gra…" at bounding box center [658, 423] width 532 height 581
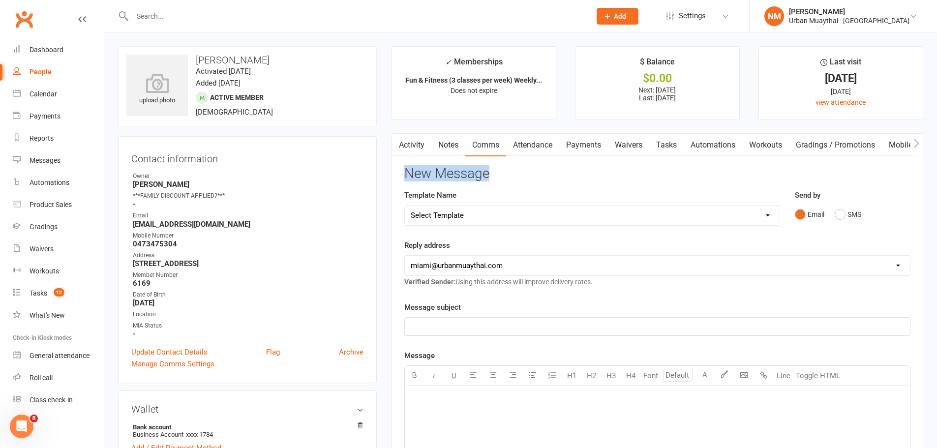
drag, startPoint x: 403, startPoint y: 176, endPoint x: 497, endPoint y: 180, distance: 94.6
click at [497, 180] on div "Activity Notes Comms Attendance Payments Waivers Tasks Automations Workouts Gra…" at bounding box center [658, 423] width 532 height 581
click at [497, 179] on h3 "New Message" at bounding box center [657, 173] width 506 height 15
click at [588, 143] on link "Payments" at bounding box center [583, 145] width 49 height 23
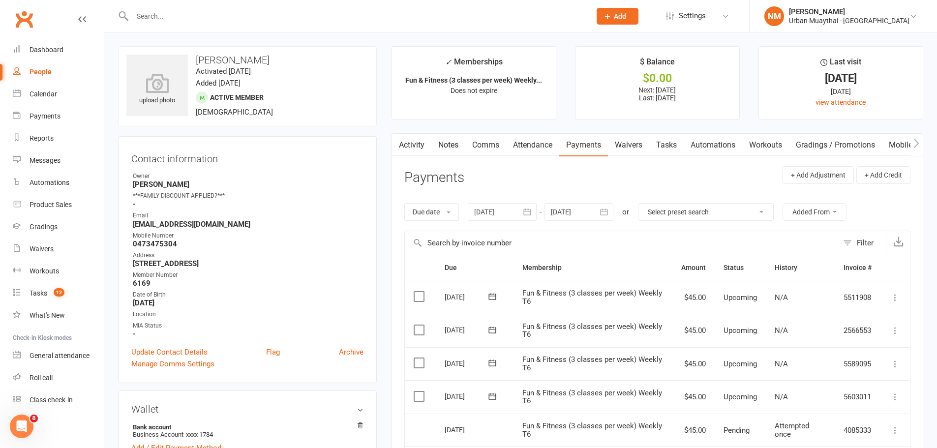
drag, startPoint x: 522, startPoint y: 246, endPoint x: 441, endPoint y: 244, distance: 80.2
click at [441, 244] on input "text" at bounding box center [621, 243] width 433 height 24
click at [411, 270] on th at bounding box center [420, 267] width 31 height 25
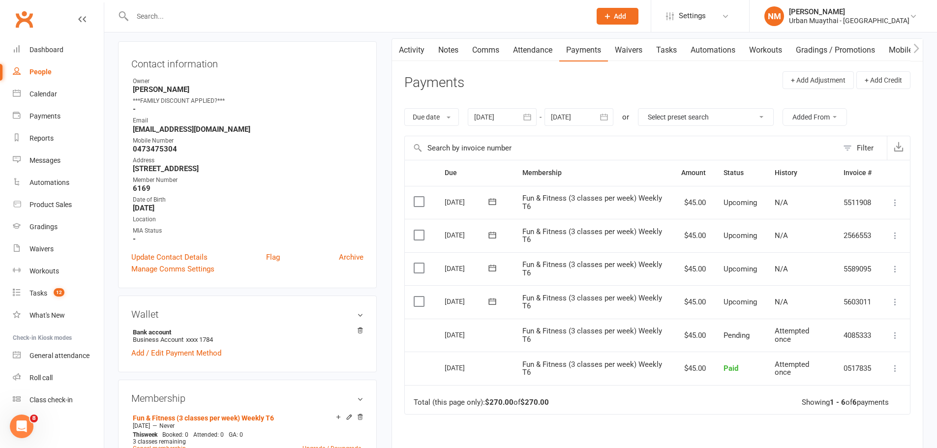
scroll to position [98, 0]
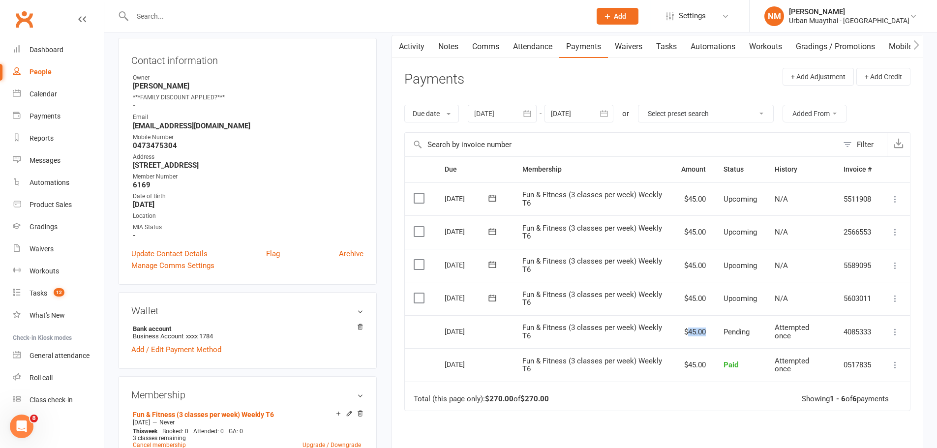
drag, startPoint x: 693, startPoint y: 330, endPoint x: 707, endPoint y: 331, distance: 13.8
click at [707, 331] on td "$45.00" at bounding box center [694, 331] width 42 height 33
drag, startPoint x: 700, startPoint y: 331, endPoint x: 687, endPoint y: 331, distance: 12.8
click at [687, 331] on td "$45.00" at bounding box center [694, 331] width 42 height 33
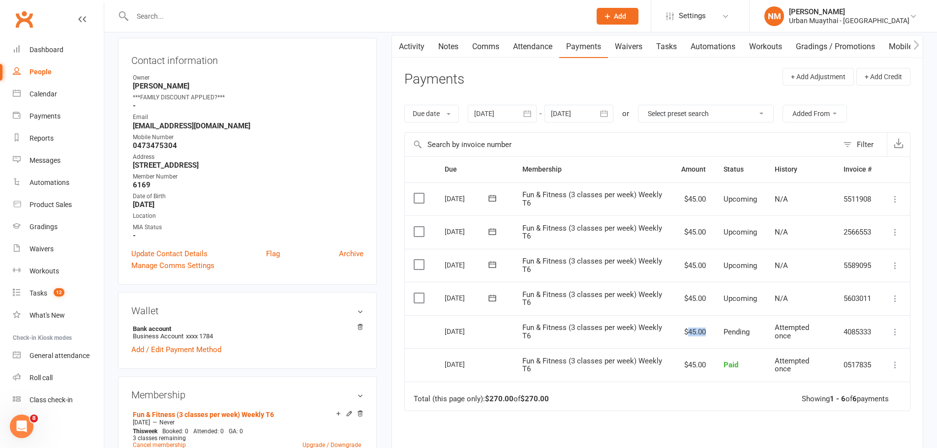
click at [687, 331] on td "$45.00" at bounding box center [694, 331] width 42 height 33
drag, startPoint x: 687, startPoint y: 331, endPoint x: 706, endPoint y: 332, distance: 18.7
click at [706, 332] on td "$45.00" at bounding box center [694, 331] width 42 height 33
drag, startPoint x: 707, startPoint y: 333, endPoint x: 688, endPoint y: 332, distance: 18.2
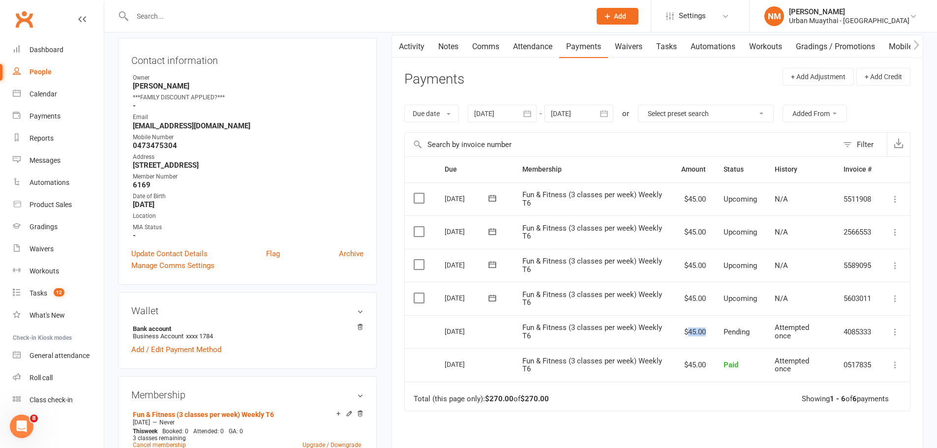
click at [688, 332] on td "$45.00" at bounding box center [694, 331] width 42 height 33
drag, startPoint x: 687, startPoint y: 332, endPoint x: 703, endPoint y: 333, distance: 16.3
click at [703, 333] on td "$45.00" at bounding box center [694, 331] width 42 height 33
click at [705, 332] on td "$45.00" at bounding box center [694, 331] width 42 height 33
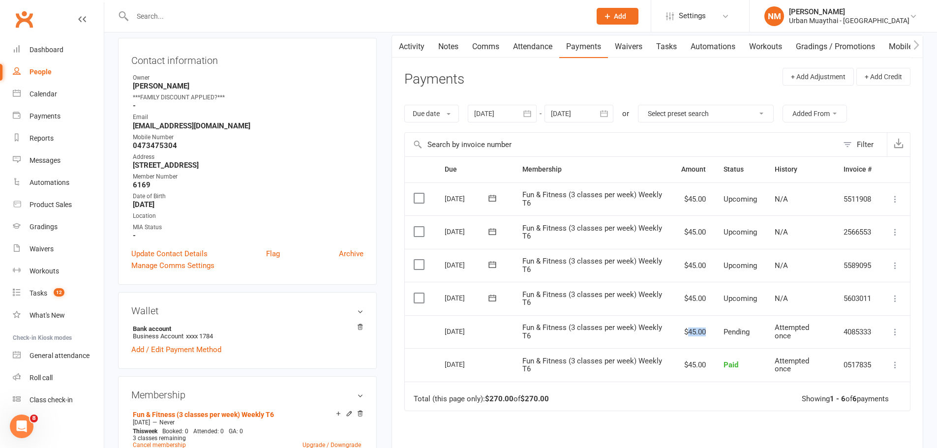
drag, startPoint x: 700, startPoint y: 331, endPoint x: 691, endPoint y: 331, distance: 8.9
click at [691, 331] on td "$45.00" at bounding box center [694, 331] width 42 height 33
click at [690, 331] on td "$45.00" at bounding box center [694, 331] width 42 height 33
drag, startPoint x: 688, startPoint y: 332, endPoint x: 708, endPoint y: 333, distance: 20.2
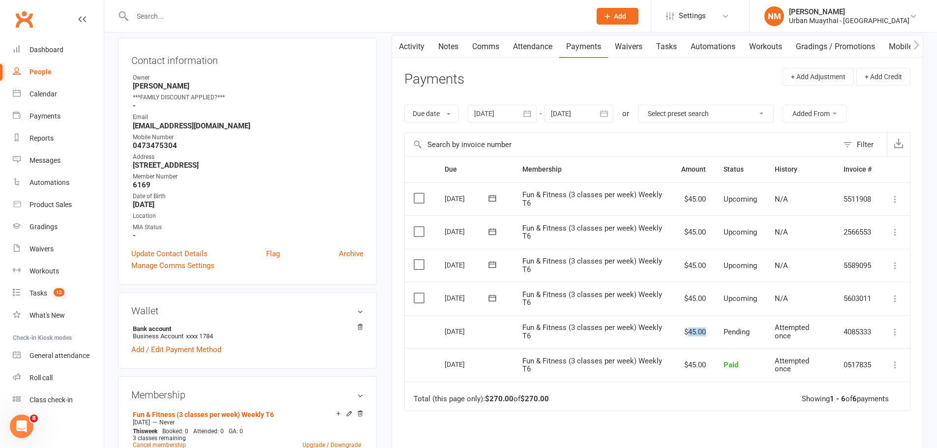
click at [708, 333] on td "$45.00" at bounding box center [694, 331] width 42 height 33
click at [707, 332] on td "$45.00" at bounding box center [694, 331] width 42 height 33
drag, startPoint x: 704, startPoint y: 331, endPoint x: 686, endPoint y: 331, distance: 17.7
click at [686, 331] on td "$45.00" at bounding box center [694, 331] width 42 height 33
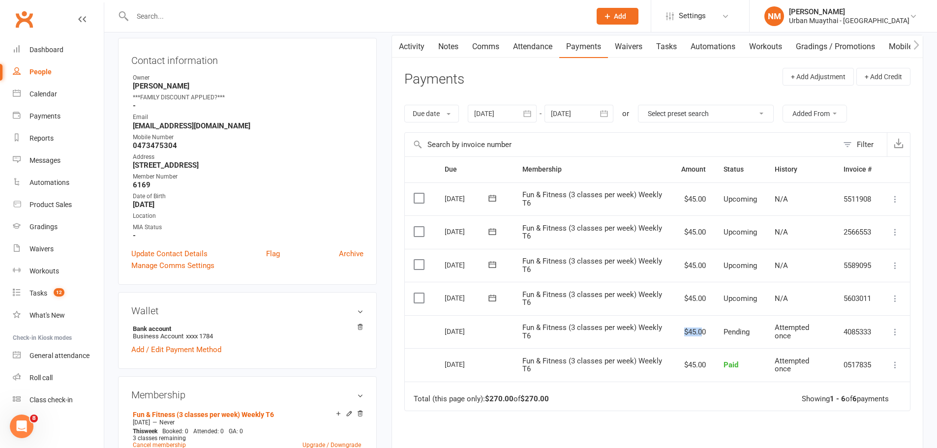
drag, startPoint x: 684, startPoint y: 330, endPoint x: 702, endPoint y: 332, distance: 18.3
click at [702, 332] on td "$45.00" at bounding box center [694, 331] width 42 height 33
click at [704, 332] on td "$45.00" at bounding box center [694, 331] width 42 height 33
drag, startPoint x: 705, startPoint y: 332, endPoint x: 682, endPoint y: 332, distance: 22.1
click at [682, 332] on td "$45.00" at bounding box center [694, 331] width 42 height 33
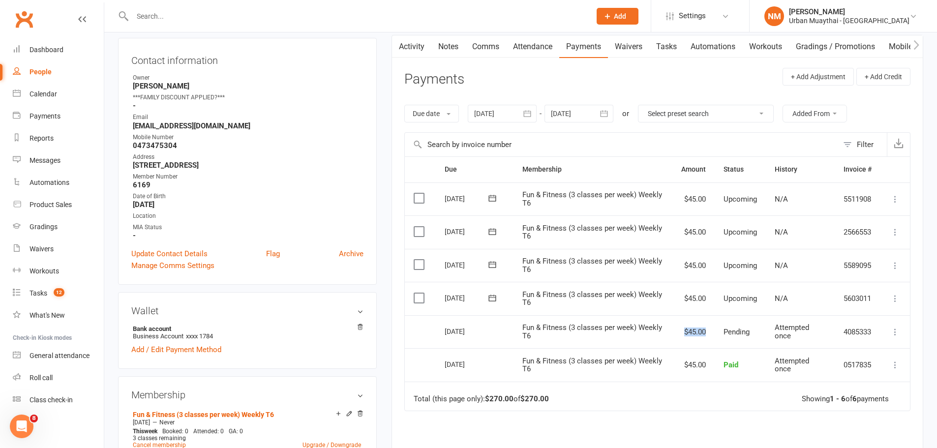
click at [682, 332] on td "$45.00" at bounding box center [694, 331] width 42 height 33
drag, startPoint x: 680, startPoint y: 332, endPoint x: 711, endPoint y: 332, distance: 30.5
click at [711, 333] on td "$45.00" at bounding box center [694, 331] width 42 height 33
click at [711, 331] on td "$45.00" at bounding box center [694, 331] width 42 height 33
click at [703, 331] on td "$45.00" at bounding box center [694, 331] width 42 height 33
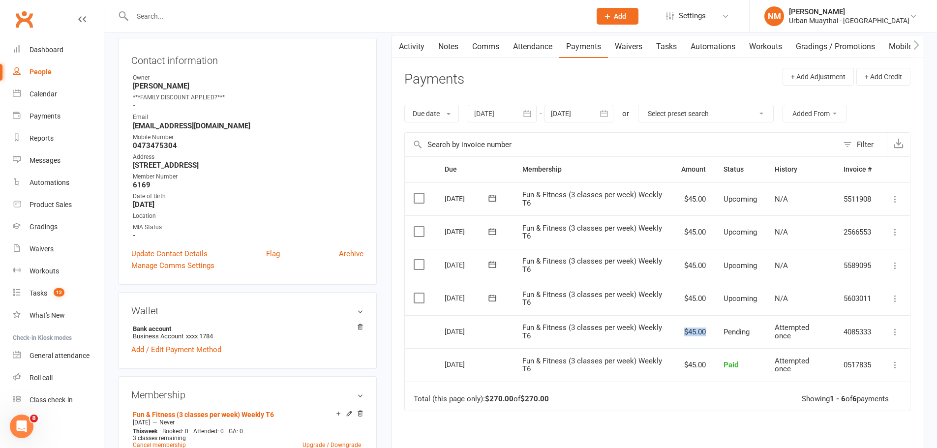
click at [705, 331] on td "$45.00" at bounding box center [694, 331] width 42 height 33
drag, startPoint x: 706, startPoint y: 331, endPoint x: 684, endPoint y: 330, distance: 21.7
click at [684, 330] on td "$45.00" at bounding box center [694, 331] width 42 height 33
drag, startPoint x: 680, startPoint y: 302, endPoint x: 701, endPoint y: 302, distance: 21.2
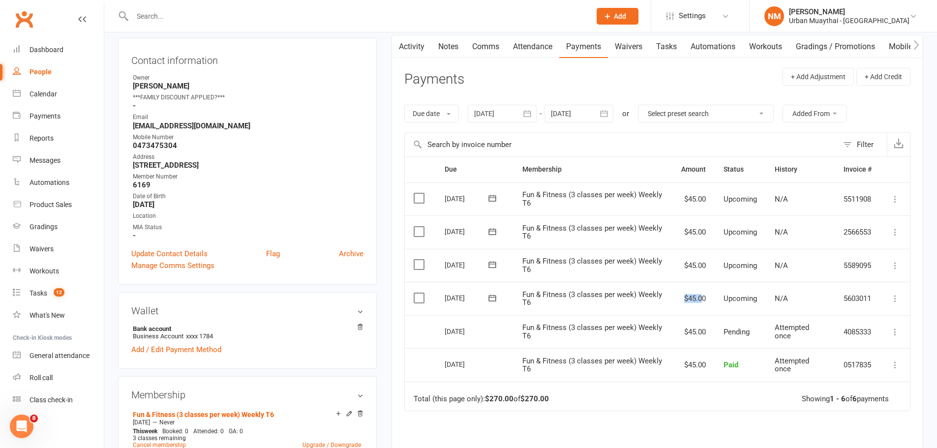
click at [700, 302] on td "$45.00" at bounding box center [694, 298] width 42 height 33
click at [707, 299] on td "$45.00" at bounding box center [694, 298] width 42 height 33
drag, startPoint x: 706, startPoint y: 296, endPoint x: 681, endPoint y: 295, distance: 24.1
click at [681, 295] on td "$45.00" at bounding box center [694, 298] width 42 height 33
click at [677, 273] on td "$45.00" at bounding box center [694, 265] width 42 height 33
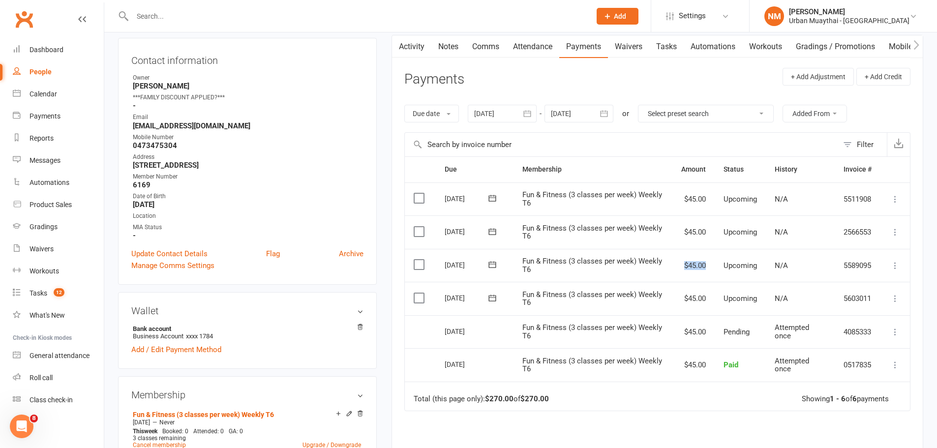
drag, startPoint x: 679, startPoint y: 265, endPoint x: 711, endPoint y: 265, distance: 31.5
click at [711, 265] on td "$45.00" at bounding box center [694, 265] width 42 height 33
drag, startPoint x: 700, startPoint y: 234, endPoint x: 680, endPoint y: 232, distance: 19.7
click at [680, 232] on td "$45.00" at bounding box center [694, 232] width 42 height 33
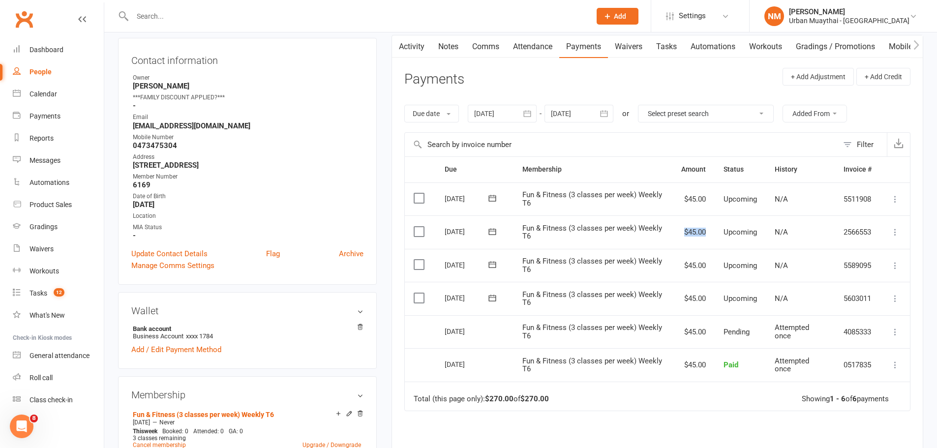
click at [680, 229] on td "$45.00" at bounding box center [694, 232] width 42 height 33
drag, startPoint x: 683, startPoint y: 230, endPoint x: 712, endPoint y: 232, distance: 29.1
click at [712, 232] on td "$45.00" at bounding box center [694, 232] width 42 height 33
click at [706, 230] on td "$45.00" at bounding box center [694, 232] width 42 height 33
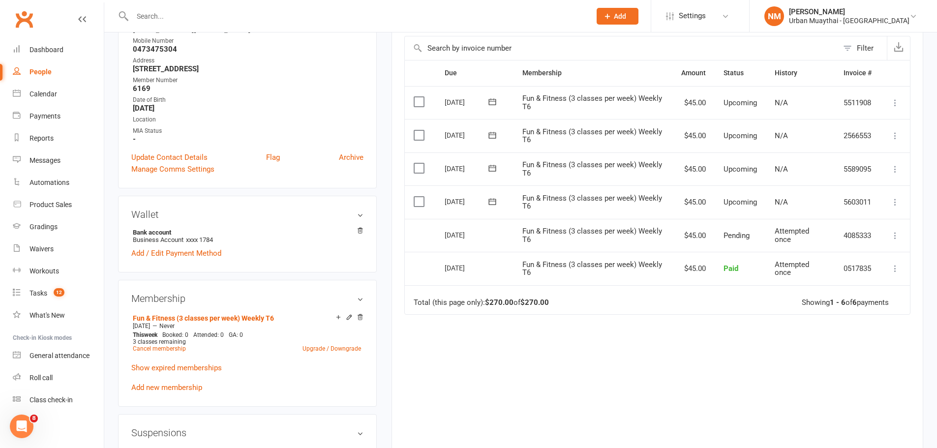
scroll to position [197, 0]
drag, startPoint x: 495, startPoint y: 231, endPoint x: 560, endPoint y: 231, distance: 64.9
click at [560, 231] on tr "Select this 10 Oct 2025 Samuel Halford-Smith Fun & Fitness (3 classes per week)…" at bounding box center [657, 233] width 505 height 33
click at [560, 231] on span "Fun & Fitness (3 classes per week) Weekly T6" at bounding box center [593, 233] width 140 height 17
drag, startPoint x: 537, startPoint y: 240, endPoint x: 446, endPoint y: 230, distance: 92.0
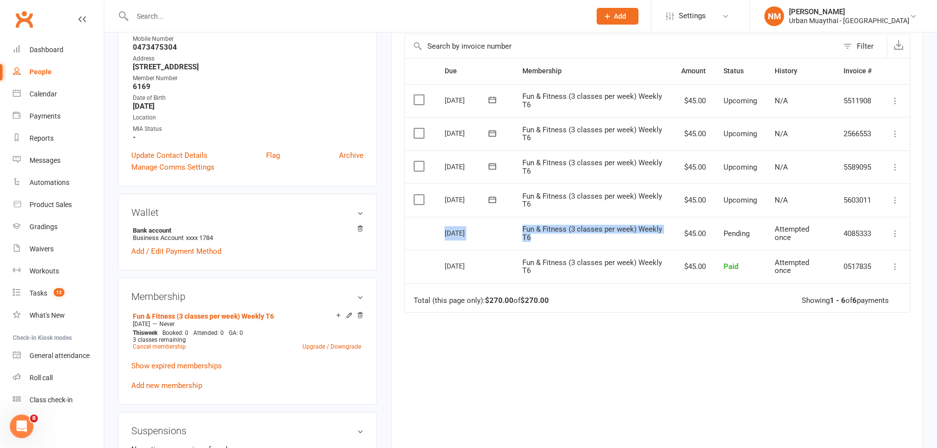
click at [446, 230] on tr "Select this 10 Oct 2025 Samuel Halford-Smith Fun & Fitness (3 classes per week)…" at bounding box center [657, 233] width 505 height 33
click at [441, 231] on td "10 Oct 2025" at bounding box center [475, 233] width 78 height 33
drag, startPoint x: 445, startPoint y: 231, endPoint x: 899, endPoint y: 239, distance: 453.7
click at [899, 239] on tr "Select this 10 Oct 2025 Samuel Halford-Smith Fun & Fitness (3 classes per week)…" at bounding box center [657, 233] width 505 height 33
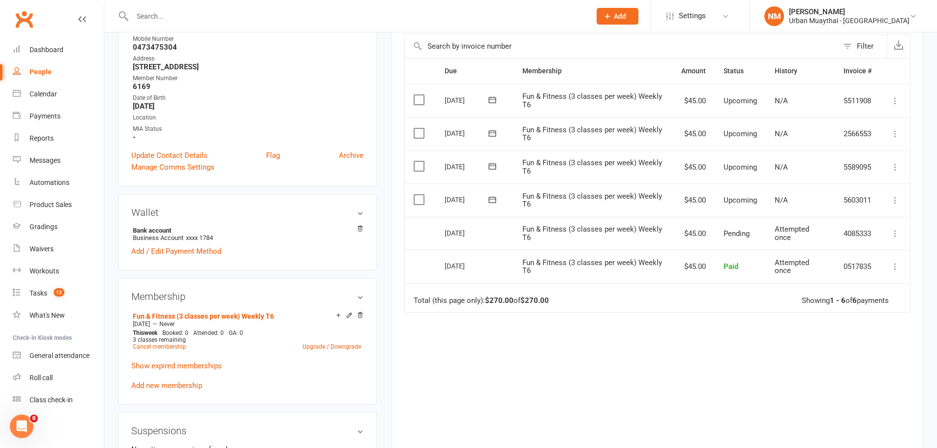
click at [906, 243] on td "More Info Send message" at bounding box center [896, 233] width 30 height 33
drag, startPoint x: 906, startPoint y: 243, endPoint x: 436, endPoint y: 225, distance: 470.2
click at [436, 225] on tr "Select this 10 Oct 2025 Samuel Halford-Smith Fun & Fitness (3 classes per week)…" at bounding box center [657, 233] width 505 height 33
drag, startPoint x: 431, startPoint y: 230, endPoint x: 884, endPoint y: 240, distance: 453.3
click at [898, 240] on tr "Select this 10 Oct 2025 Samuel Halford-Smith Fun & Fitness (3 classes per week)…" at bounding box center [657, 233] width 505 height 33
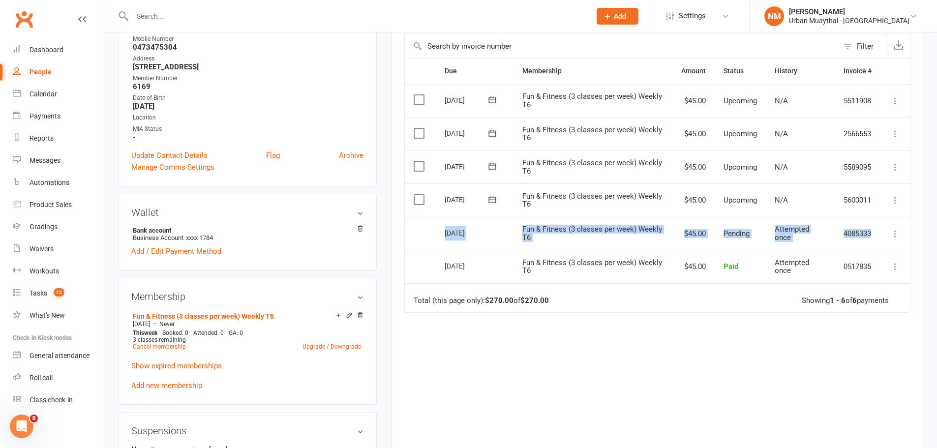
click at [884, 240] on td "More Info Send message" at bounding box center [896, 233] width 30 height 33
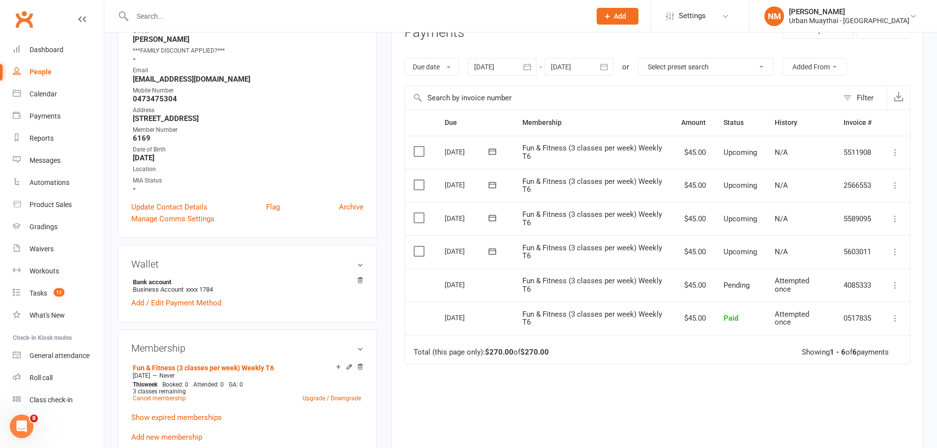
scroll to position [0, 0]
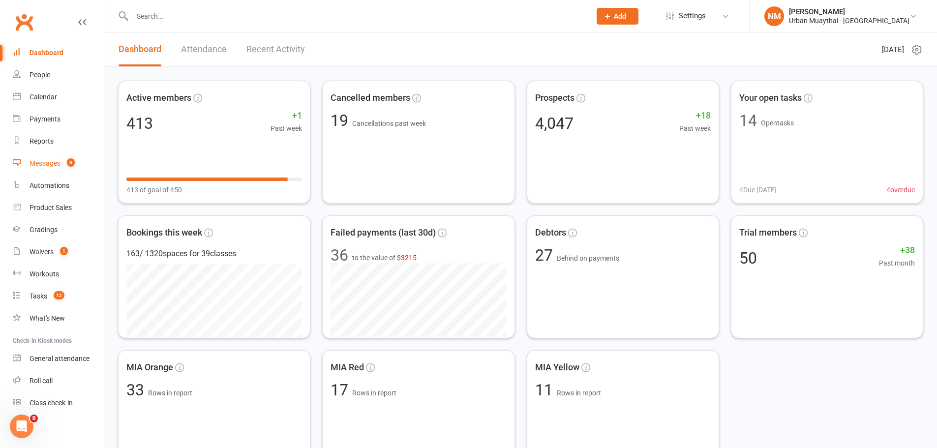
click at [44, 164] on div "Messages" at bounding box center [45, 163] width 31 height 8
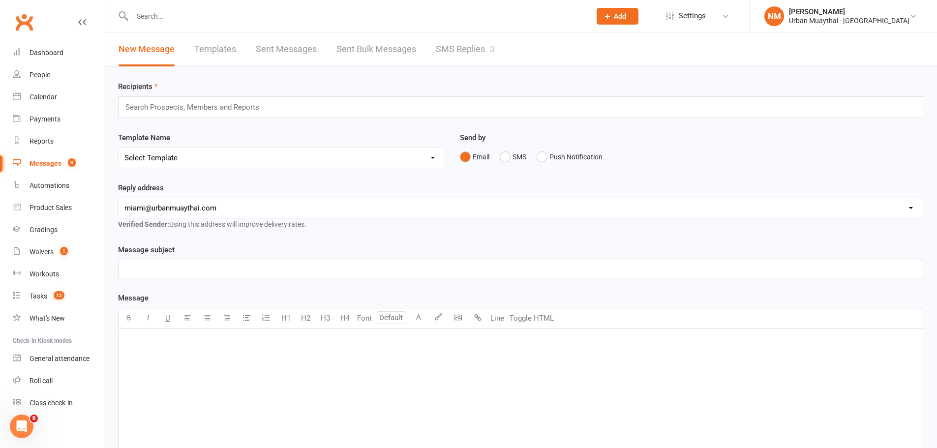
click at [451, 54] on link "SMS Replies 3" at bounding box center [465, 49] width 59 height 34
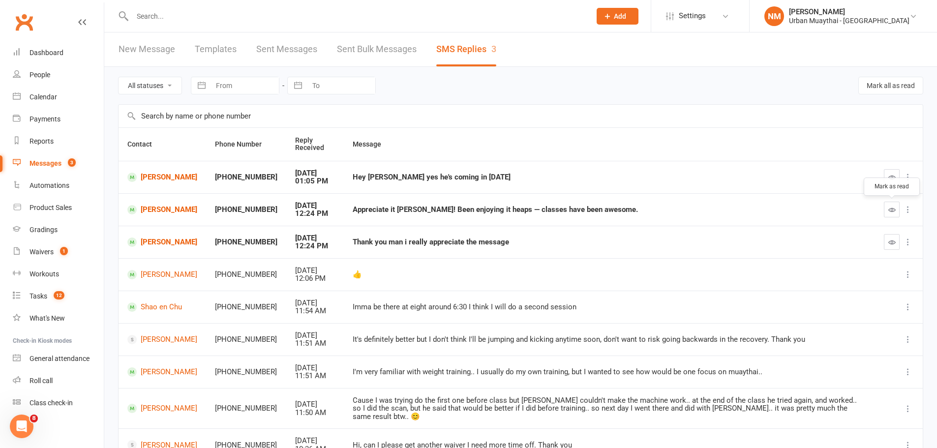
click at [895, 207] on icon "button" at bounding box center [892, 209] width 7 height 7
click at [896, 242] on icon "button" at bounding box center [892, 242] width 7 height 7
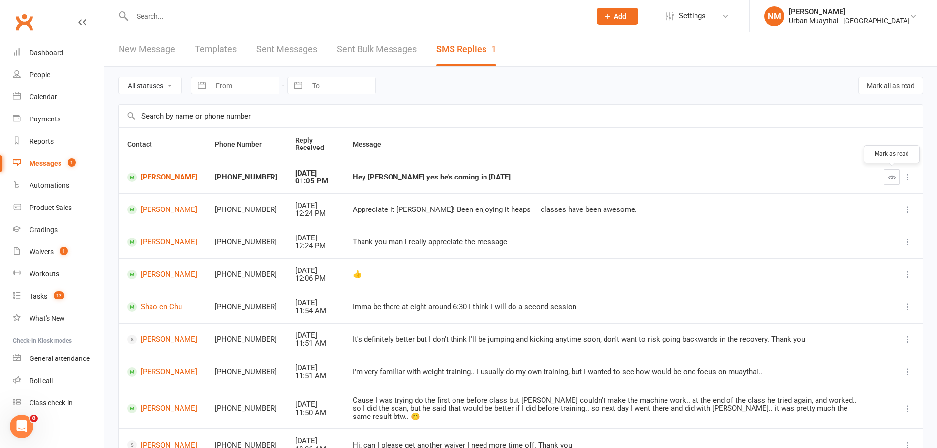
click at [887, 177] on button "button" at bounding box center [892, 177] width 16 height 16
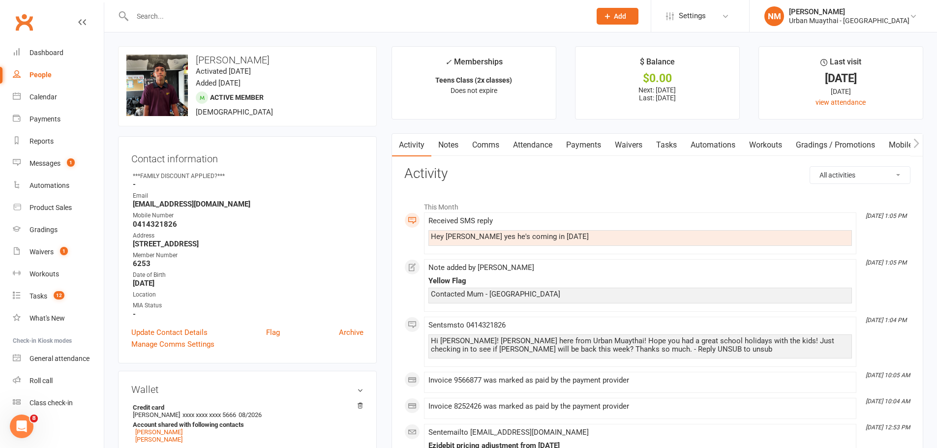
click at [489, 143] on link "Comms" at bounding box center [485, 145] width 41 height 23
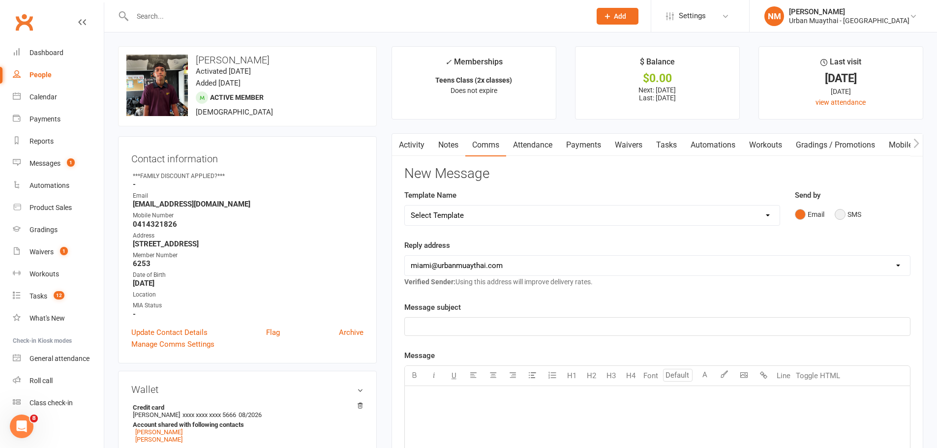
click at [846, 209] on button "SMS" at bounding box center [848, 214] width 27 height 19
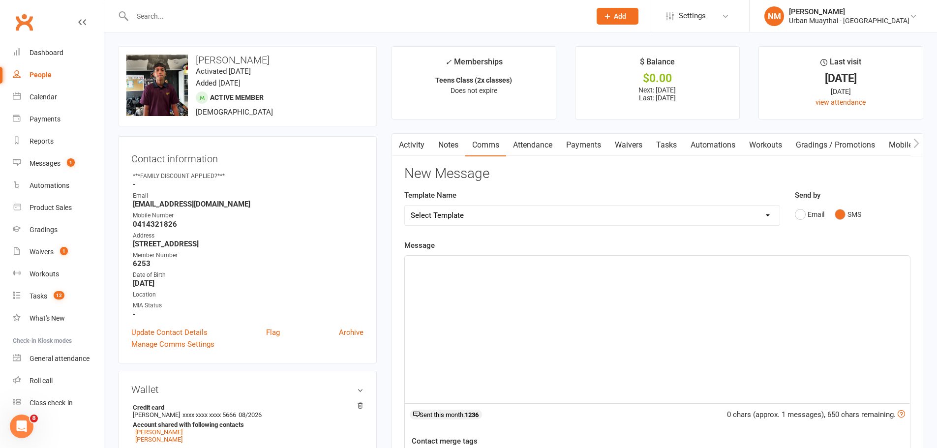
click at [507, 332] on div "﻿" at bounding box center [657, 330] width 505 height 148
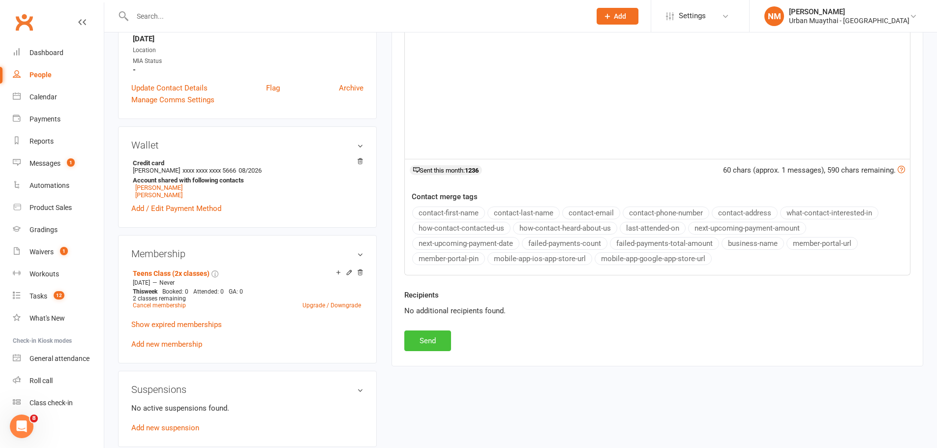
scroll to position [246, 0]
click at [433, 337] on button "Send" at bounding box center [427, 339] width 47 height 21
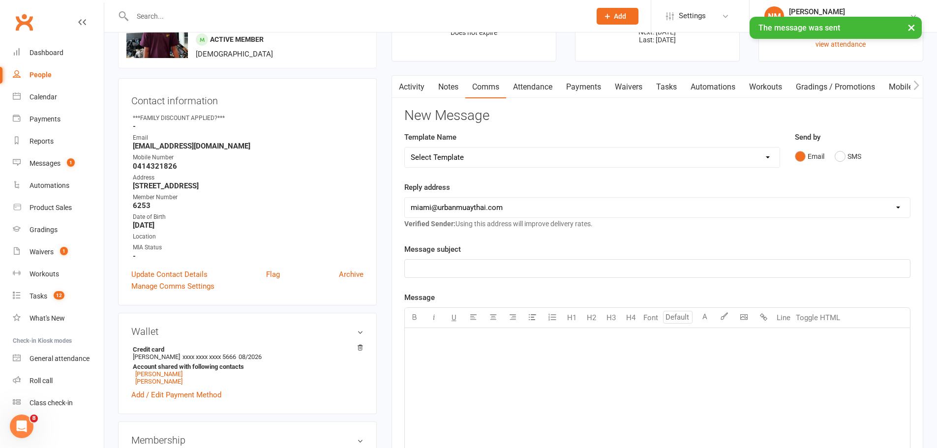
scroll to position [0, 0]
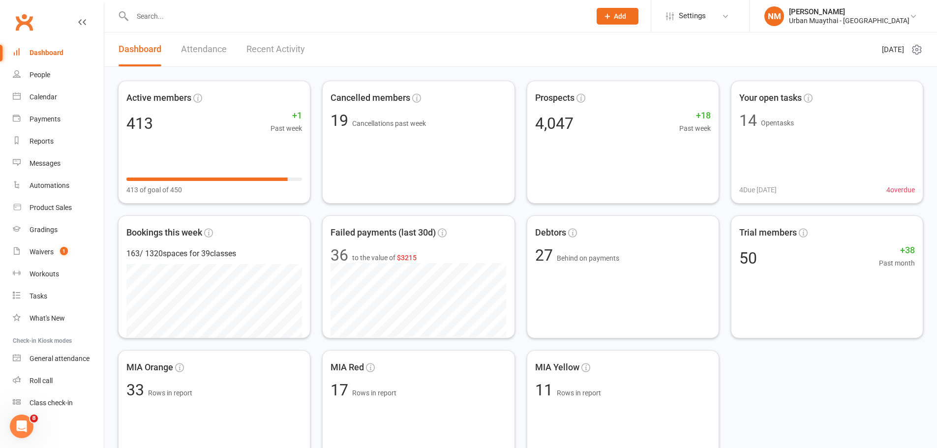
click at [157, 17] on input "text" at bounding box center [356, 16] width 455 height 14
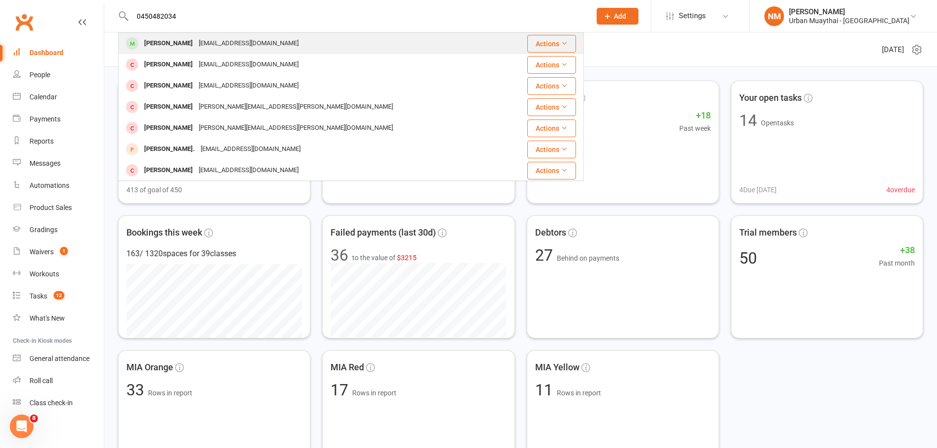
type input "0450482034"
click at [169, 35] on div "Rav Heer [EMAIL_ADDRESS][DOMAIN_NAME]" at bounding box center [312, 43] width 386 height 20
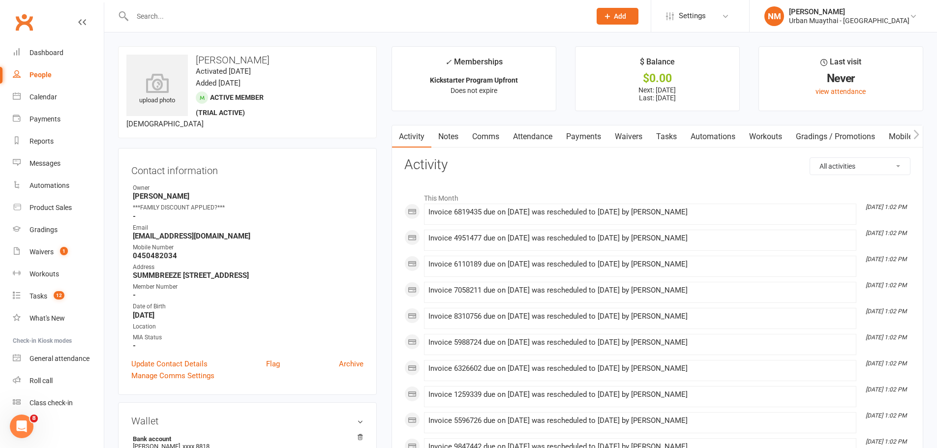
click at [606, 138] on link "Payments" at bounding box center [583, 136] width 49 height 23
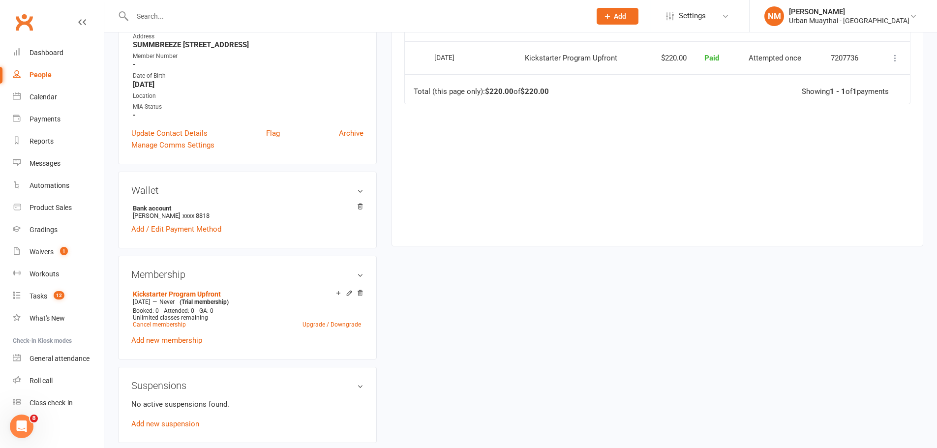
scroll to position [246, 0]
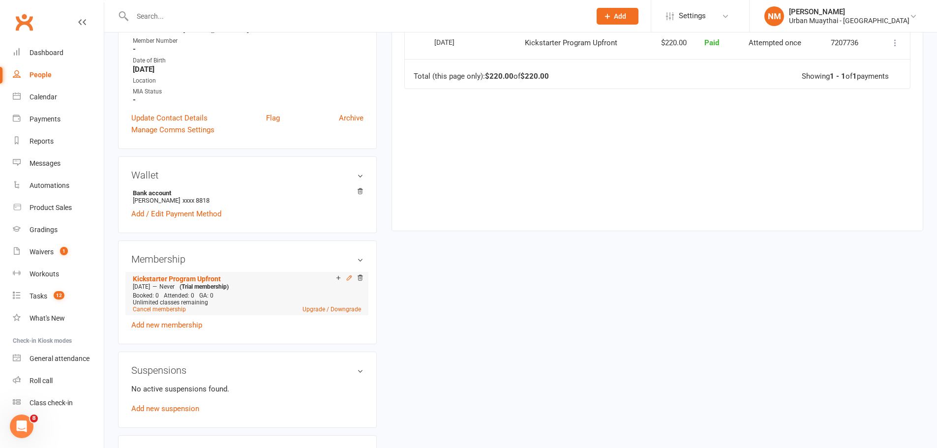
click at [349, 279] on icon at bounding box center [349, 278] width 4 height 4
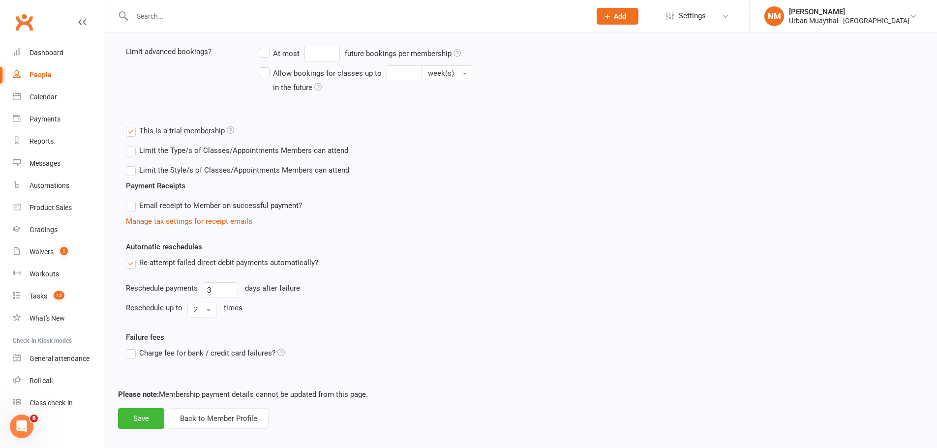
scroll to position [289, 0]
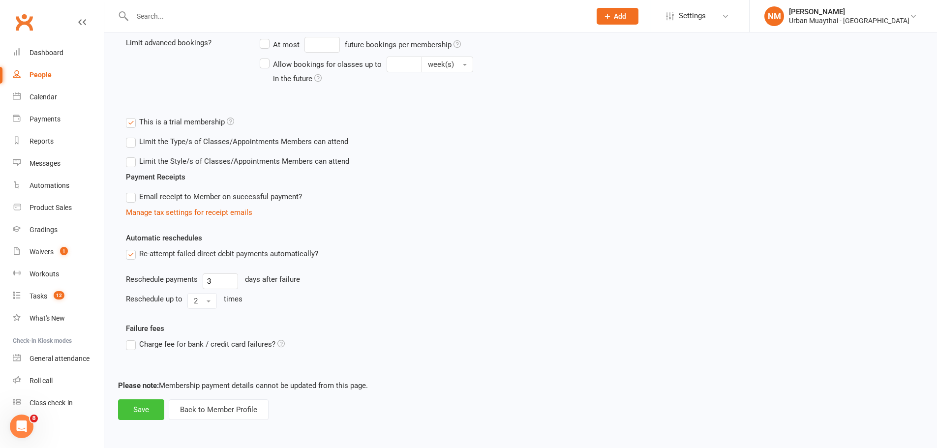
click at [146, 411] on button "Save" at bounding box center [141, 410] width 46 height 21
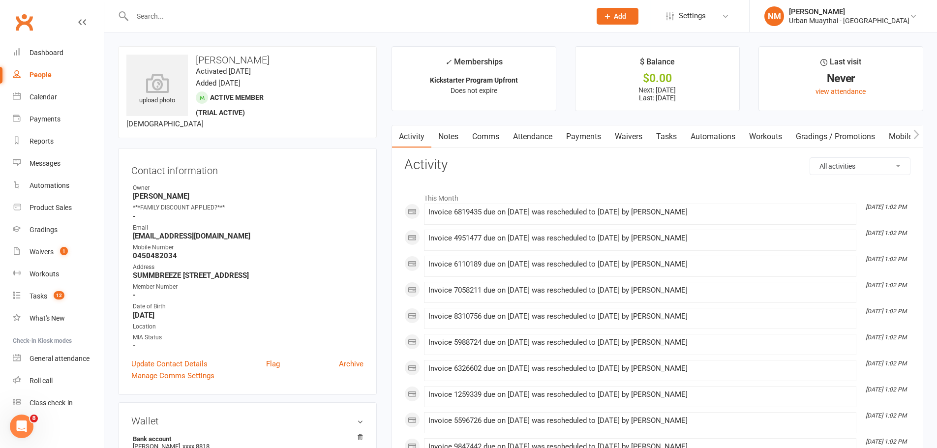
click at [593, 130] on link "Payments" at bounding box center [583, 136] width 49 height 23
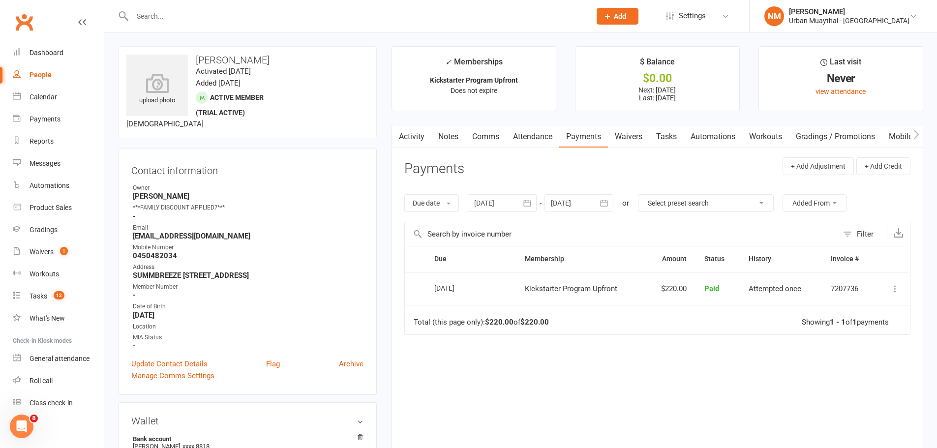
click at [585, 204] on div at bounding box center [579, 203] width 69 height 18
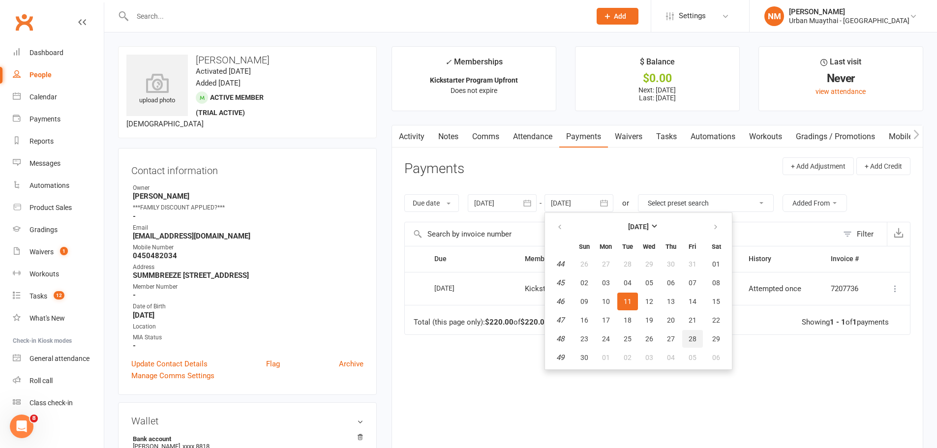
click at [692, 334] on button "28" at bounding box center [692, 339] width 21 height 18
type input "28 Nov 2025"
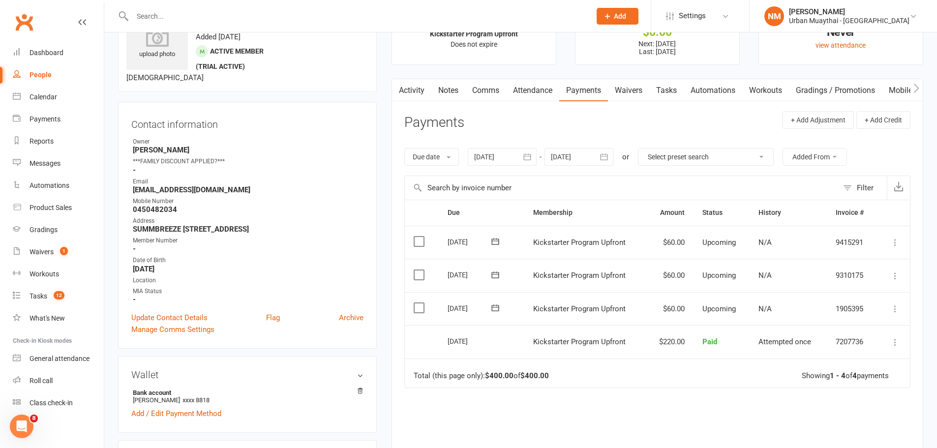
scroll to position [49, 0]
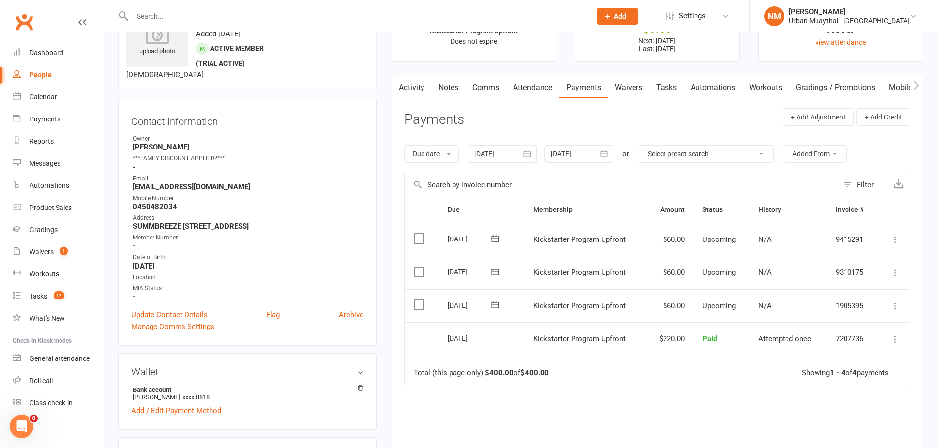
click at [494, 305] on icon at bounding box center [496, 305] width 10 height 10
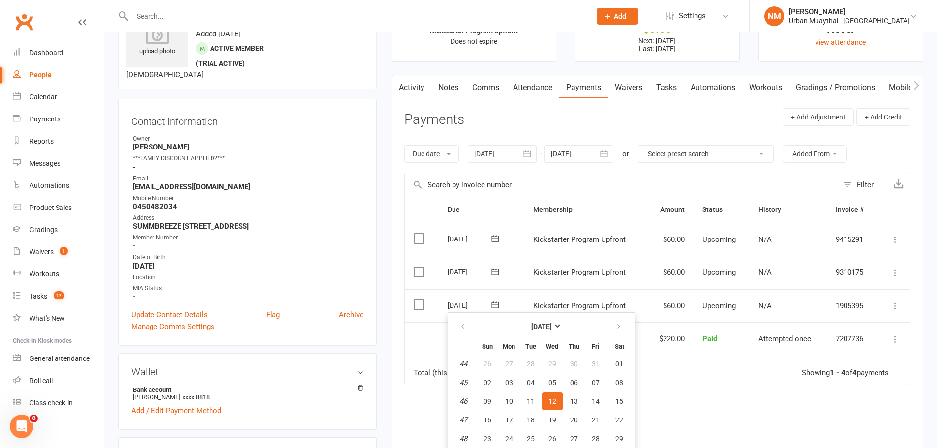
click at [424, 370] on div "Total (this page only): $400.00 of $400.00" at bounding box center [481, 373] width 135 height 8
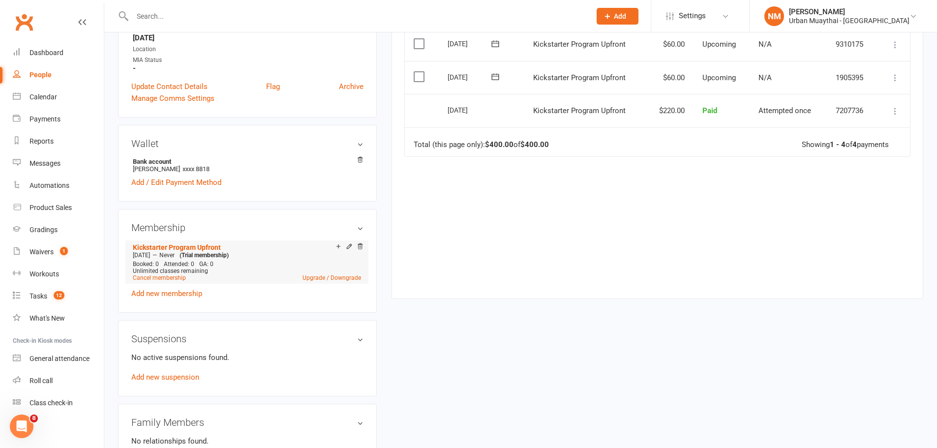
scroll to position [295, 0]
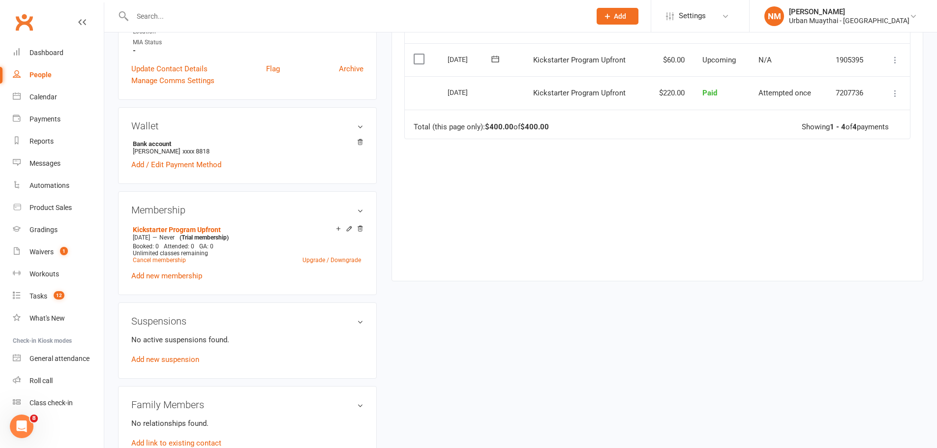
drag, startPoint x: 361, startPoint y: 228, endPoint x: 515, endPoint y: 32, distance: 248.8
click at [361, 228] on icon at bounding box center [360, 228] width 7 height 7
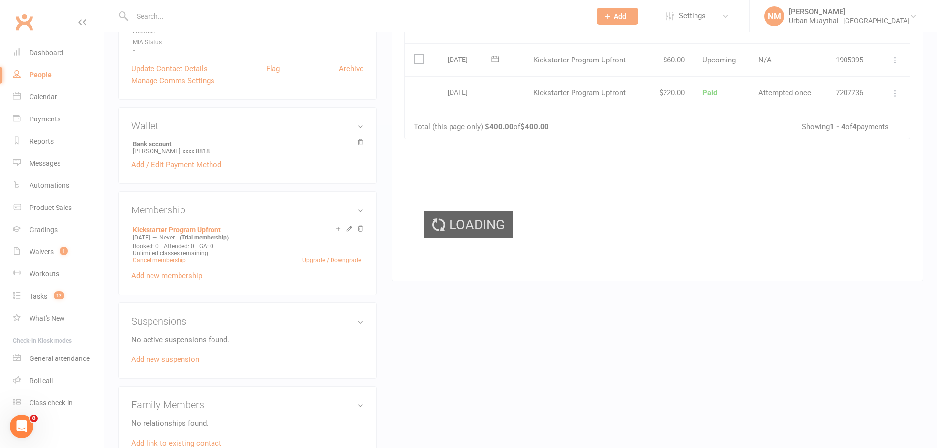
scroll to position [281, 0]
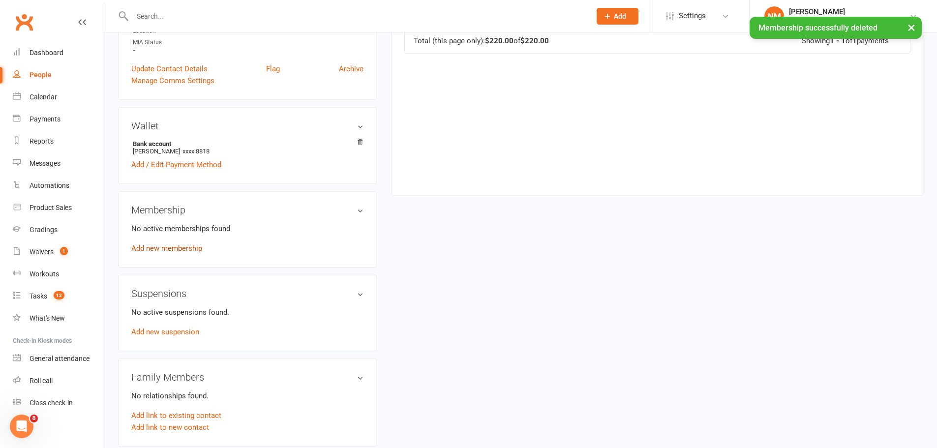
click at [171, 248] on link "Add new membership" at bounding box center [166, 248] width 71 height 9
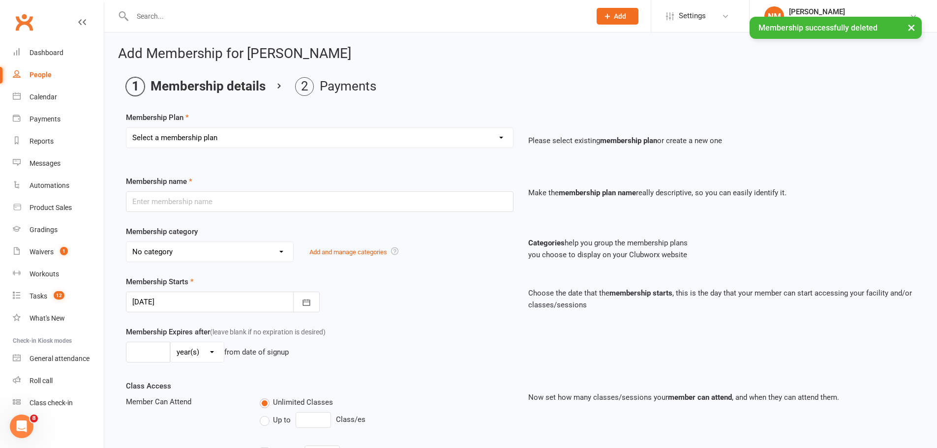
drag, startPoint x: 212, startPoint y: 137, endPoint x: 211, endPoint y: 142, distance: 5.0
click at [212, 137] on select "Select a membership plan Create new Membership Plan Kickstarter Deposit Kicksta…" at bounding box center [319, 138] width 387 height 20
select select "3"
click at [126, 128] on select "Select a membership plan Create new Membership Plan Kickstarter Deposit Kicksta…" at bounding box center [319, 138] width 387 height 20
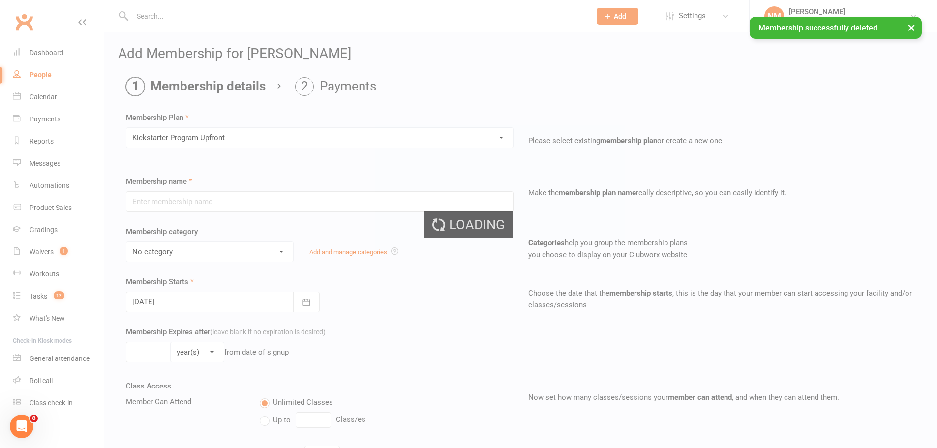
type input "Kickstarter Program Upfront"
type input "0"
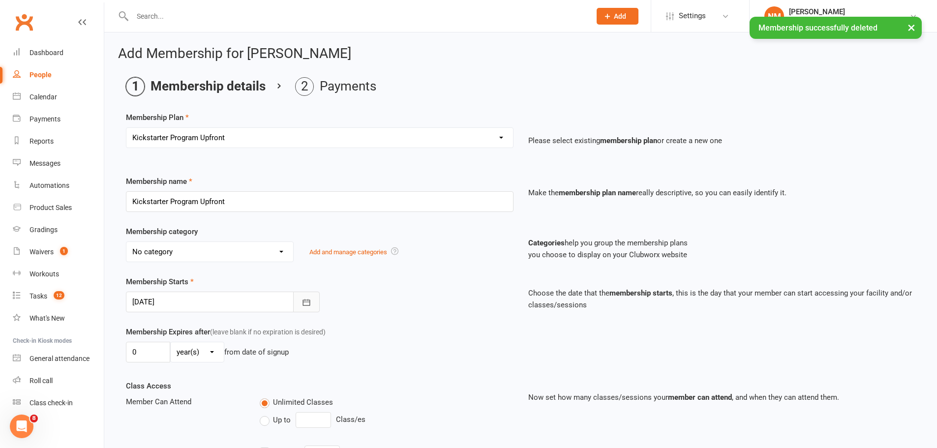
click at [299, 304] on button "button" at bounding box center [306, 302] width 27 height 21
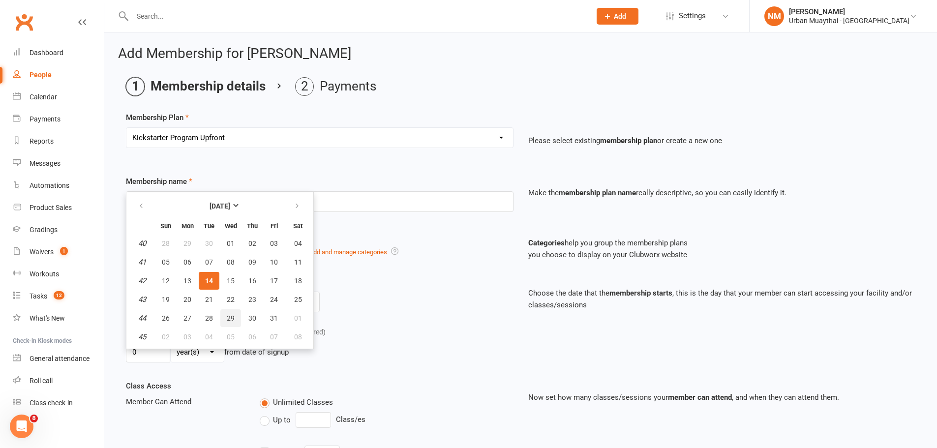
click at [233, 316] on span "29" at bounding box center [231, 318] width 8 height 8
type input "29 Oct 2025"
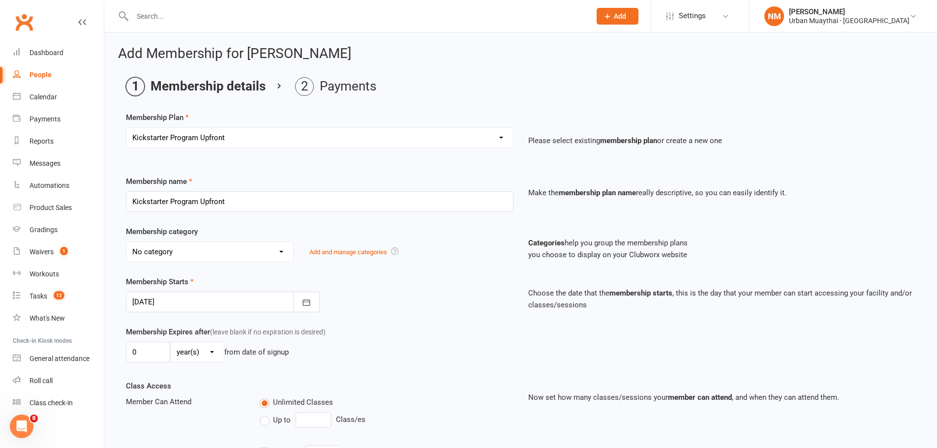
click at [364, 314] on div "Membership Starts 29 Oct 2025 October 2025 Sun Mon Tue Wed Thu Fri Sat 40 28 29…" at bounding box center [521, 301] width 804 height 50
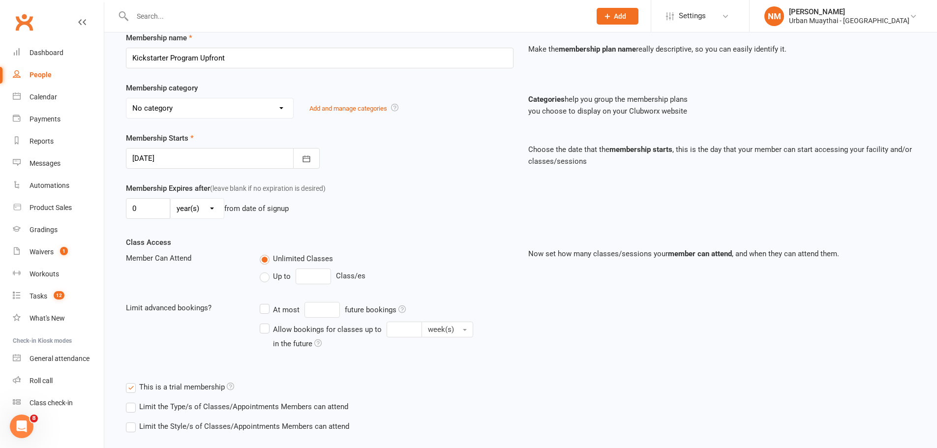
scroll to position [196, 0]
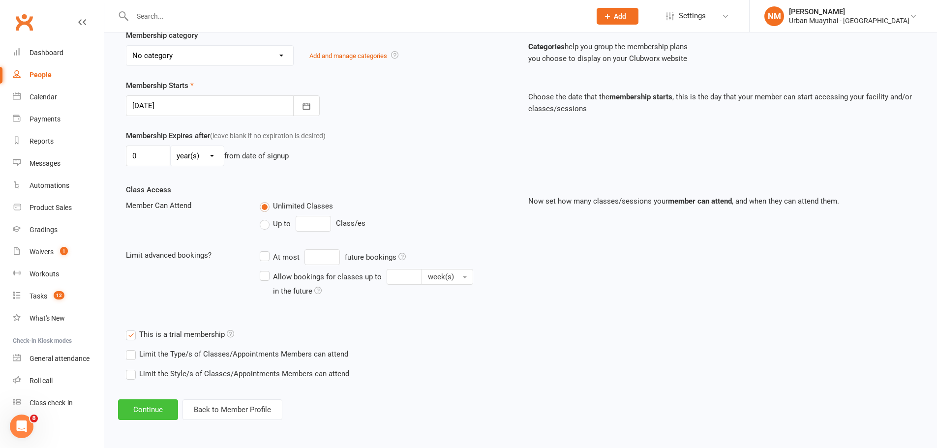
click at [153, 413] on button "Continue" at bounding box center [148, 410] width 60 height 21
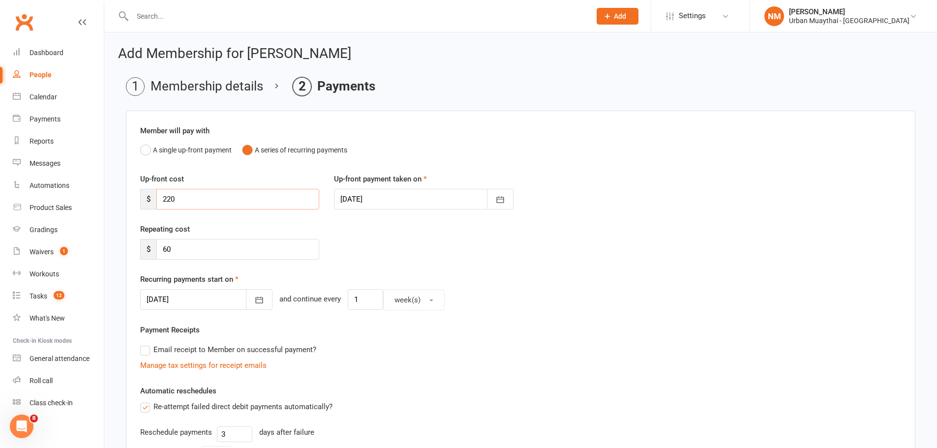
drag, startPoint x: 173, startPoint y: 196, endPoint x: 130, endPoint y: 192, distance: 42.5
click at [132, 192] on div "Member will pay with A single up-front payment A series of recurring payments U…" at bounding box center [521, 374] width 790 height 526
click at [400, 240] on div "Repeating cost $ 60" at bounding box center [521, 248] width 776 height 50
click at [254, 302] on icon "button" at bounding box center [259, 300] width 10 height 10
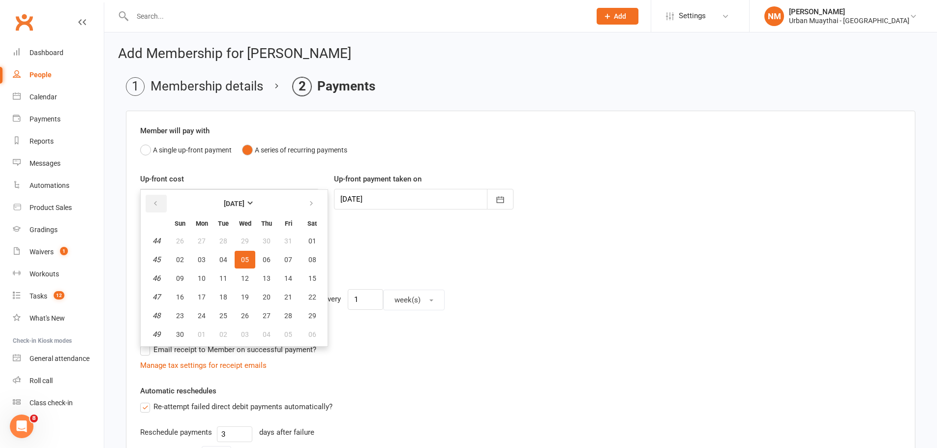
click at [154, 200] on icon "button" at bounding box center [155, 204] width 7 height 8
click at [312, 200] on icon "button" at bounding box center [311, 204] width 7 height 8
click at [243, 318] on span "26" at bounding box center [245, 316] width 8 height 8
type input "26 Nov 2025"
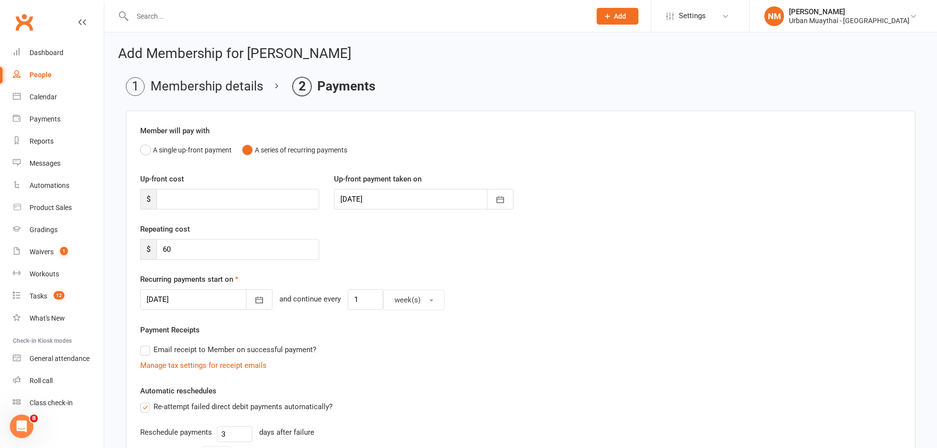
click at [345, 260] on div "Repeating cost $ 60" at bounding box center [521, 248] width 776 height 50
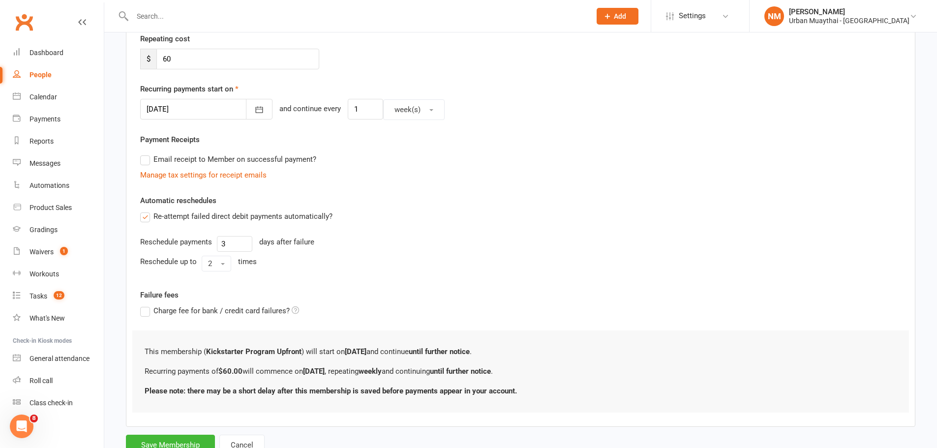
scroll to position [228, 0]
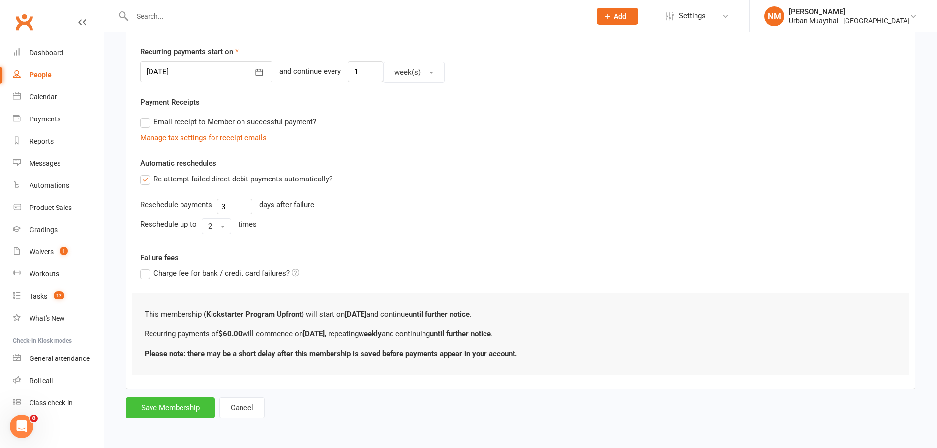
click at [176, 405] on button "Save Membership" at bounding box center [170, 408] width 89 height 21
type input "0"
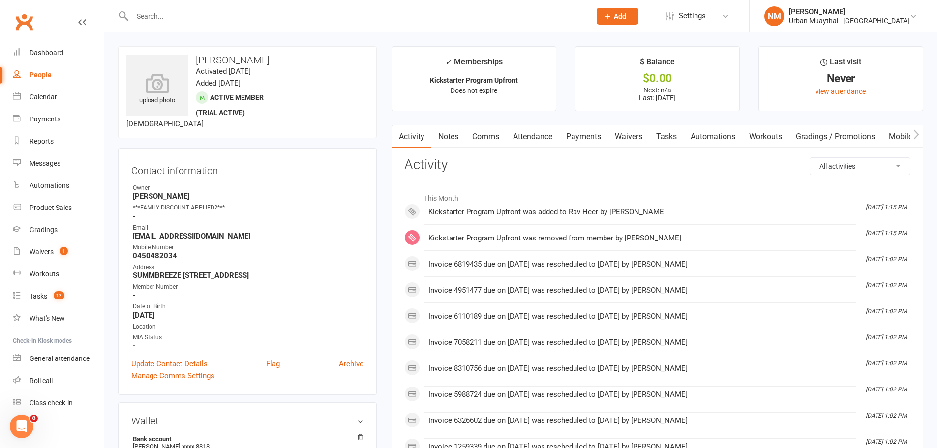
click at [591, 136] on link "Payments" at bounding box center [583, 136] width 49 height 23
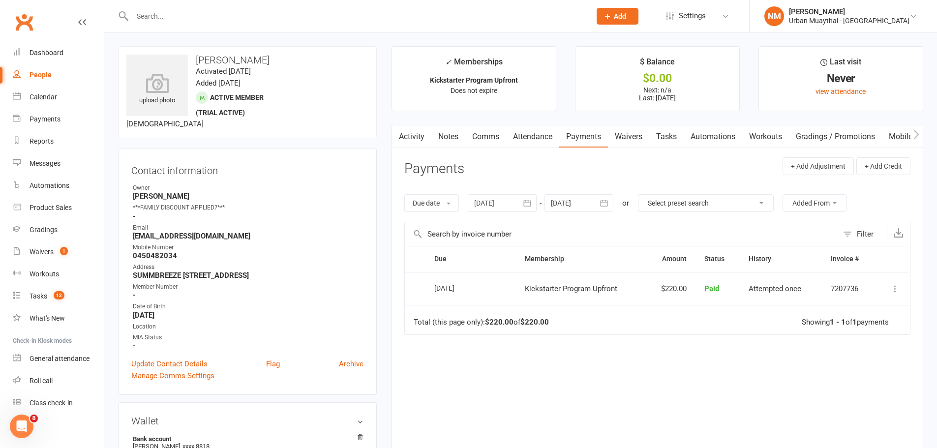
click at [656, 139] on link "Tasks" at bounding box center [666, 136] width 34 height 23
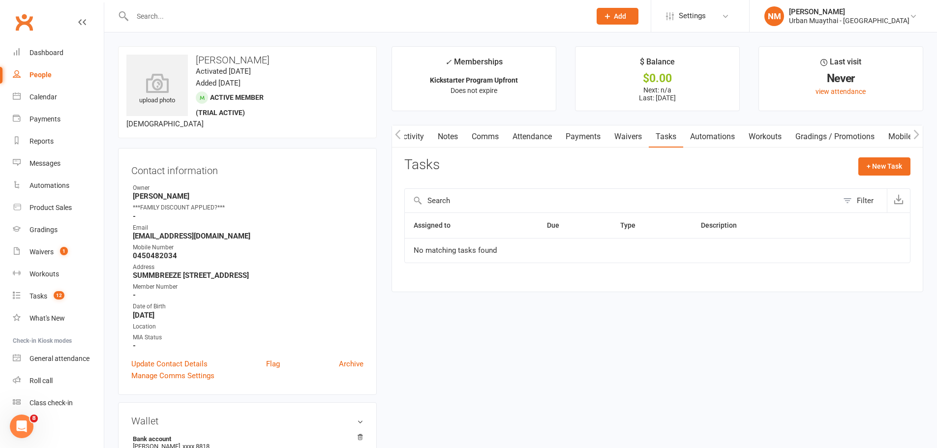
click at [886, 168] on button "+ New Task" at bounding box center [885, 166] width 52 height 18
select select "53603"
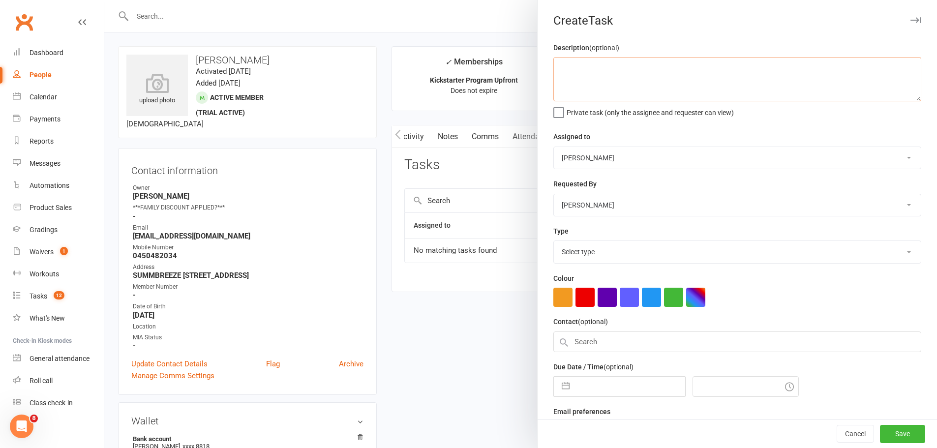
click at [585, 84] on textarea at bounding box center [738, 79] width 368 height 44
type textarea "Check in regards to start date 29th due to injury."
click at [616, 251] on select "Select type 2 week trial ending Admin/reception Cancellation Class attendance C…" at bounding box center [737, 252] width 367 height 22
select select "19200"
click at [554, 243] on select "Select type 2 week trial ending Admin/reception Cancellation Class attendance C…" at bounding box center [737, 252] width 367 height 22
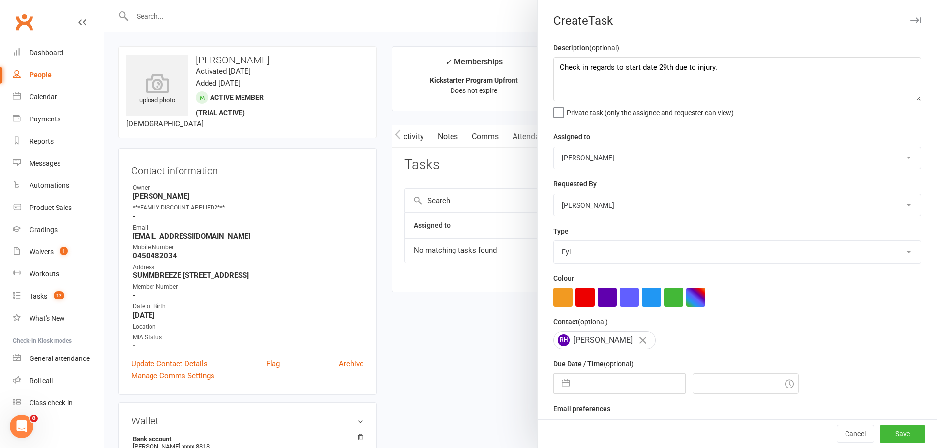
click at [597, 389] on input "text" at bounding box center [630, 384] width 111 height 20
select select "8"
select select "2025"
select select "9"
select select "2025"
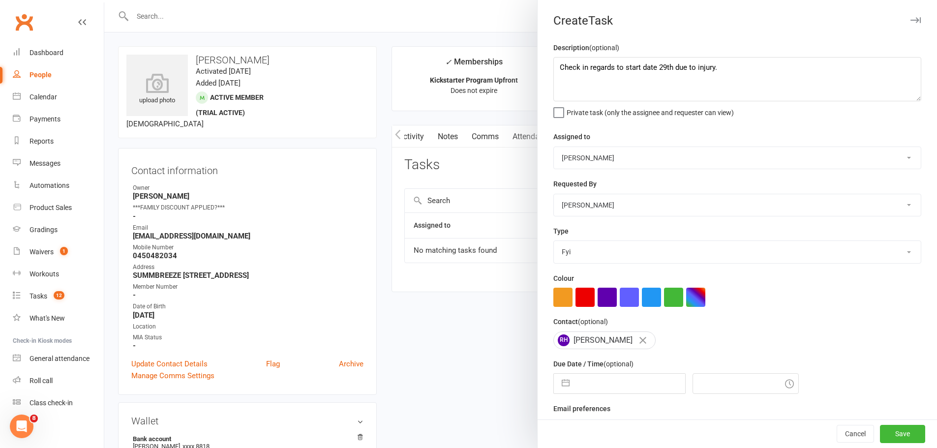
select select "10"
select select "2025"
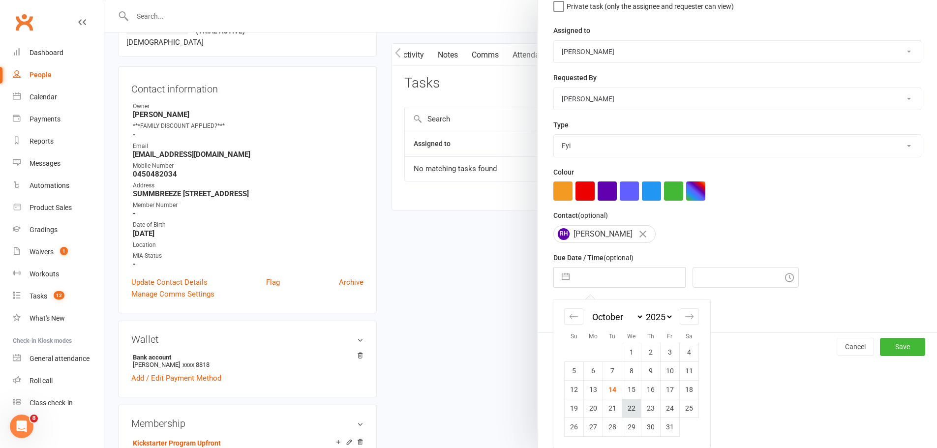
scroll to position [98, 0]
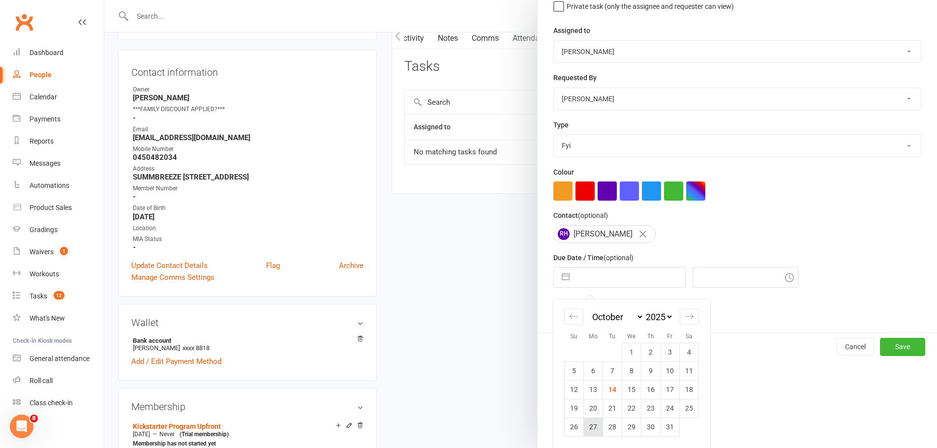
click at [592, 425] on td "27" at bounding box center [593, 427] width 19 height 19
type input "27 Oct 2025"
type input "1:30pm"
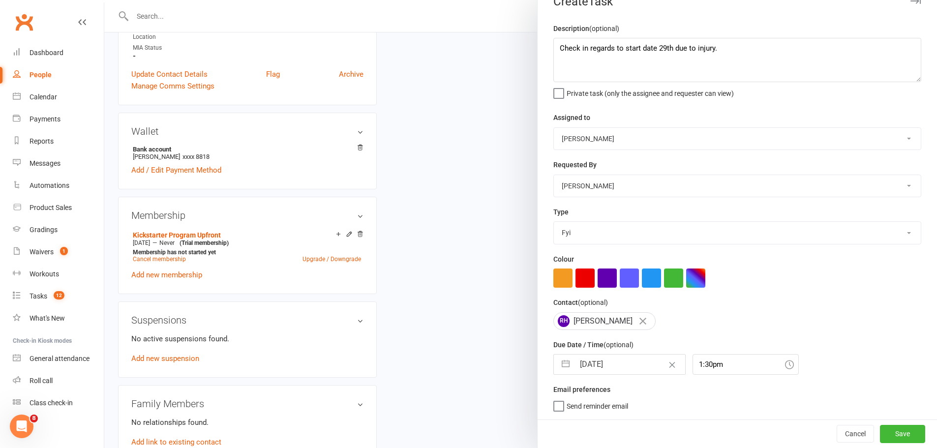
scroll to position [295, 0]
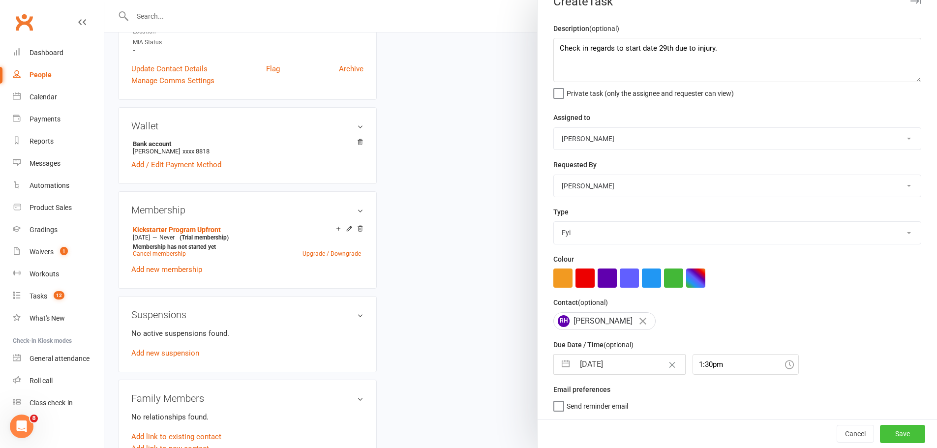
click at [888, 432] on button "Save" at bounding box center [902, 434] width 45 height 18
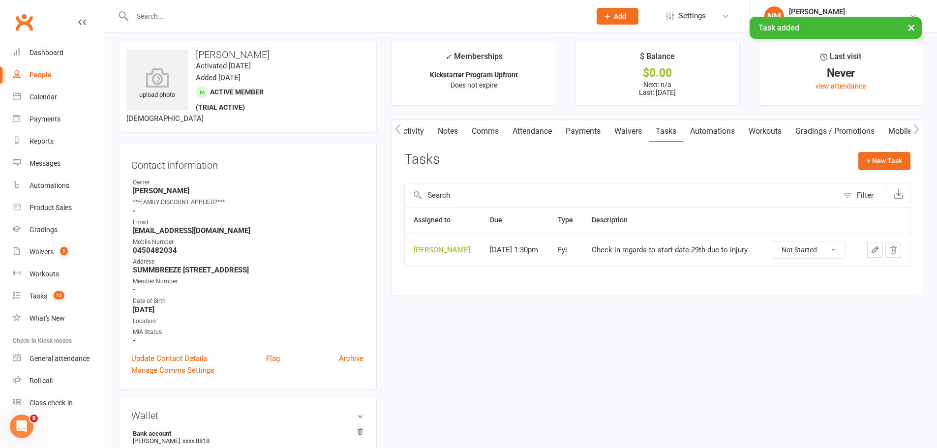
scroll to position [0, 0]
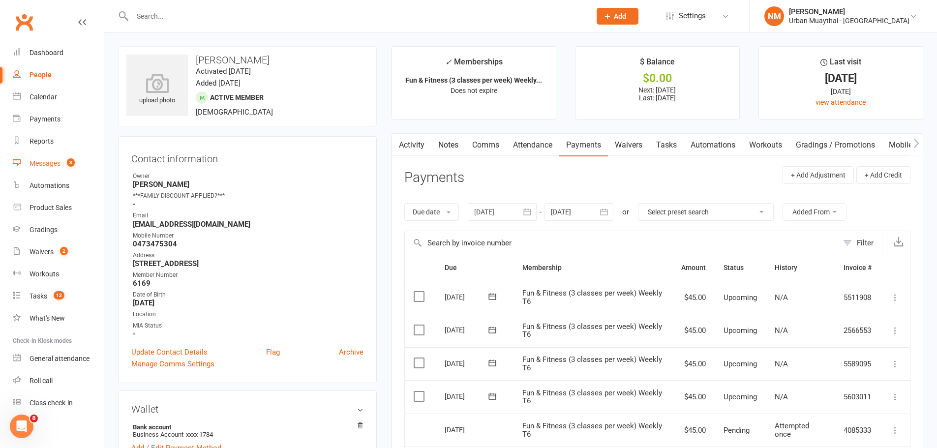
click at [41, 162] on div "Messages" at bounding box center [45, 163] width 31 height 8
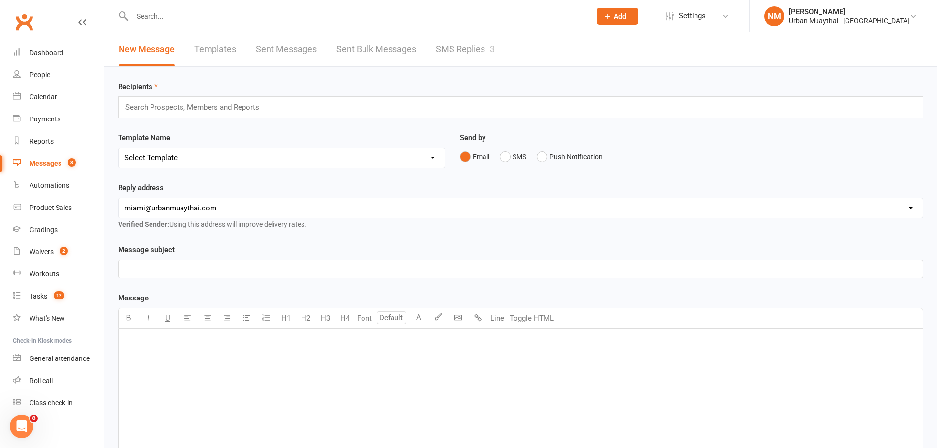
click at [454, 53] on link "SMS Replies 3" at bounding box center [465, 49] width 59 height 34
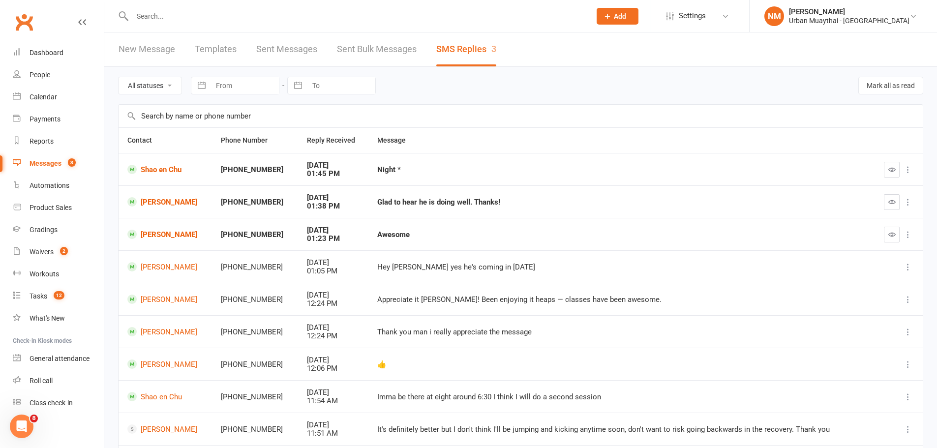
click at [891, 197] on button "button" at bounding box center [892, 202] width 16 height 16
click at [893, 233] on icon "button" at bounding box center [892, 234] width 7 height 7
click at [887, 170] on button "button" at bounding box center [892, 170] width 16 height 16
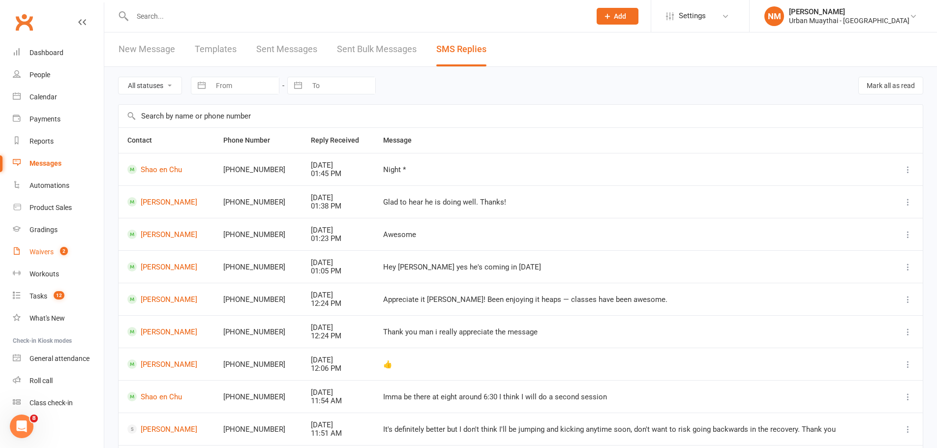
click at [43, 254] on div "Waivers" at bounding box center [42, 252] width 24 height 8
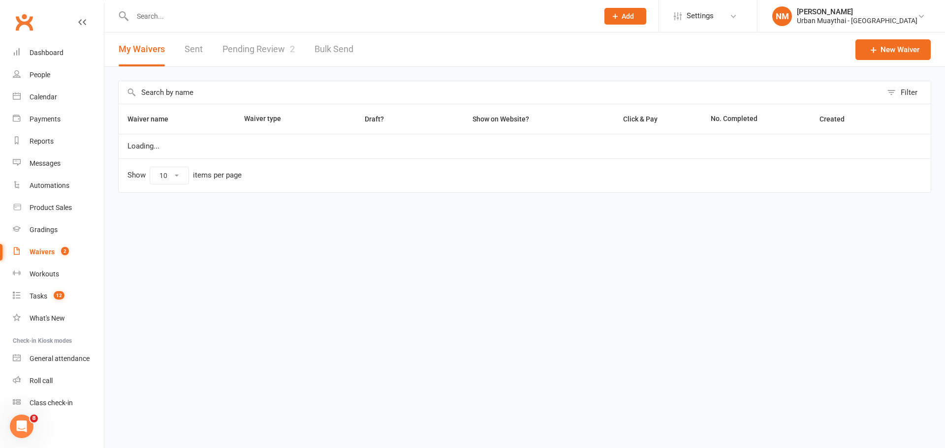
select select "50"
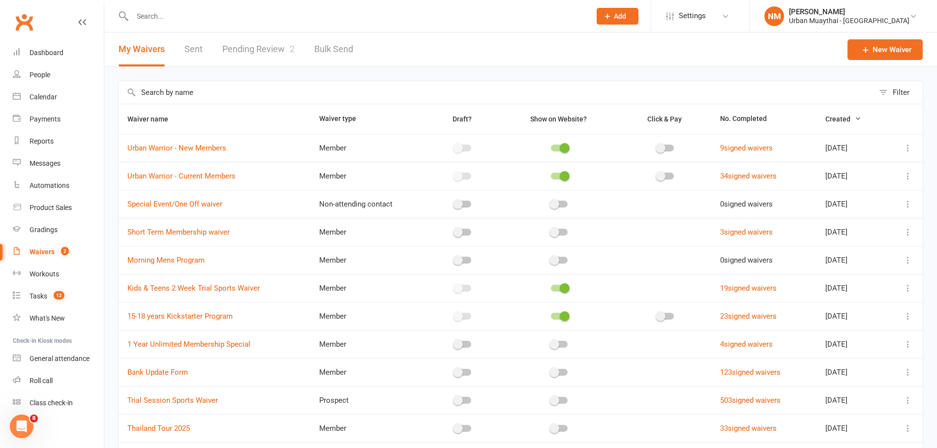
click at [255, 46] on link "Pending Review 2" at bounding box center [258, 49] width 72 height 34
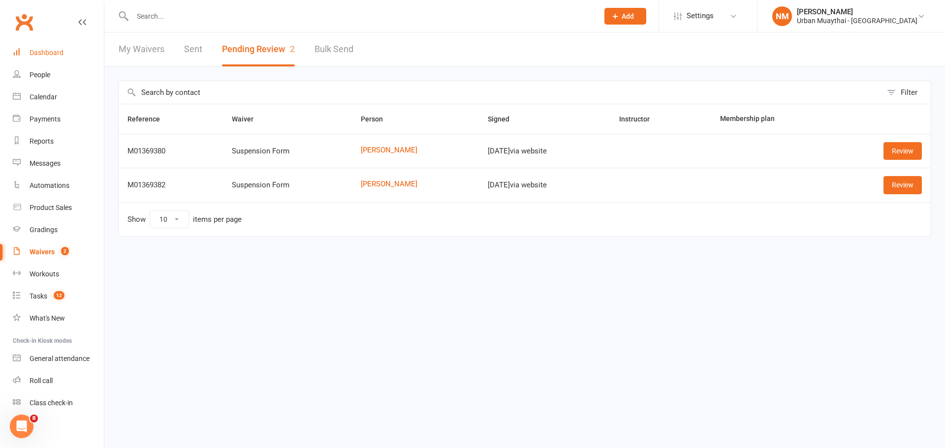
click at [39, 58] on link "Dashboard" at bounding box center [58, 53] width 91 height 22
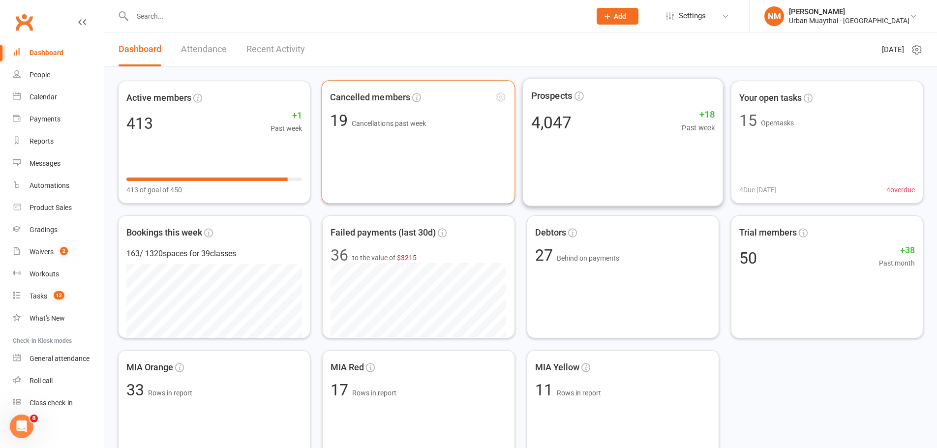
click at [394, 132] on div "Cancelled members 19 Cancellations past week" at bounding box center [419, 142] width 194 height 124
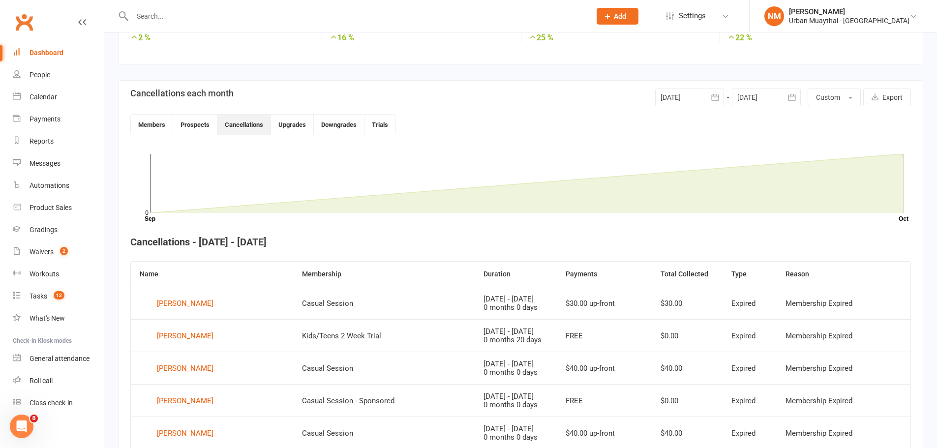
scroll to position [170, 0]
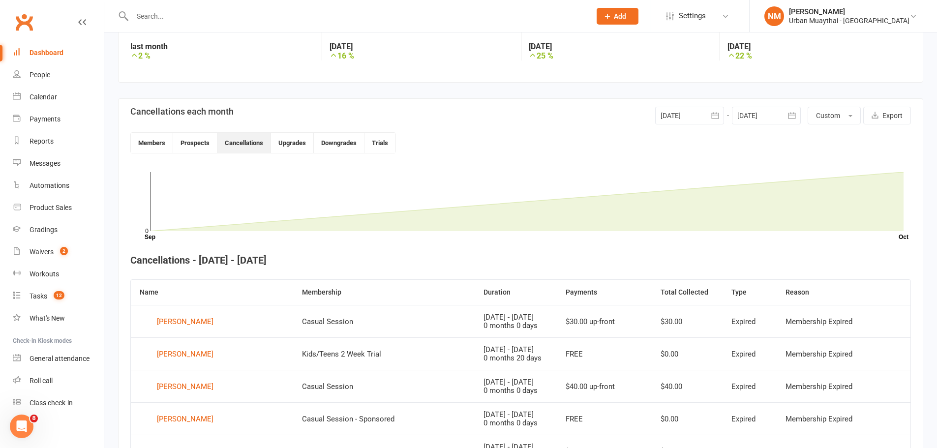
click at [698, 113] on div at bounding box center [689, 116] width 69 height 18
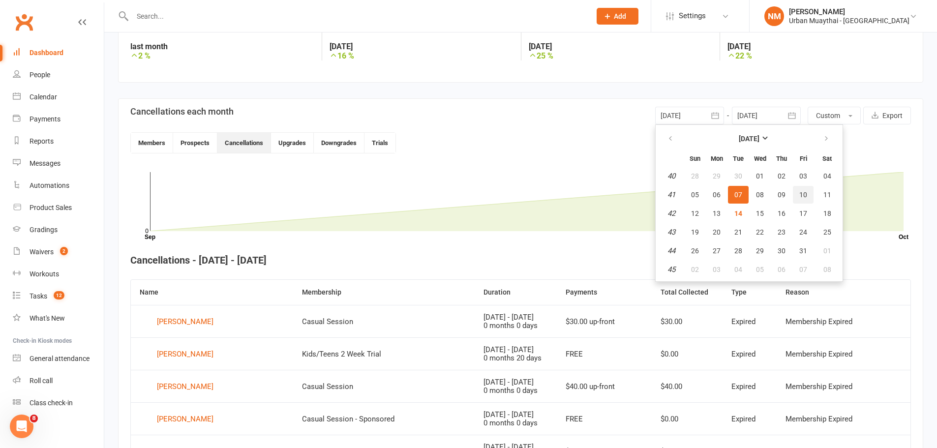
click at [805, 193] on span "10" at bounding box center [804, 195] width 8 height 8
type input "10 Oct 2025"
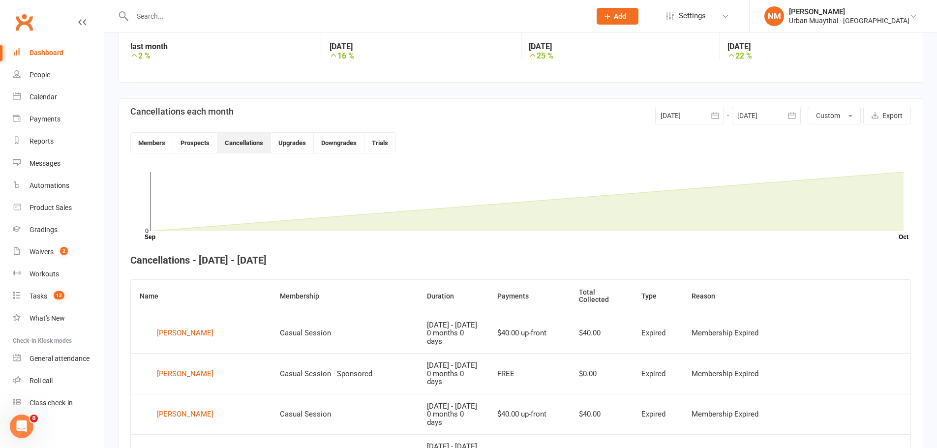
click at [772, 116] on div at bounding box center [766, 116] width 69 height 18
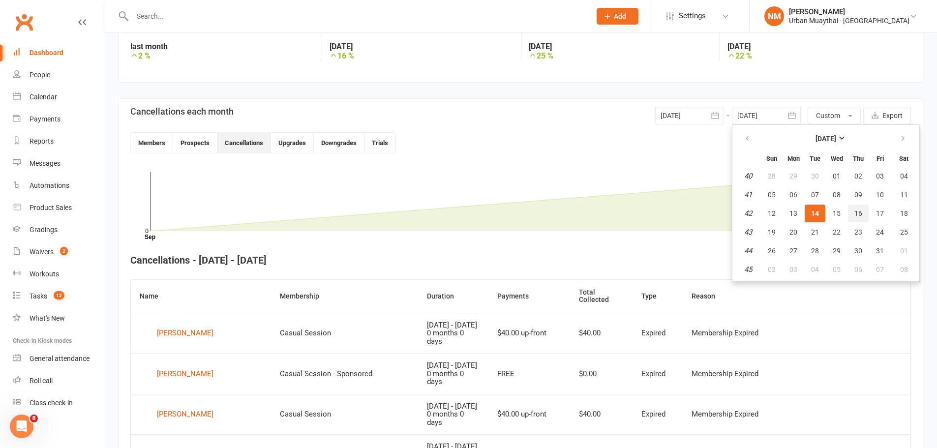
click at [862, 217] on span "16" at bounding box center [859, 214] width 8 height 8
type input "16 Oct 2025"
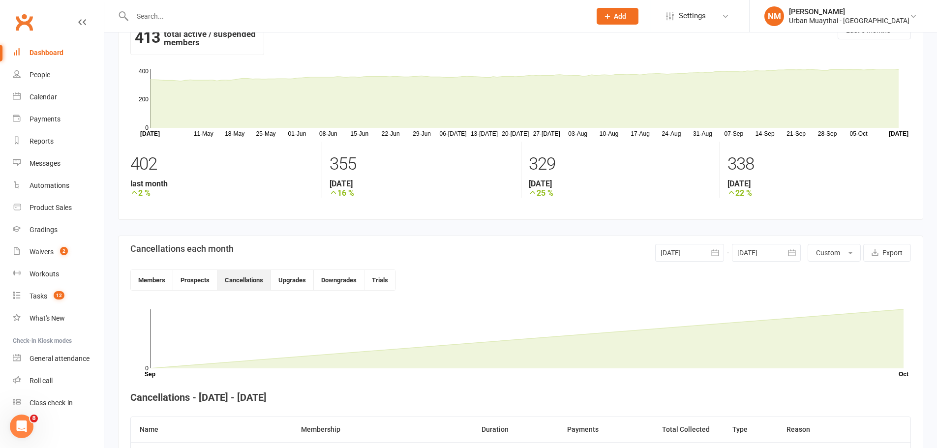
scroll to position [7, 0]
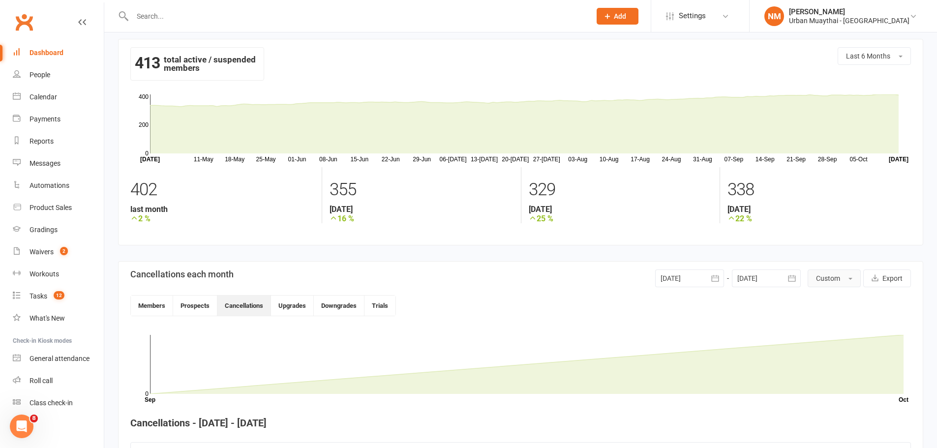
click at [829, 277] on span "Custom" at bounding box center [828, 279] width 24 height 8
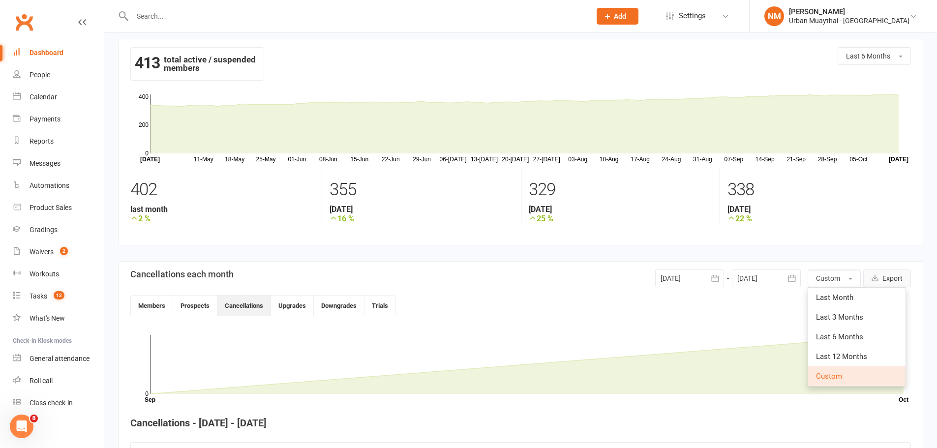
click at [879, 272] on button "Export" at bounding box center [888, 279] width 48 height 18
